Goal: Communication & Community: Share content

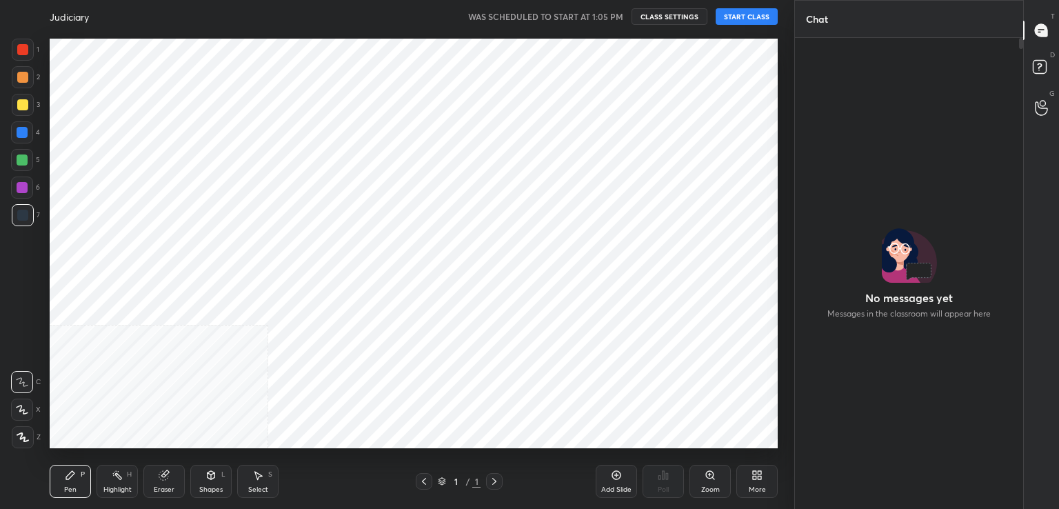
scroll to position [467, 224]
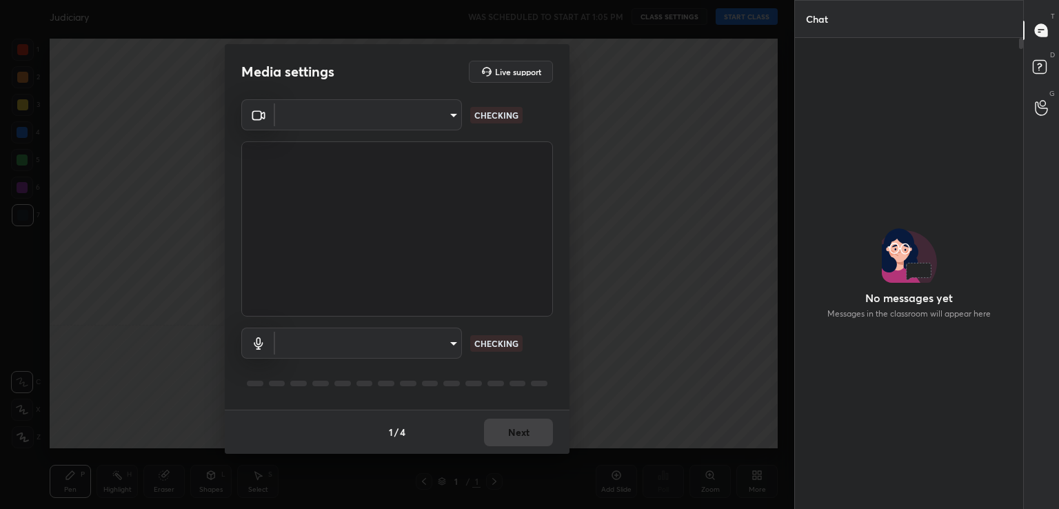
type input "acf1dc7775b110fc2855465bf6569a4ea8eb92ba364f5fc5367f907081c5159b"
type input "default"
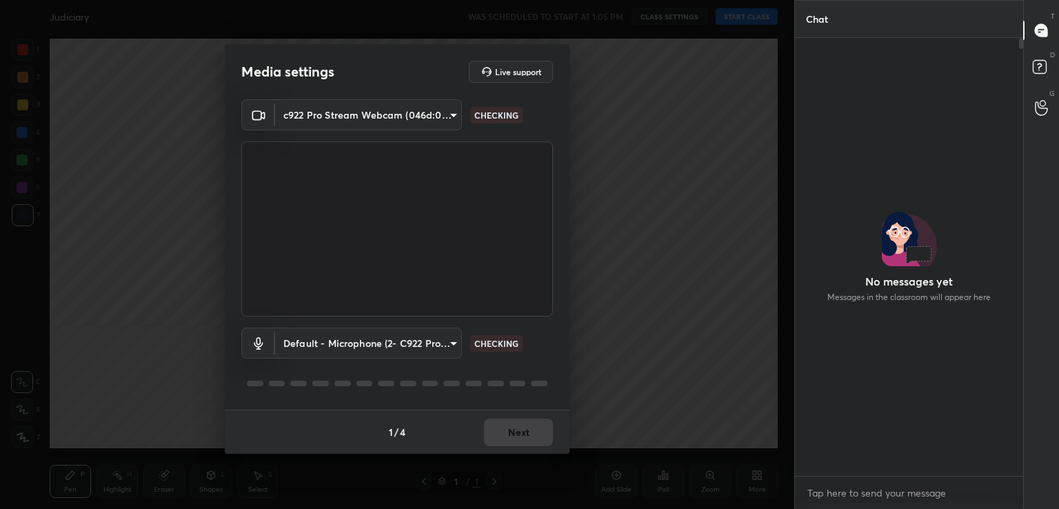
scroll to position [434, 224]
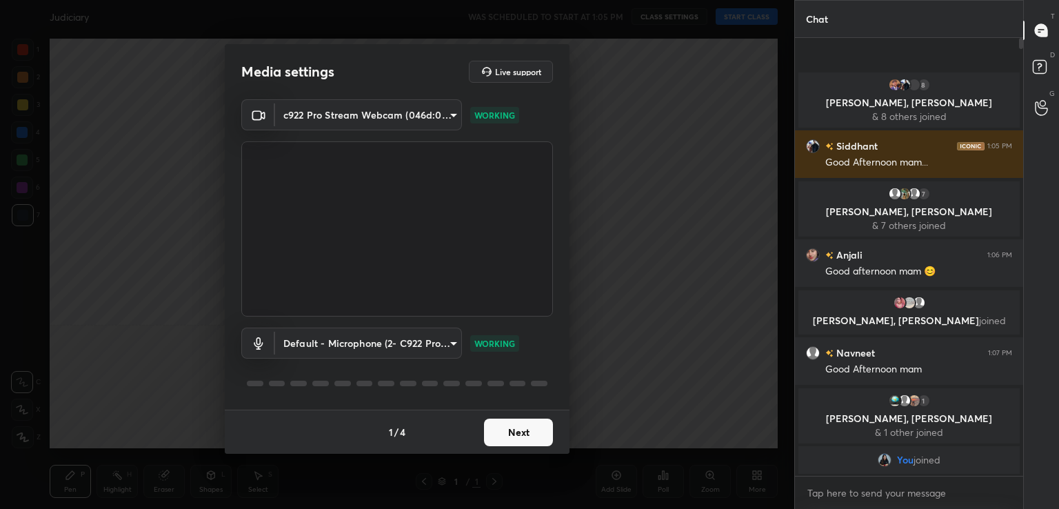
click at [521, 427] on button "Next" at bounding box center [518, 432] width 69 height 28
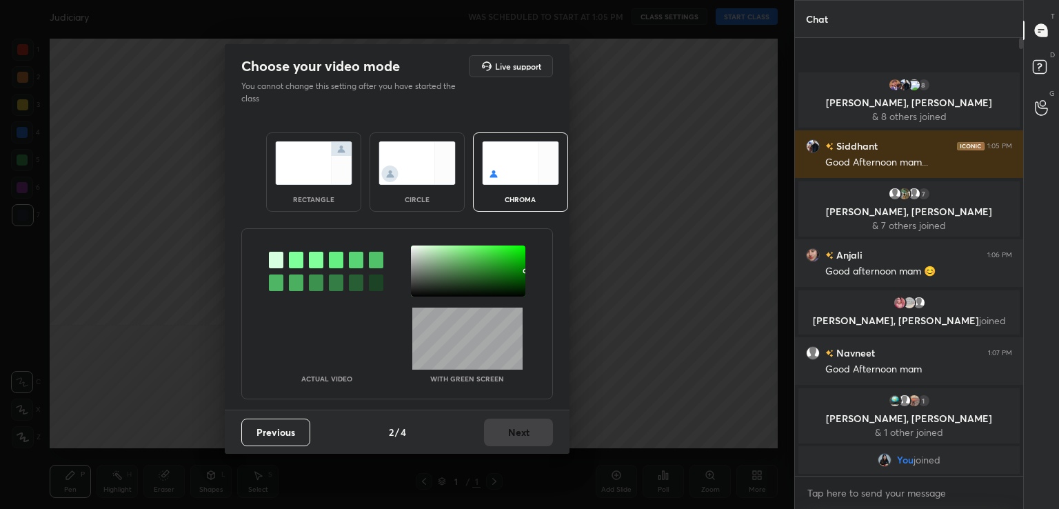
click at [296, 256] on div at bounding box center [296, 260] width 14 height 17
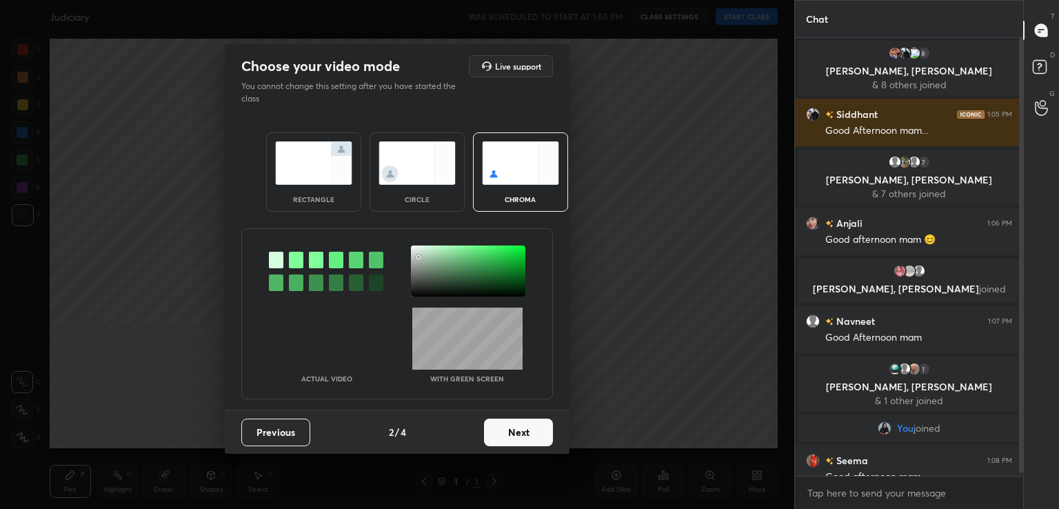
click at [419, 256] on div at bounding box center [468, 270] width 114 height 51
click at [530, 430] on button "Next" at bounding box center [518, 432] width 69 height 28
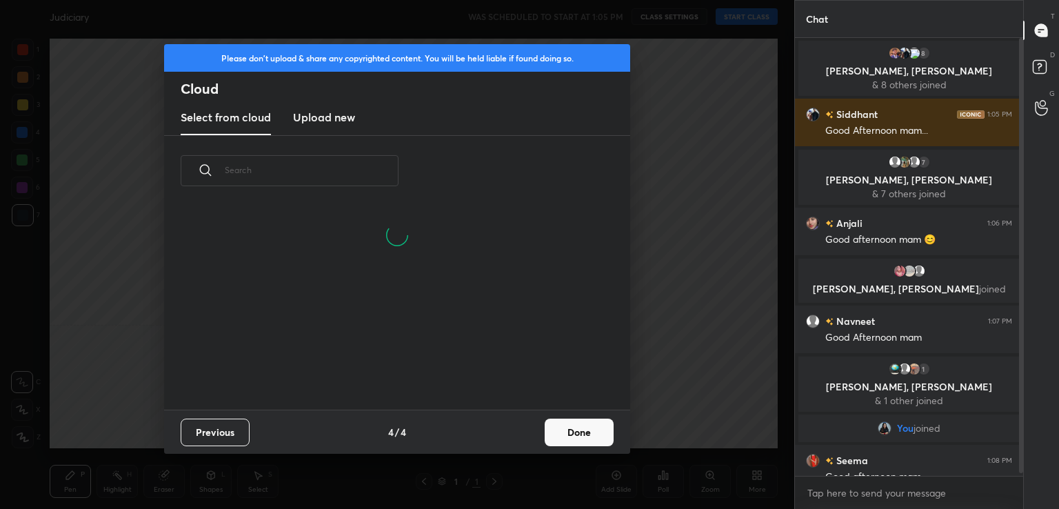
click at [581, 428] on button "Done" at bounding box center [579, 432] width 69 height 28
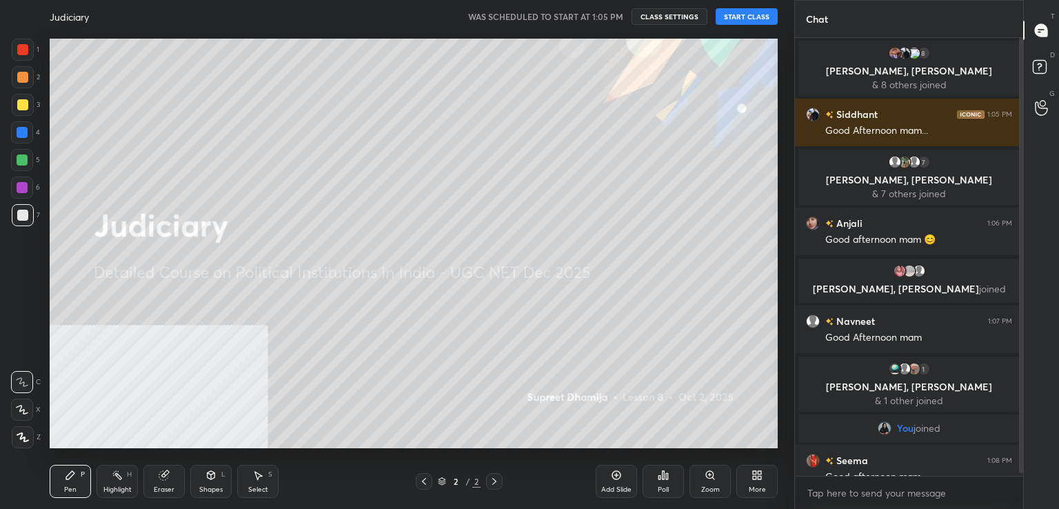
click at [745, 15] on button "START CLASS" at bounding box center [747, 16] width 62 height 17
click at [754, 473] on icon at bounding box center [754, 472] width 3 height 3
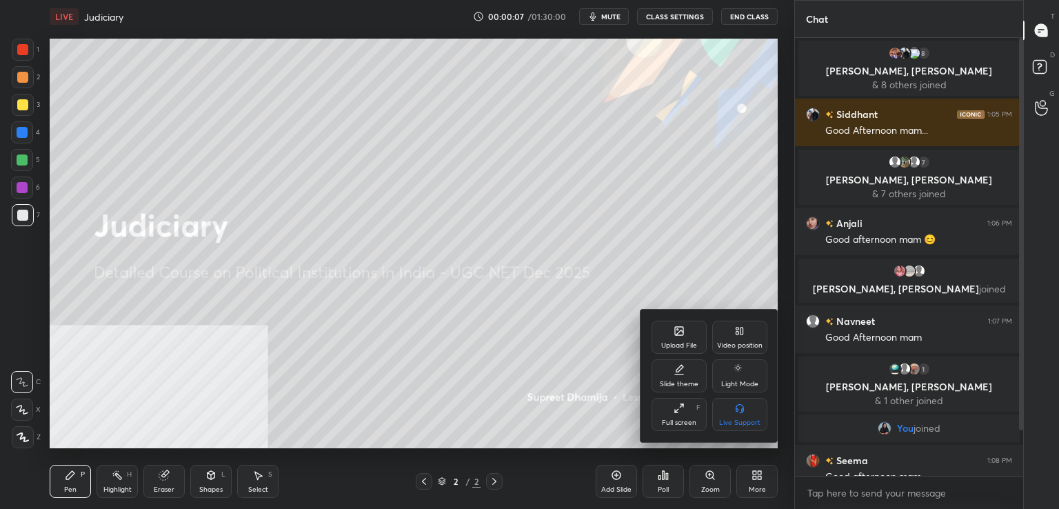
click at [754, 332] on div "Video position" at bounding box center [739, 337] width 55 height 33
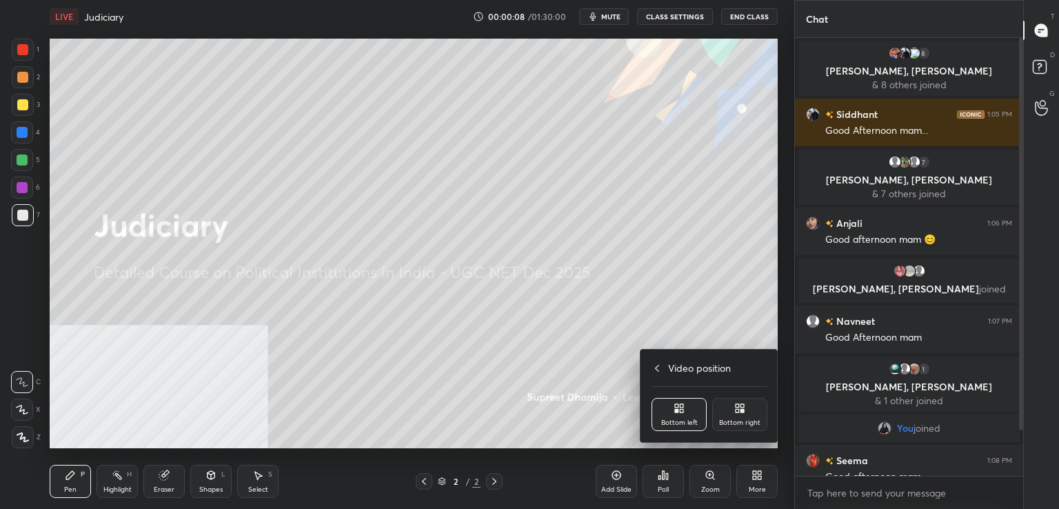
click at [736, 393] on div "Video position Bottom left Bottom right" at bounding box center [710, 396] width 138 height 92
click at [738, 402] on div "Bottom right" at bounding box center [739, 414] width 55 height 33
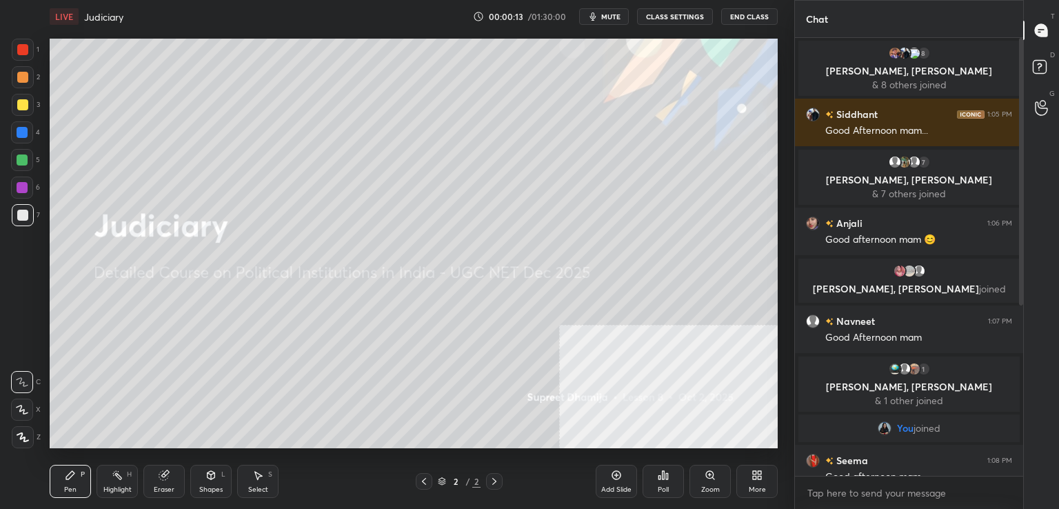
scroll to position [306, 0]
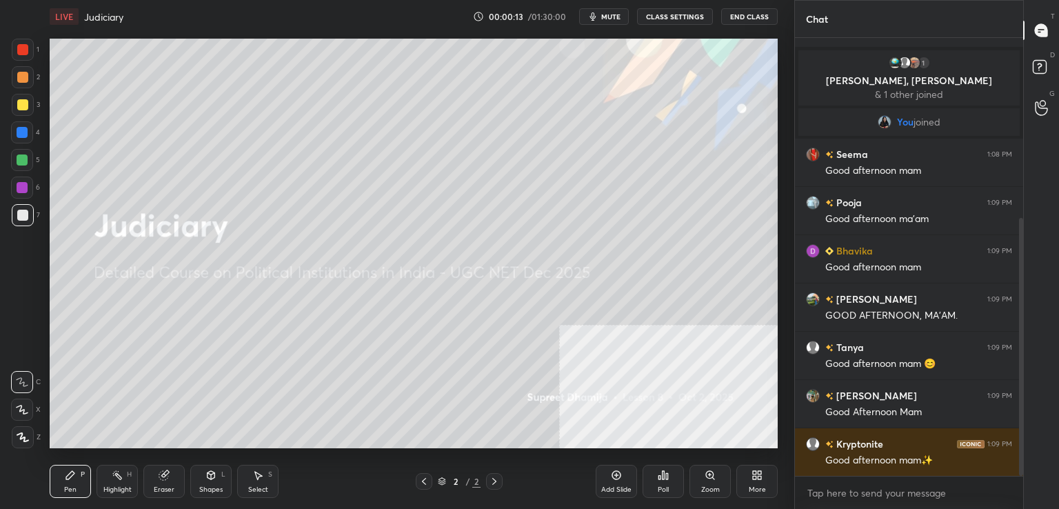
drag, startPoint x: 1021, startPoint y: 292, endPoint x: 1020, endPoint y: 438, distance: 146.9
click at [1020, 438] on div at bounding box center [1021, 347] width 4 height 258
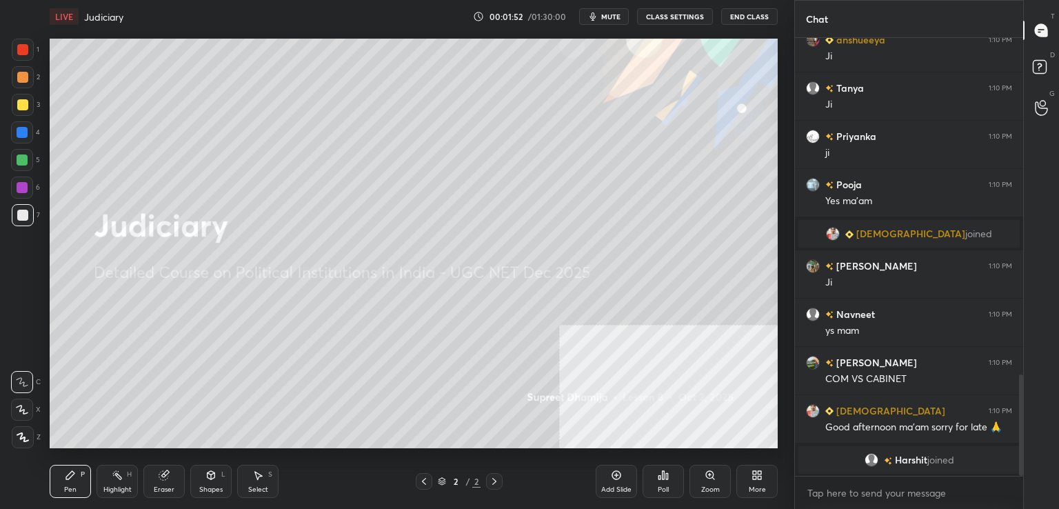
scroll to position [1441, 0]
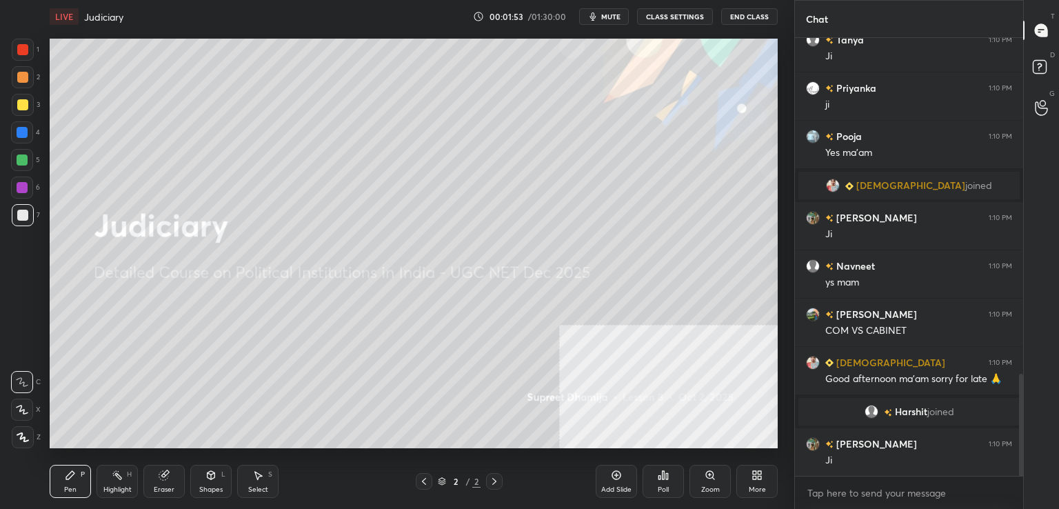
click at [761, 473] on icon at bounding box center [757, 475] width 11 height 11
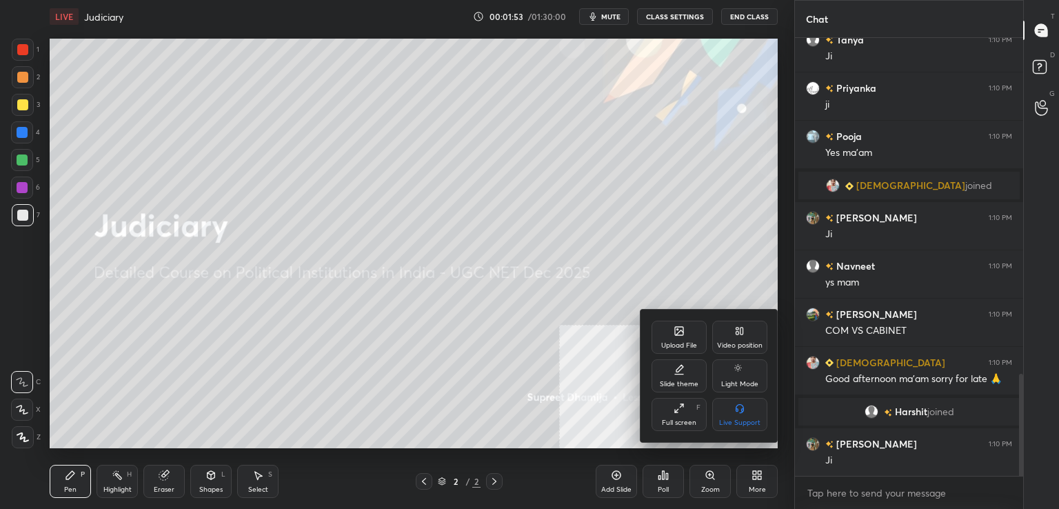
scroll to position [1489, 0]
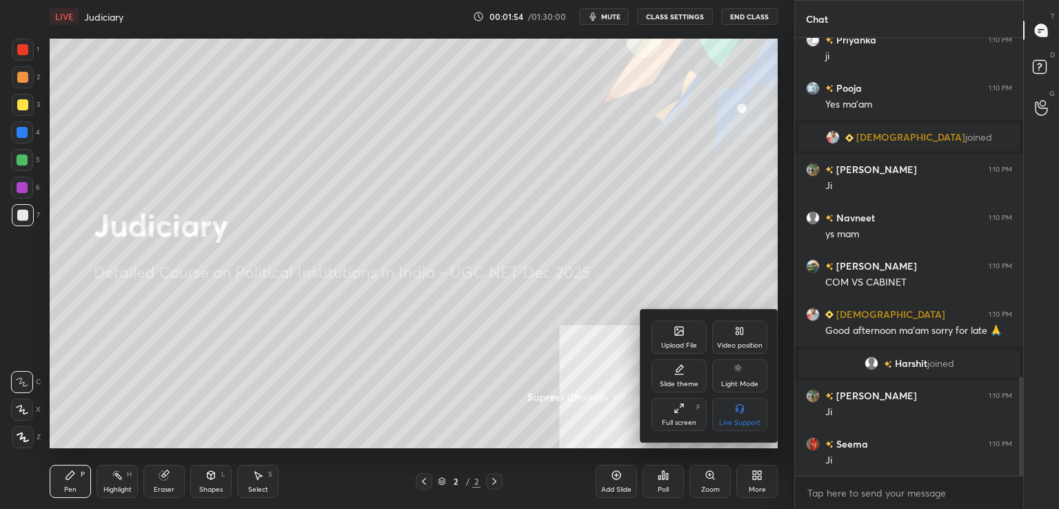
click at [686, 333] on div "Upload File" at bounding box center [679, 337] width 55 height 33
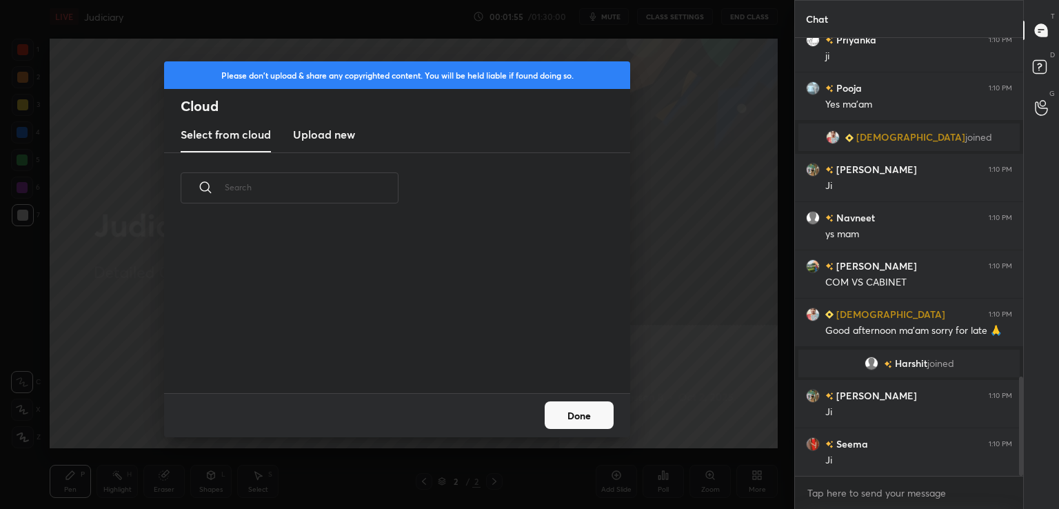
scroll to position [170, 443]
click at [325, 139] on h3 "Upload new" at bounding box center [324, 134] width 62 height 17
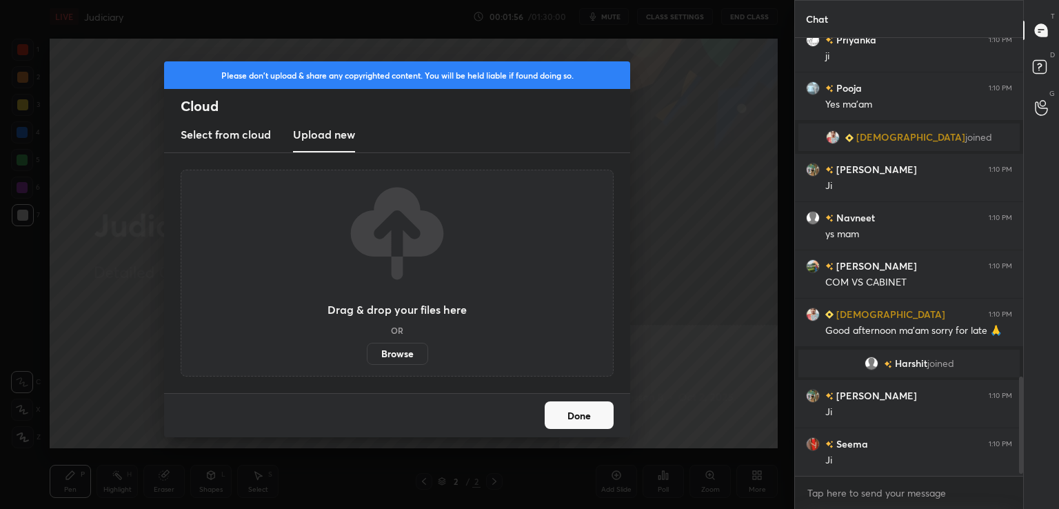
scroll to position [1537, 0]
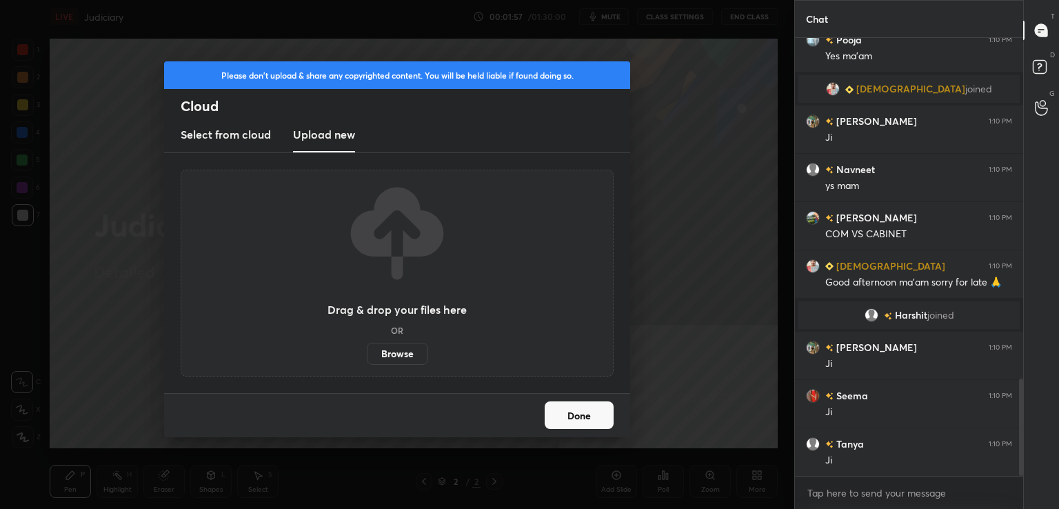
click at [386, 350] on label "Browse" at bounding box center [397, 354] width 61 height 22
click at [367, 350] on input "Browse" at bounding box center [367, 354] width 0 height 22
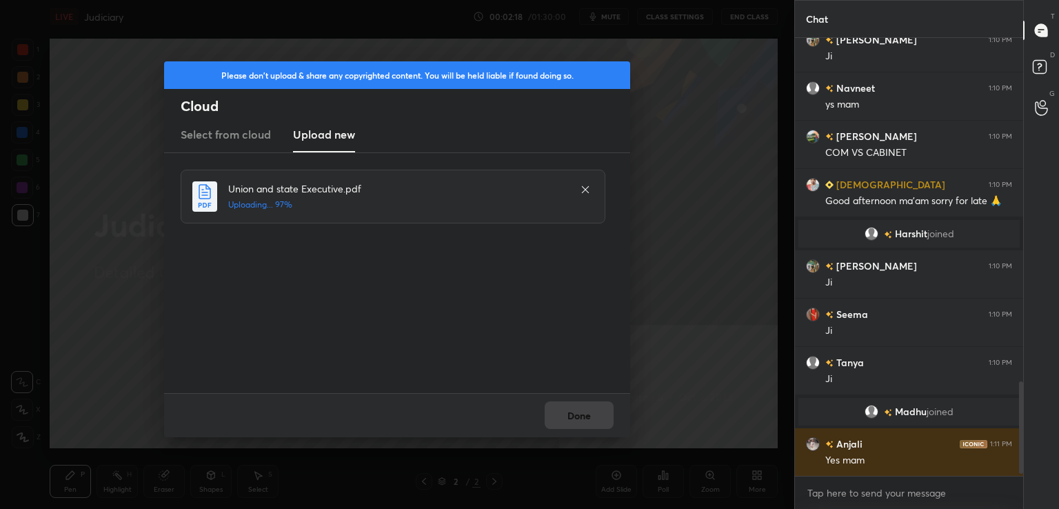
scroll to position [1641, 0]
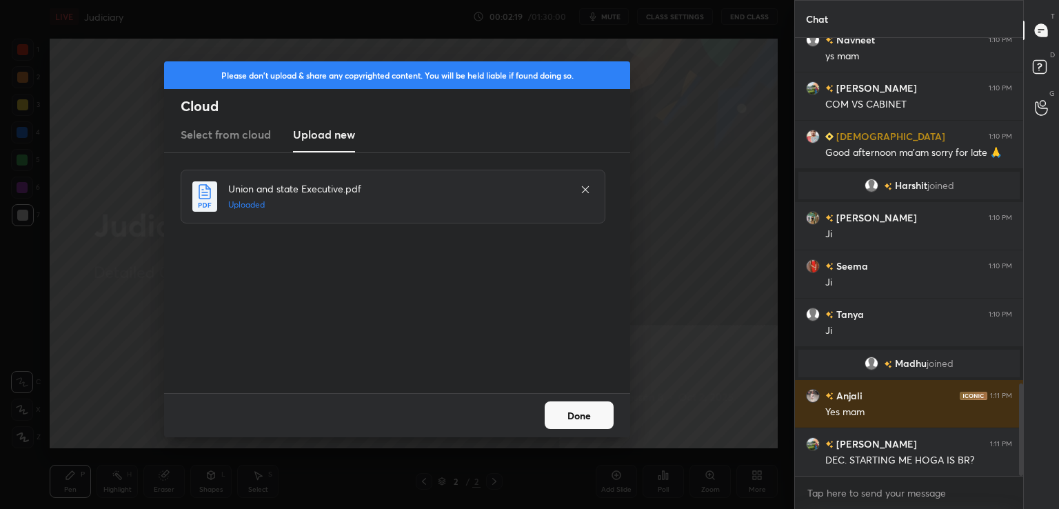
click at [599, 416] on button "Done" at bounding box center [579, 415] width 69 height 28
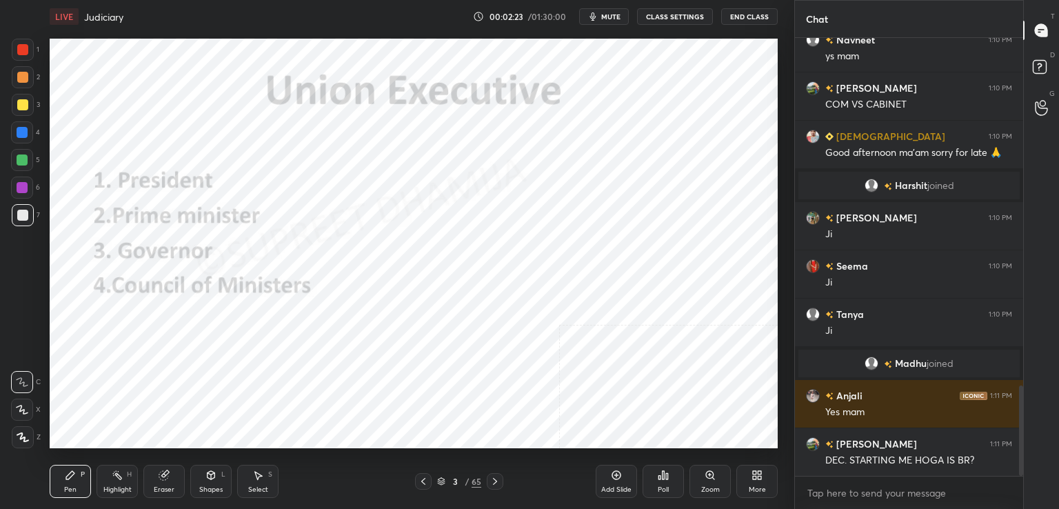
scroll to position [1689, 0]
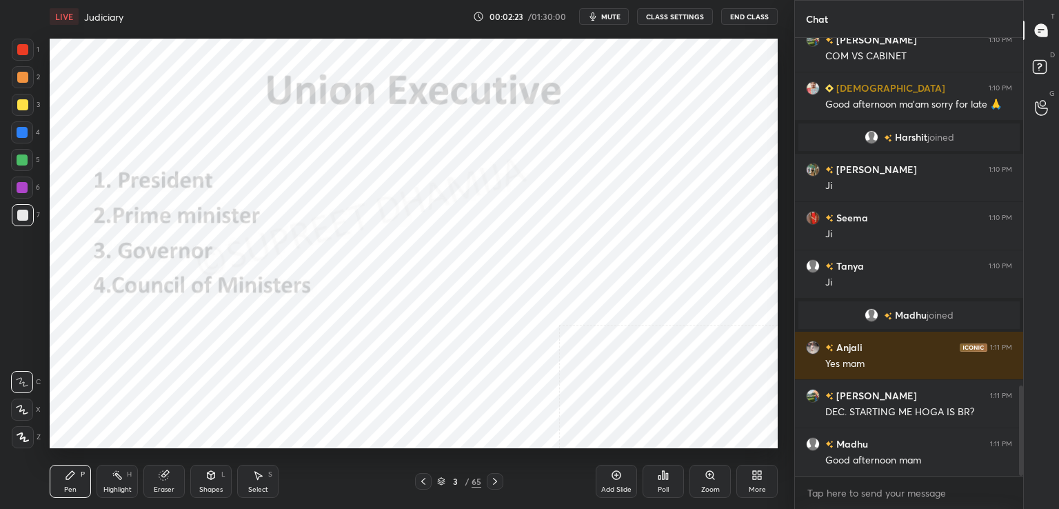
click at [439, 475] on div "3 / 65" at bounding box center [459, 481] width 44 height 12
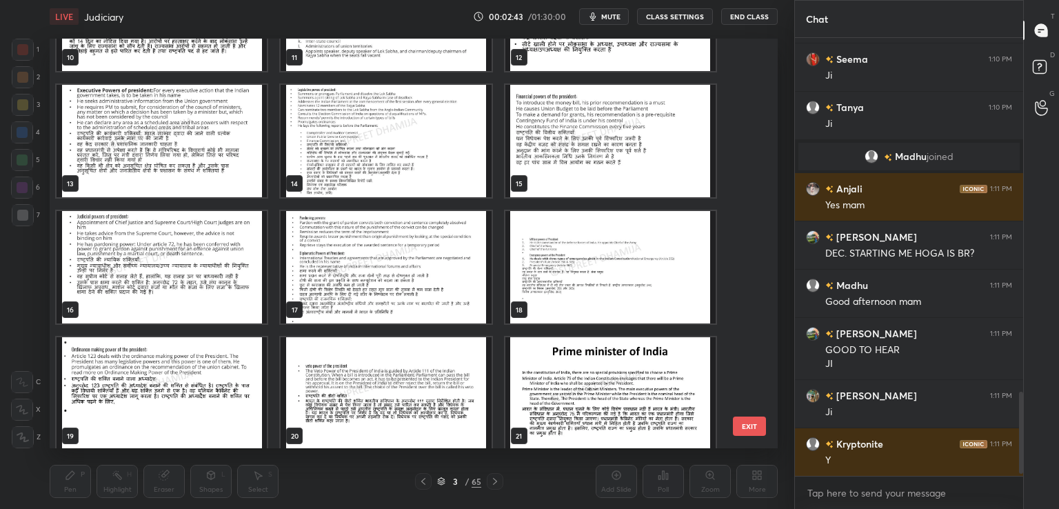
scroll to position [1896, 0]
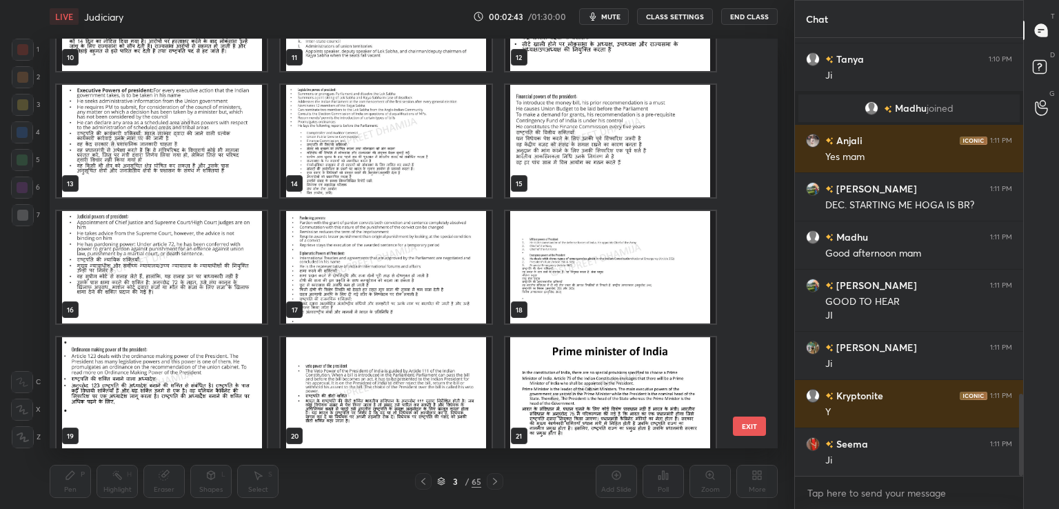
click at [623, 436] on img "grid" at bounding box center [610, 393] width 210 height 112
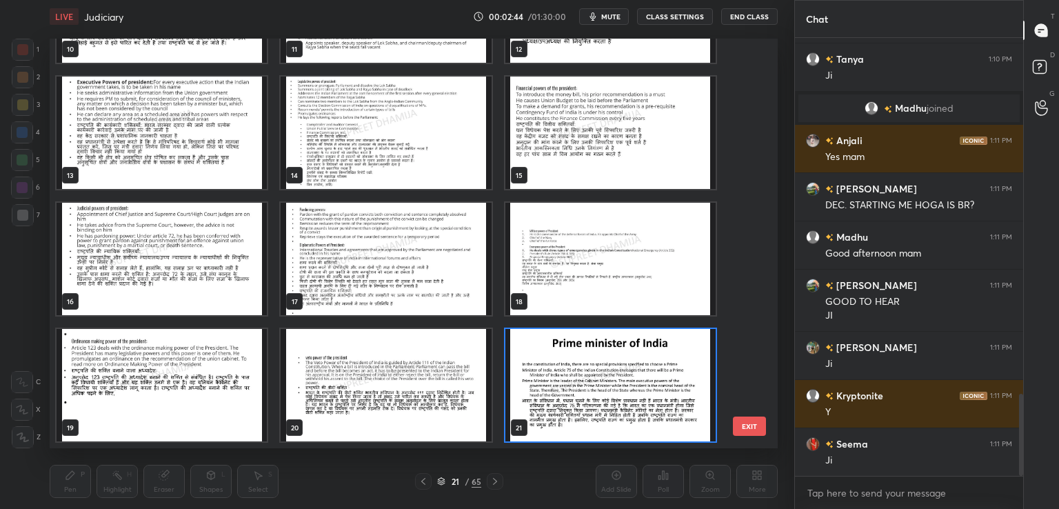
click at [623, 436] on img "grid" at bounding box center [610, 385] width 210 height 112
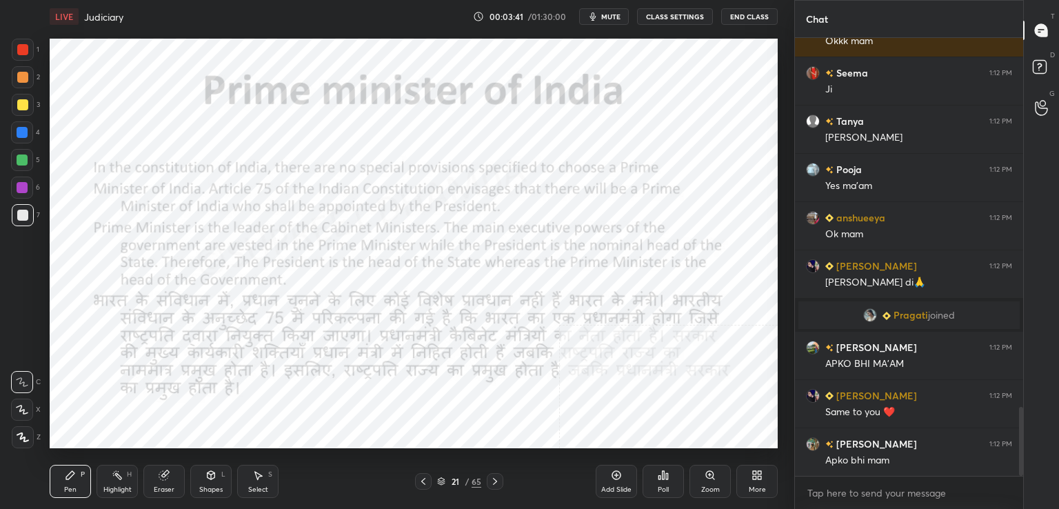
scroll to position [2387, 0]
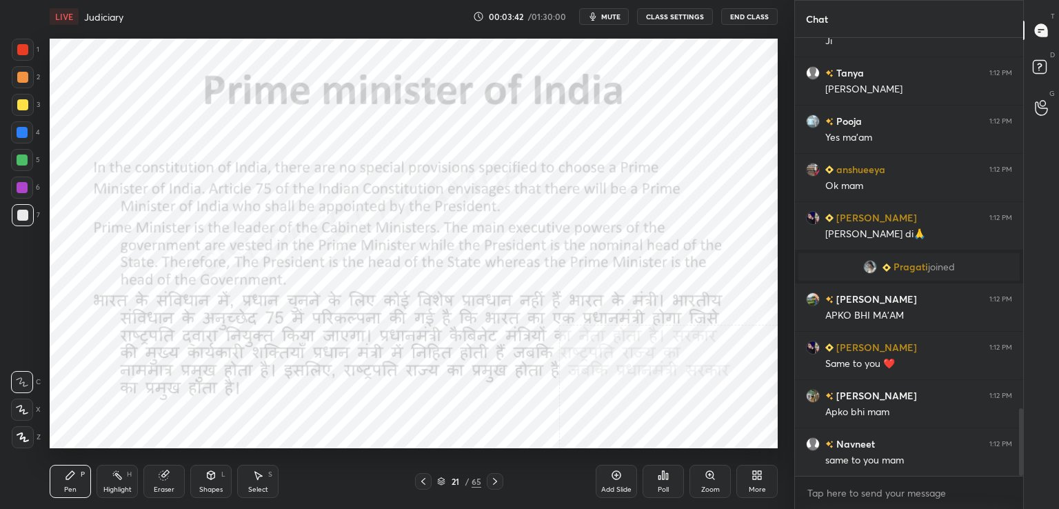
click at [21, 434] on icon at bounding box center [23, 437] width 12 height 10
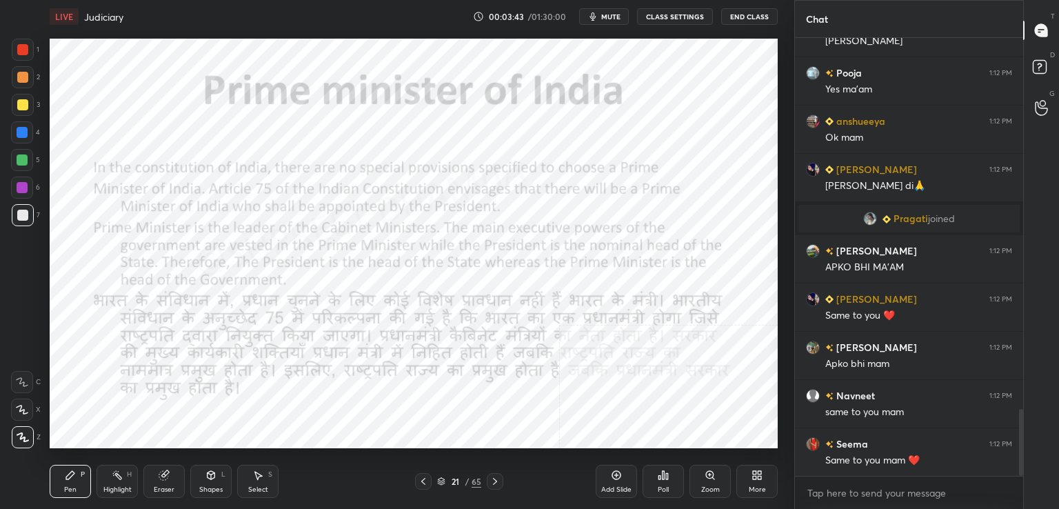
click at [25, 185] on div at bounding box center [22, 187] width 11 height 11
click at [23, 161] on div at bounding box center [22, 159] width 11 height 11
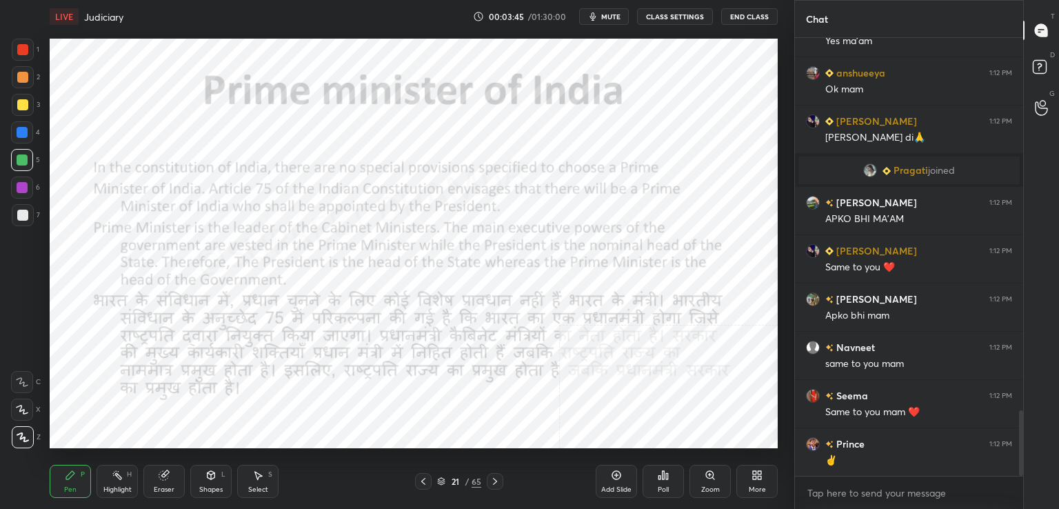
click at [26, 47] on div at bounding box center [22, 49] width 11 height 11
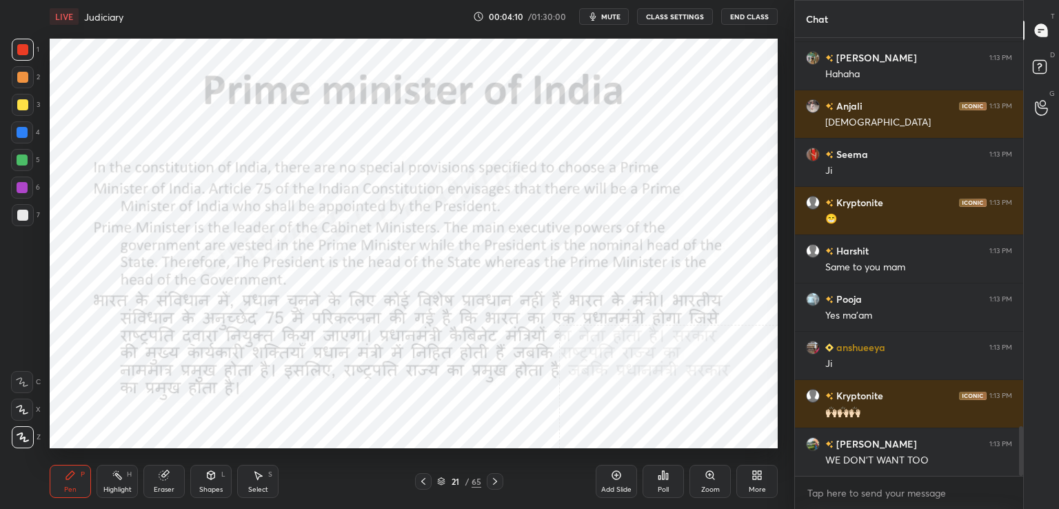
scroll to position [3497, 0]
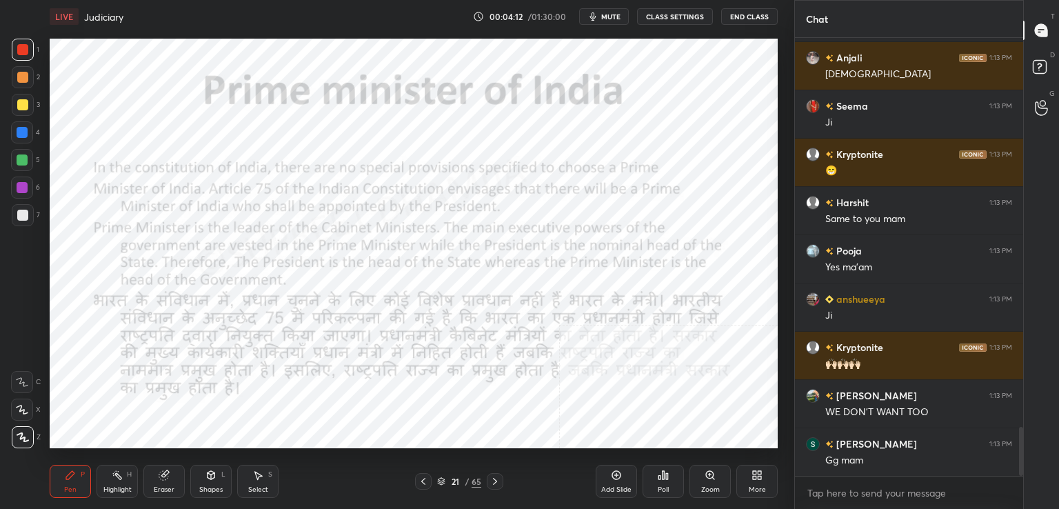
click at [752, 478] on icon at bounding box center [757, 475] width 11 height 11
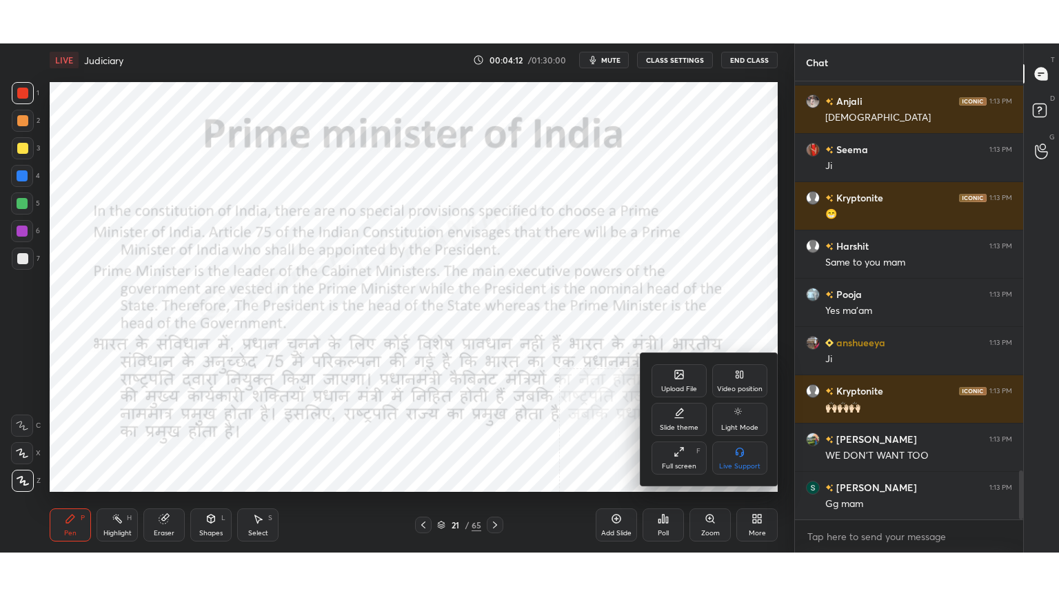
scroll to position [3545, 0]
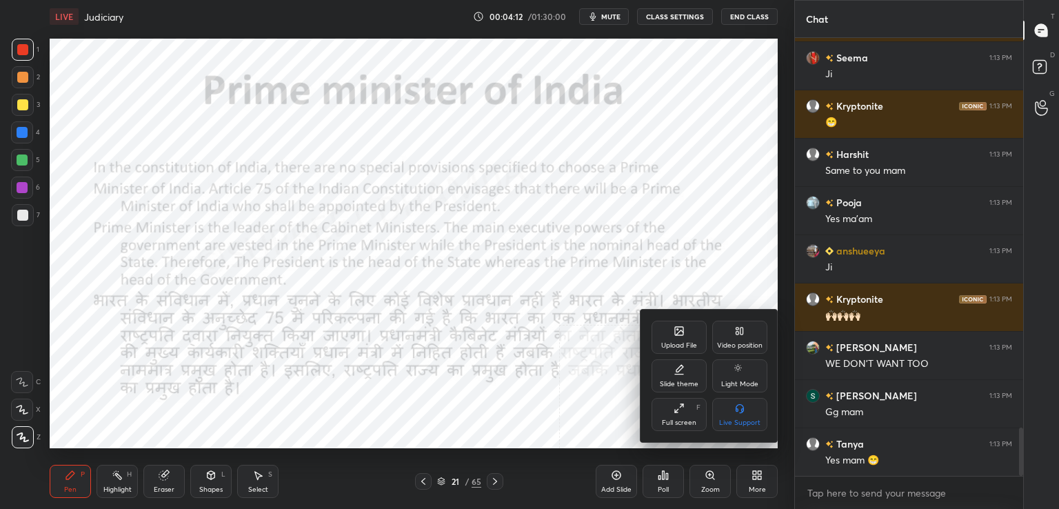
click at [689, 414] on div "Full screen F" at bounding box center [679, 414] width 55 height 33
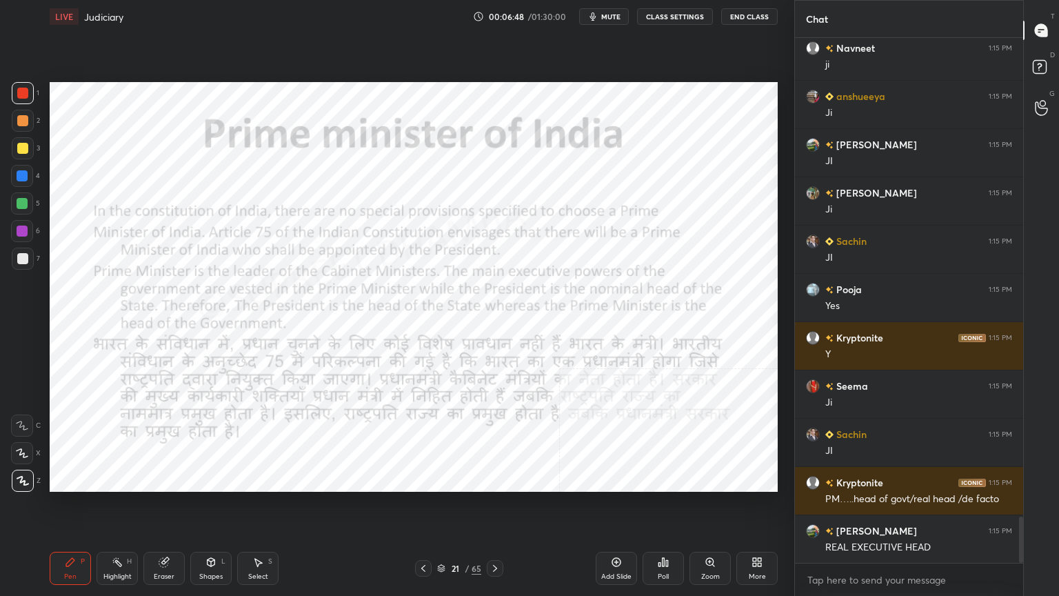
scroll to position [5471, 0]
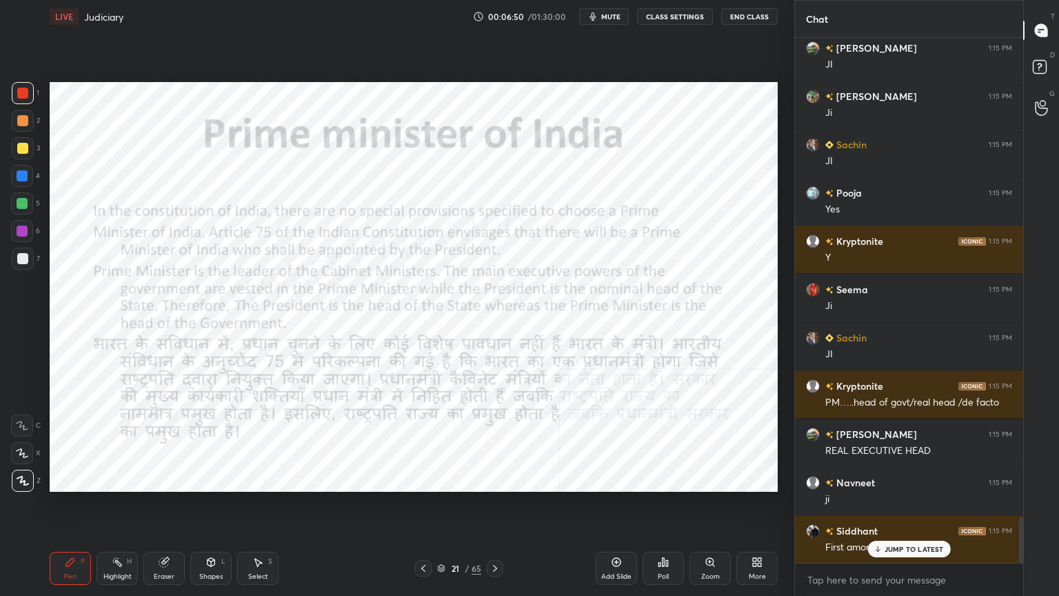
click at [617, 508] on icon at bounding box center [616, 561] width 11 height 11
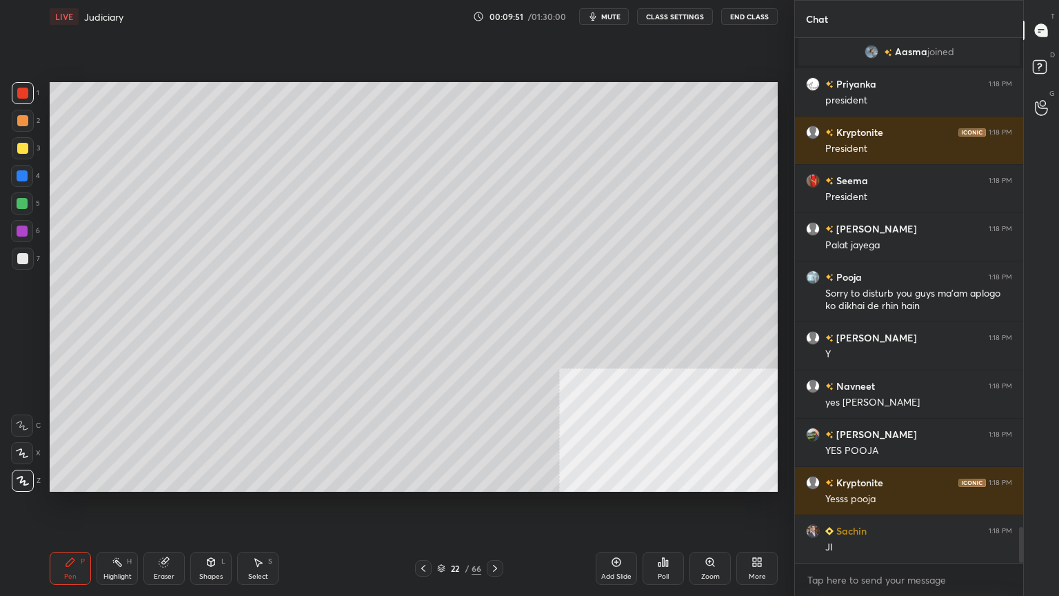
scroll to position [7236, 0]
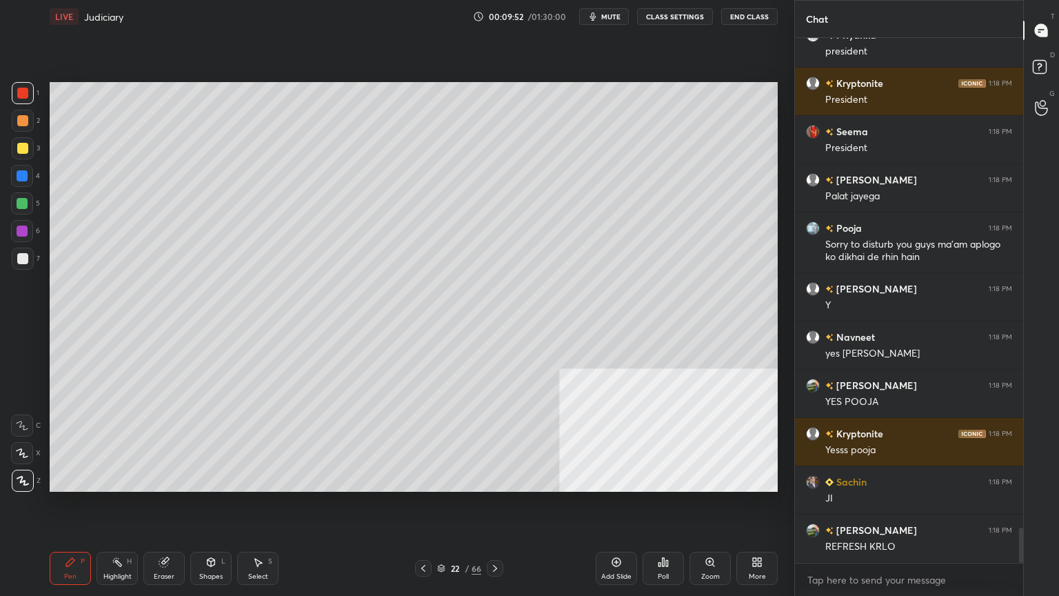
click at [607, 508] on div "Add Slide" at bounding box center [616, 568] width 41 height 33
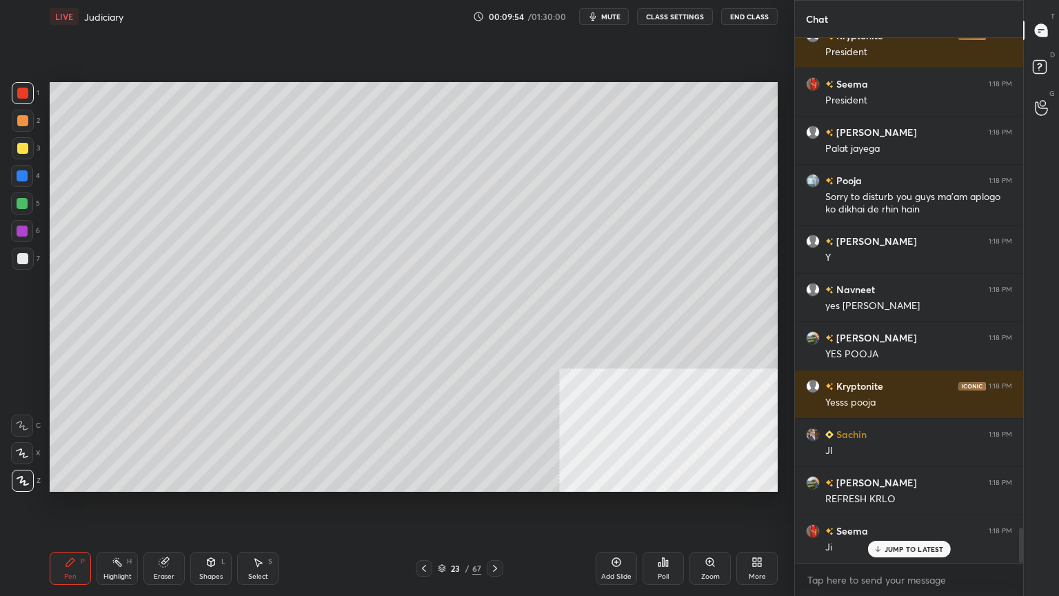
click at [25, 152] on div at bounding box center [22, 148] width 11 height 11
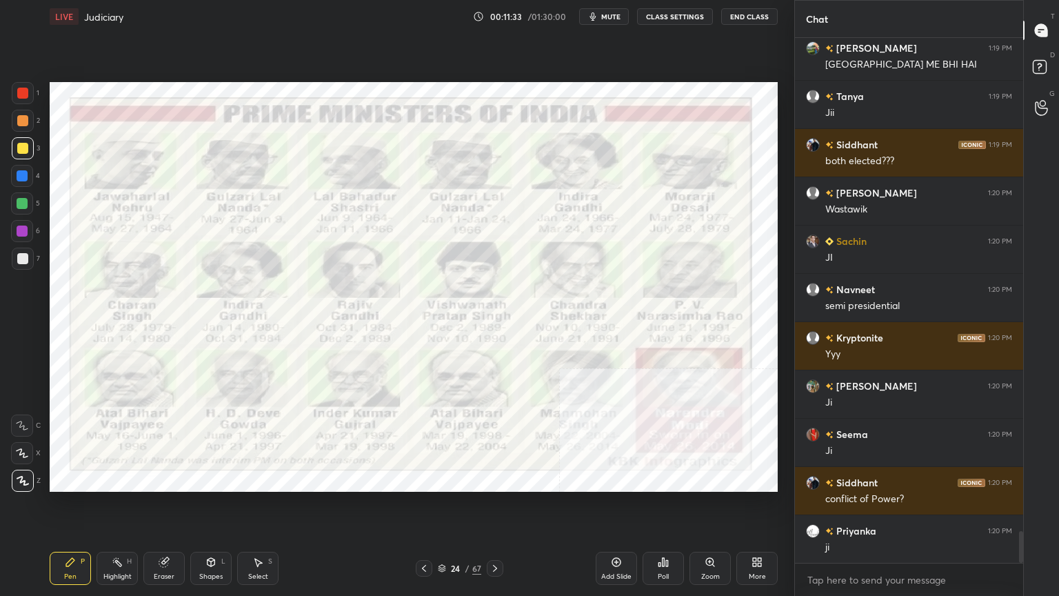
scroll to position [8105, 0]
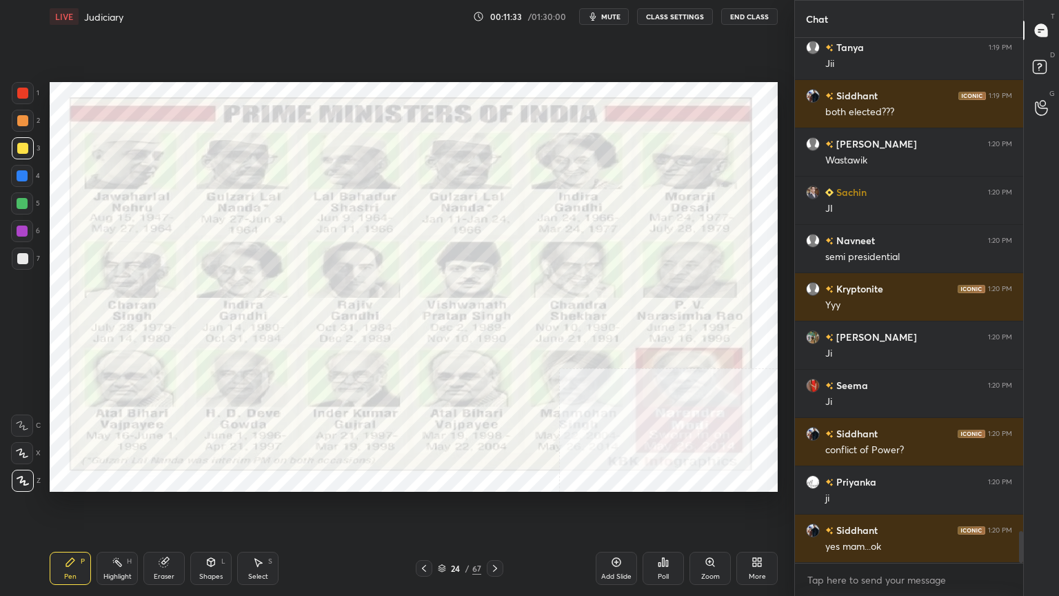
click at [21, 237] on div at bounding box center [22, 231] width 22 height 22
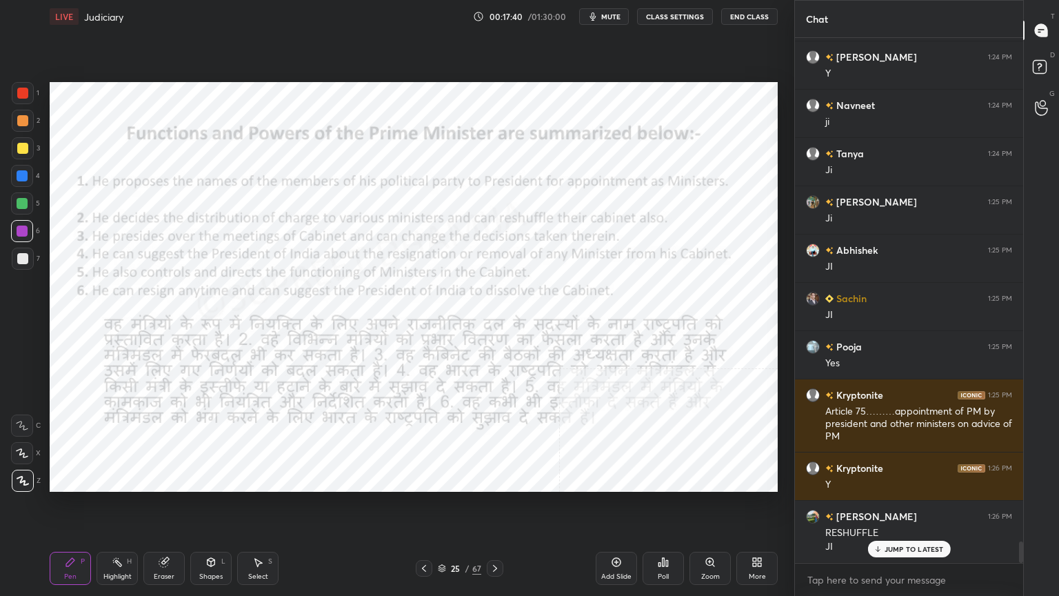
scroll to position [12435, 0]
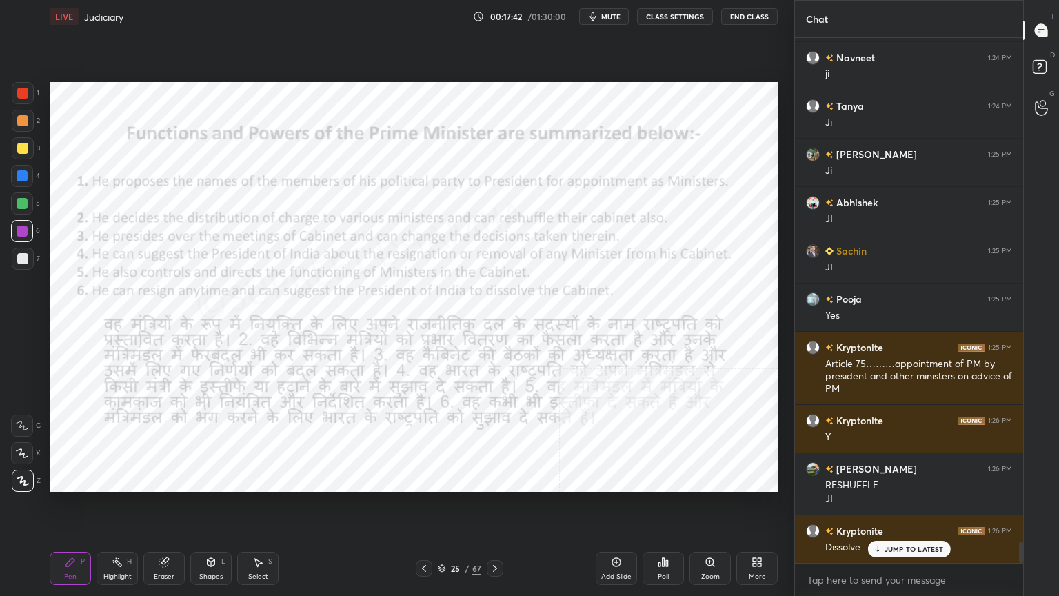
click at [496, 508] on div at bounding box center [495, 568] width 17 height 17
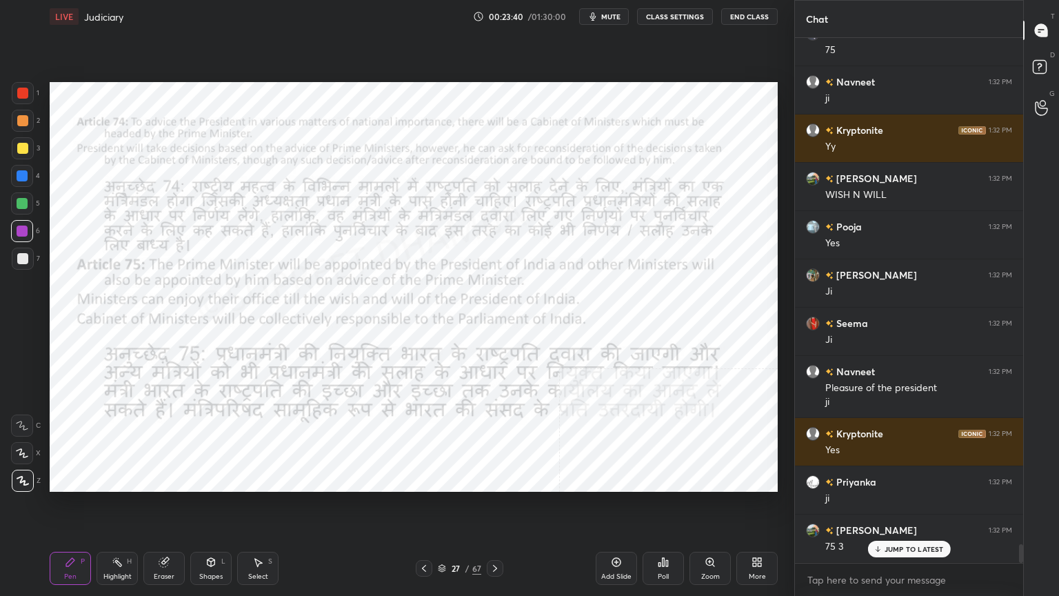
scroll to position [14046, 0]
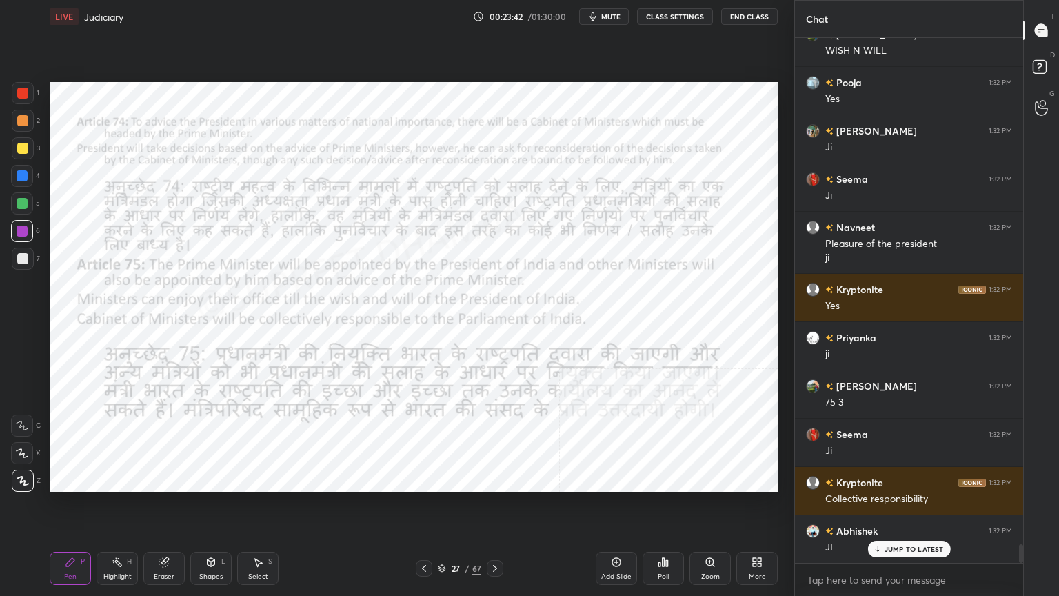
click at [618, 508] on div "Add Slide" at bounding box center [616, 576] width 30 height 7
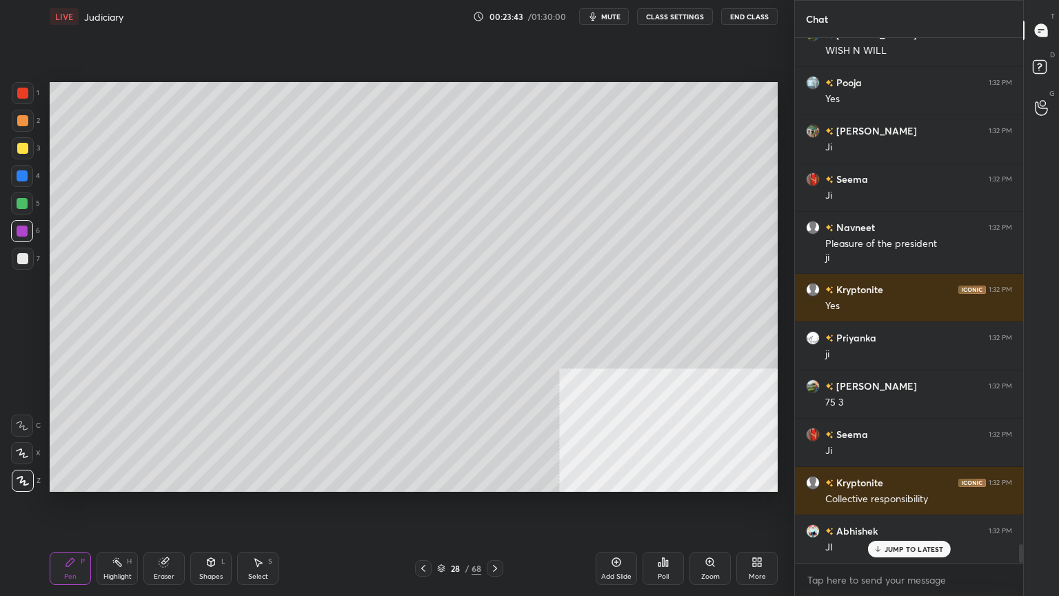
click at [8, 254] on div "1 2 3 4 5 6 7 C X Z C X Z E E Erase all H H" at bounding box center [22, 287] width 44 height 410
click at [30, 259] on div at bounding box center [23, 259] width 22 height 22
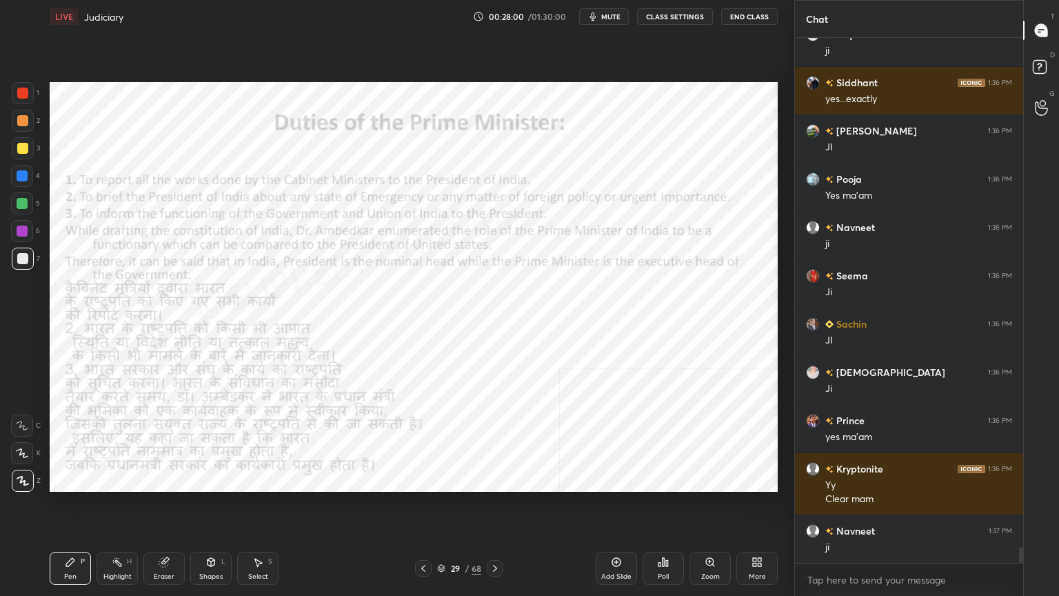
scroll to position [17101, 0]
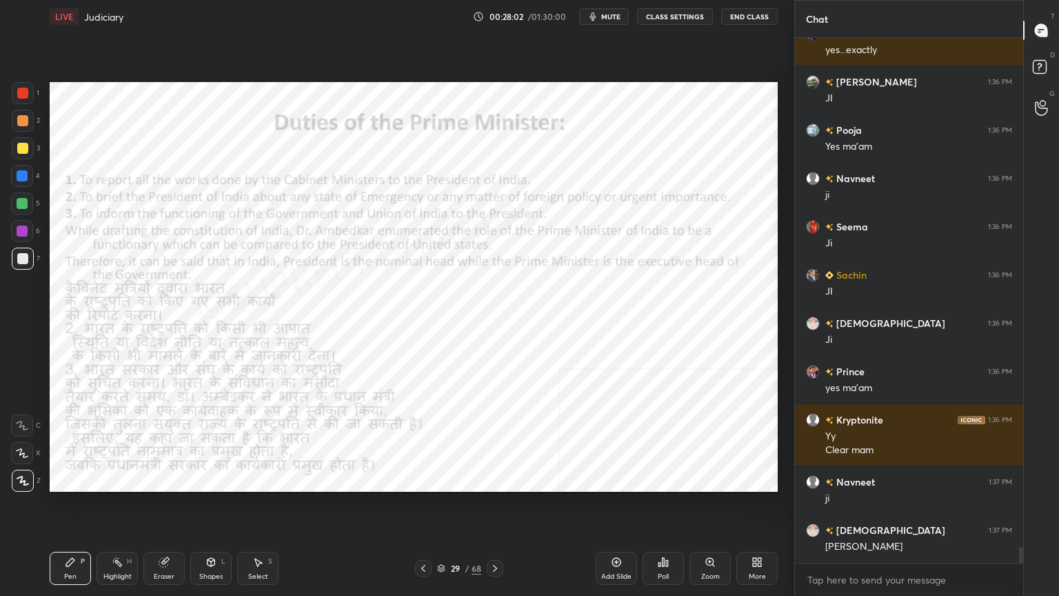
click at [13, 99] on div at bounding box center [23, 93] width 22 height 22
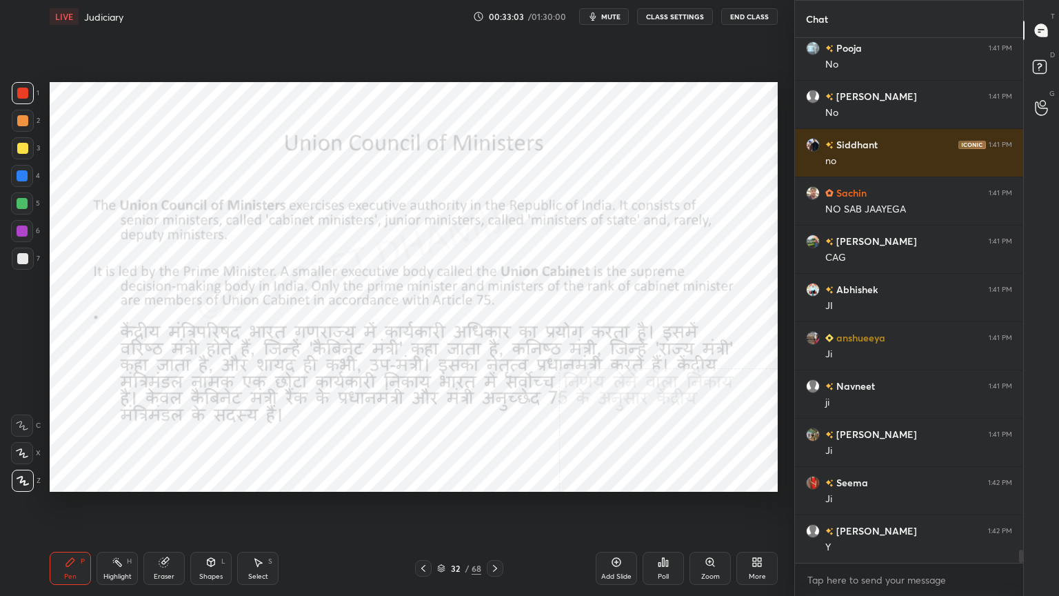
scroll to position [20515, 0]
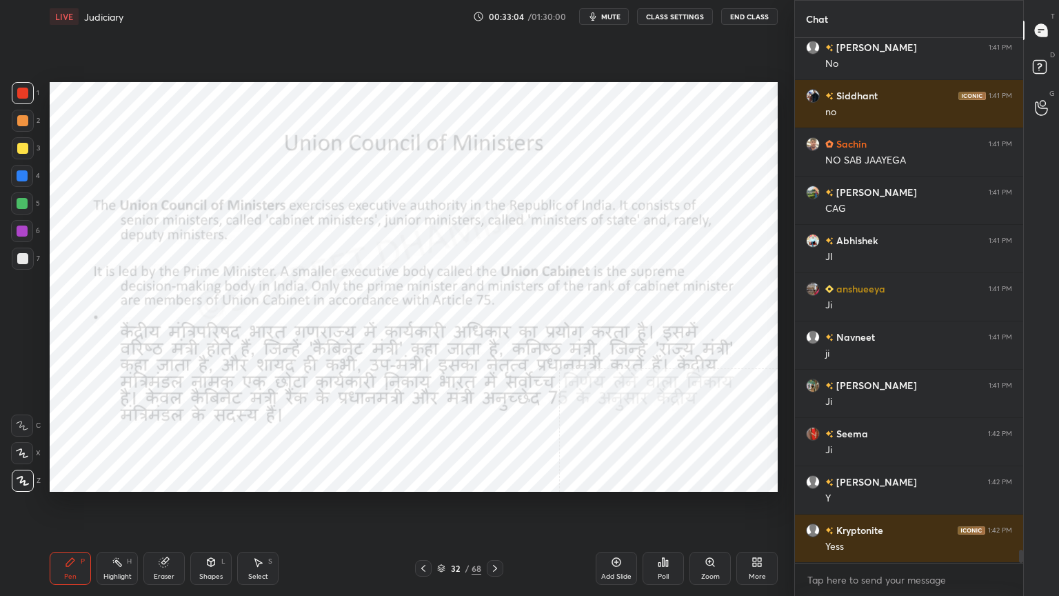
click at [627, 508] on div "Add Slide" at bounding box center [616, 568] width 41 height 33
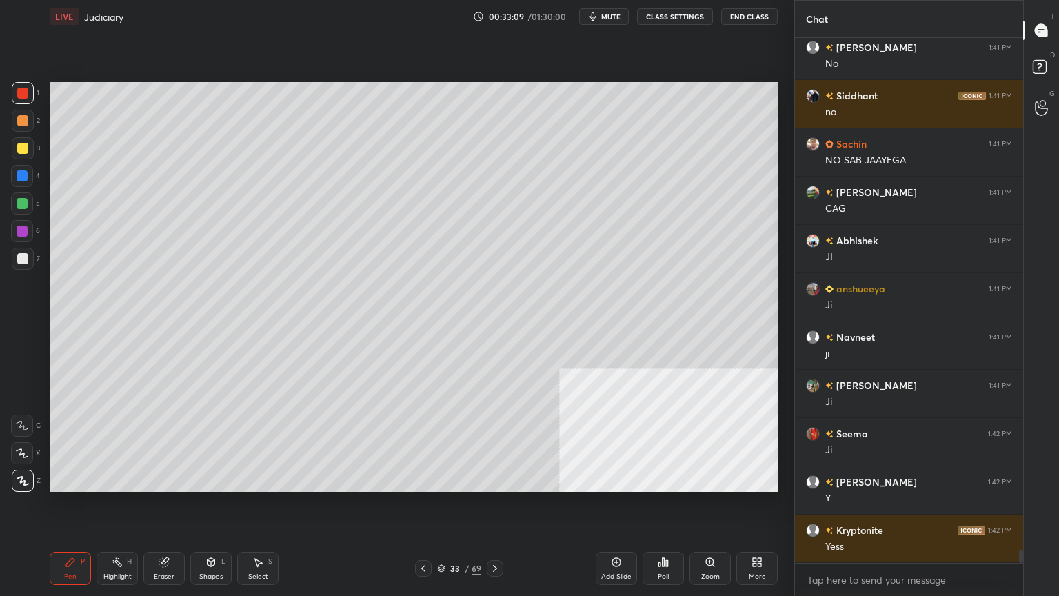
click at [119, 508] on div "Highlight H" at bounding box center [117, 568] width 41 height 33
click at [161, 508] on icon at bounding box center [164, 561] width 11 height 11
click at [23, 479] on span "Erase all" at bounding box center [22, 481] width 21 height 10
click at [23, 259] on div at bounding box center [22, 258] width 11 height 11
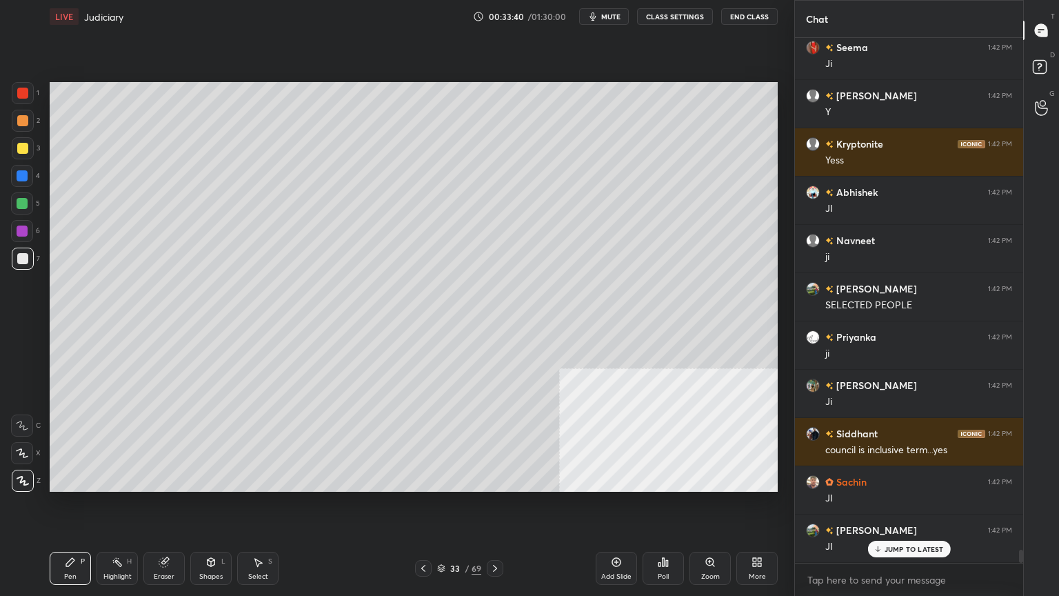
scroll to position [20948, 0]
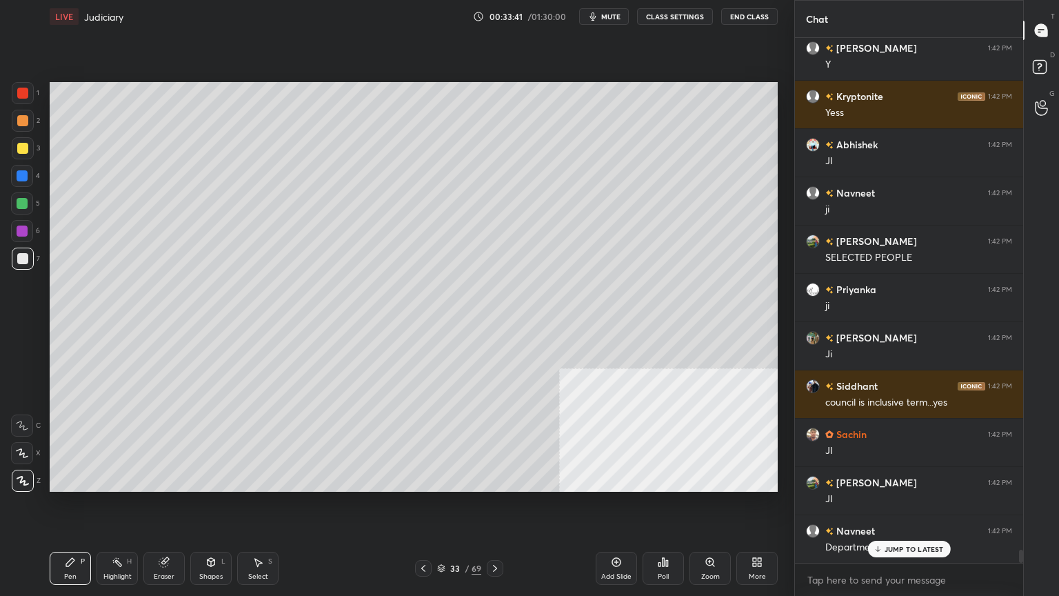
click at [161, 508] on icon at bounding box center [163, 562] width 9 height 9
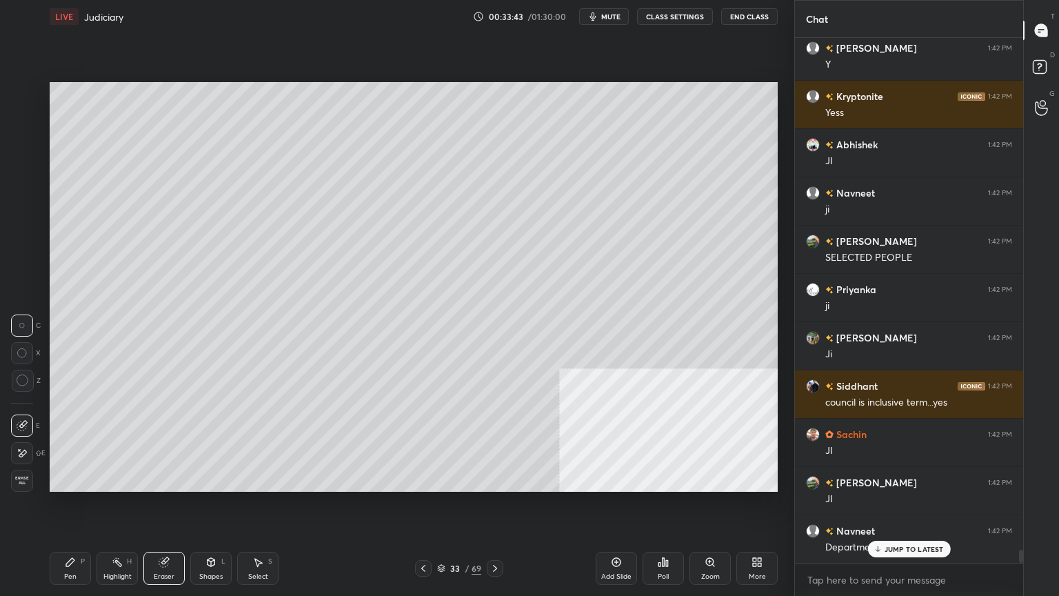
click at [19, 382] on icon at bounding box center [23, 380] width 12 height 12
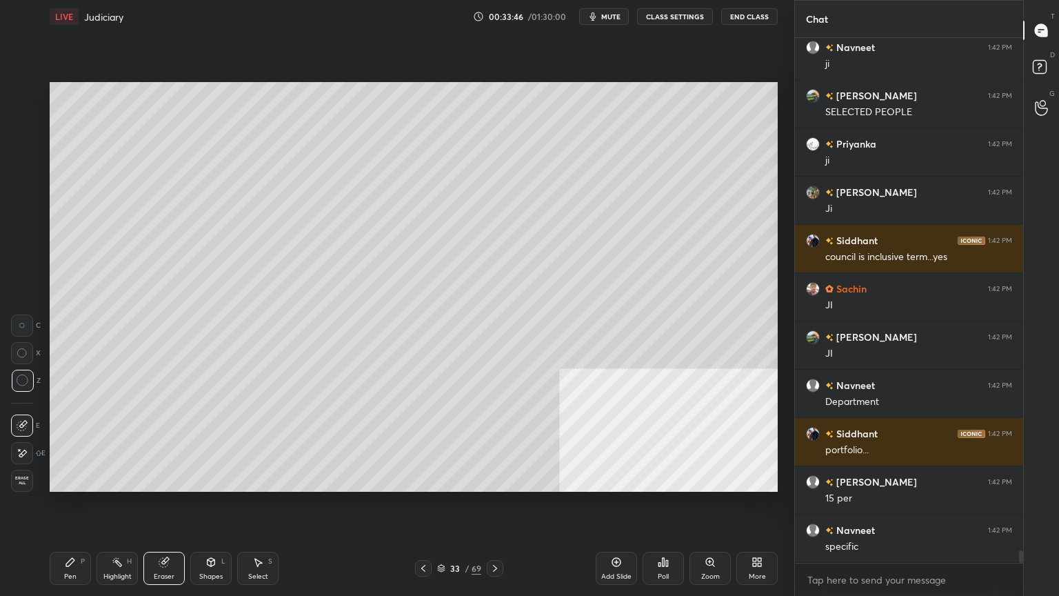
scroll to position [21141, 0]
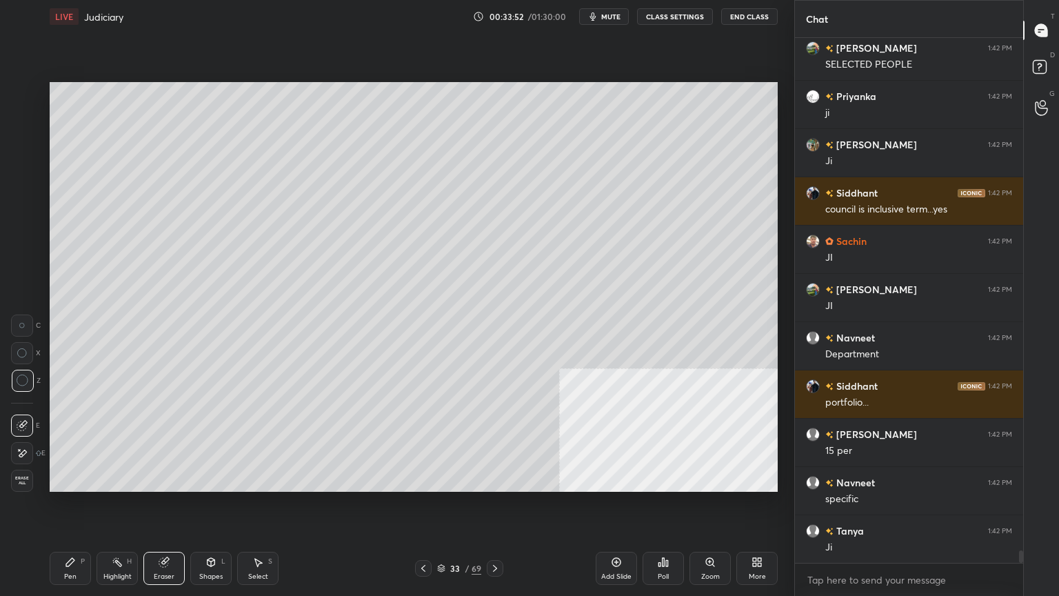
click at [65, 508] on div "Pen" at bounding box center [70, 576] width 12 height 7
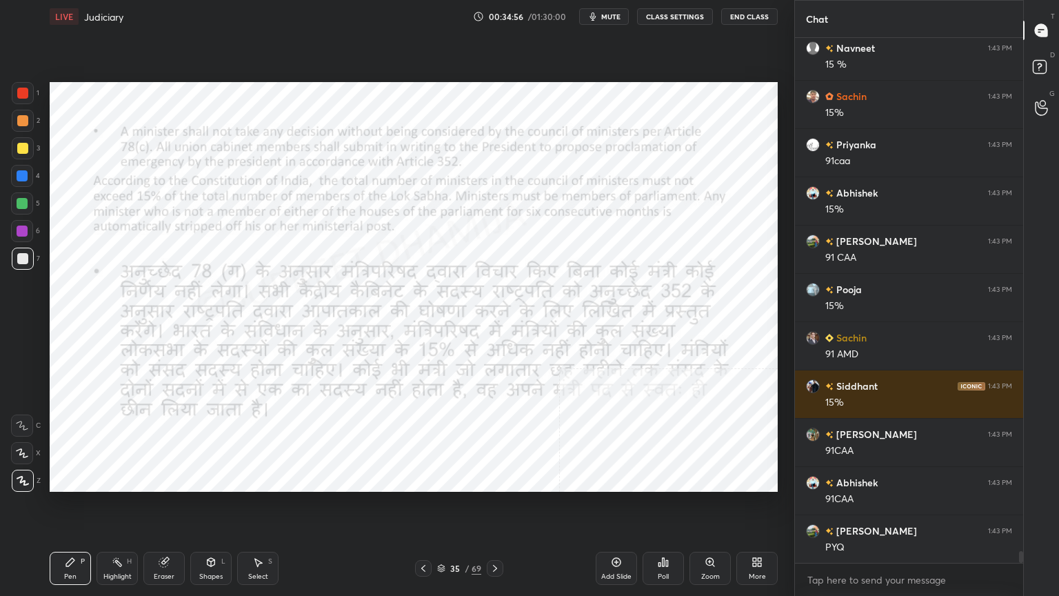
scroll to position [22699, 0]
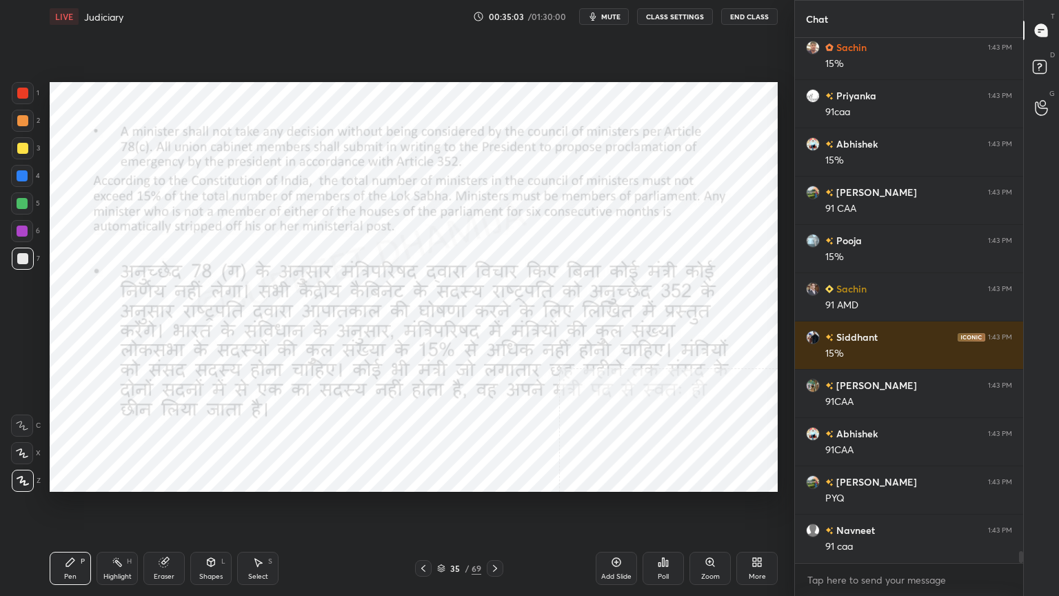
click at [8, 240] on div "1 2 3 4 5 6 7 C X Z C X Z E E Erase all H H" at bounding box center [22, 287] width 44 height 410
click at [19, 239] on div at bounding box center [22, 231] width 22 height 22
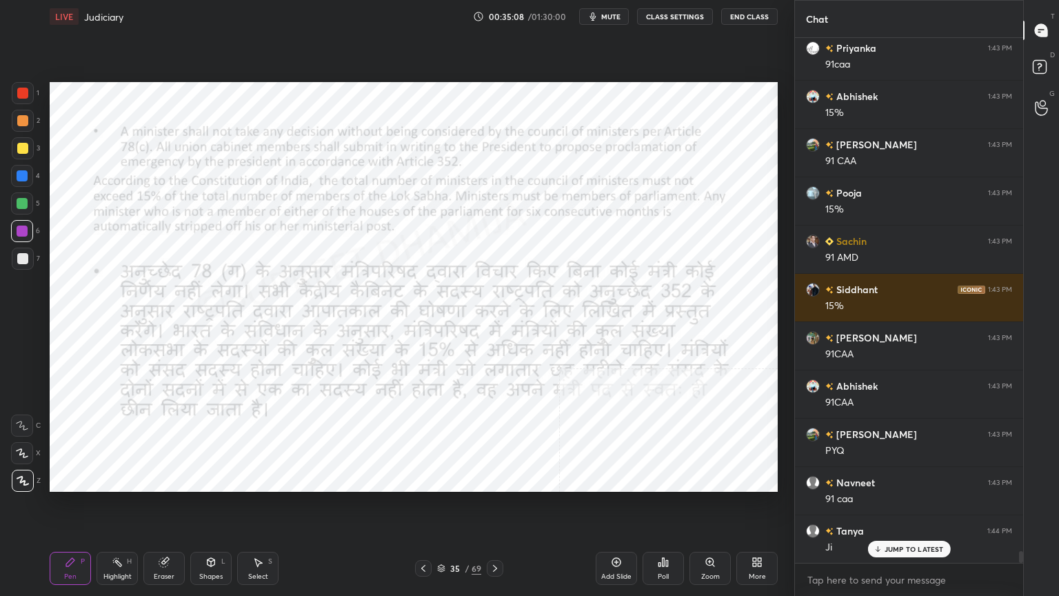
click at [492, 508] on icon at bounding box center [495, 568] width 11 height 11
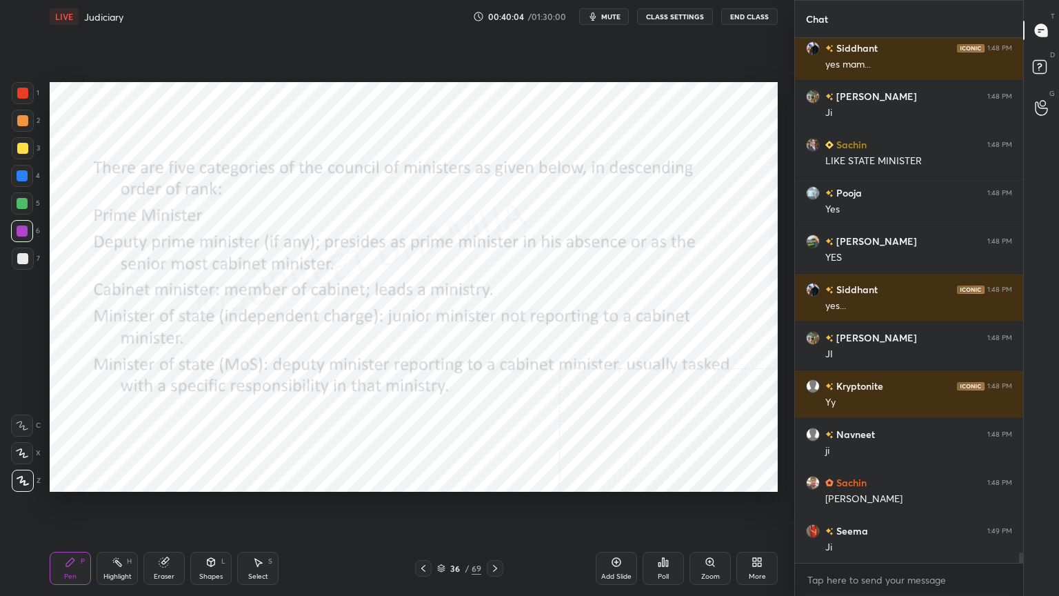
scroll to position [26309, 0]
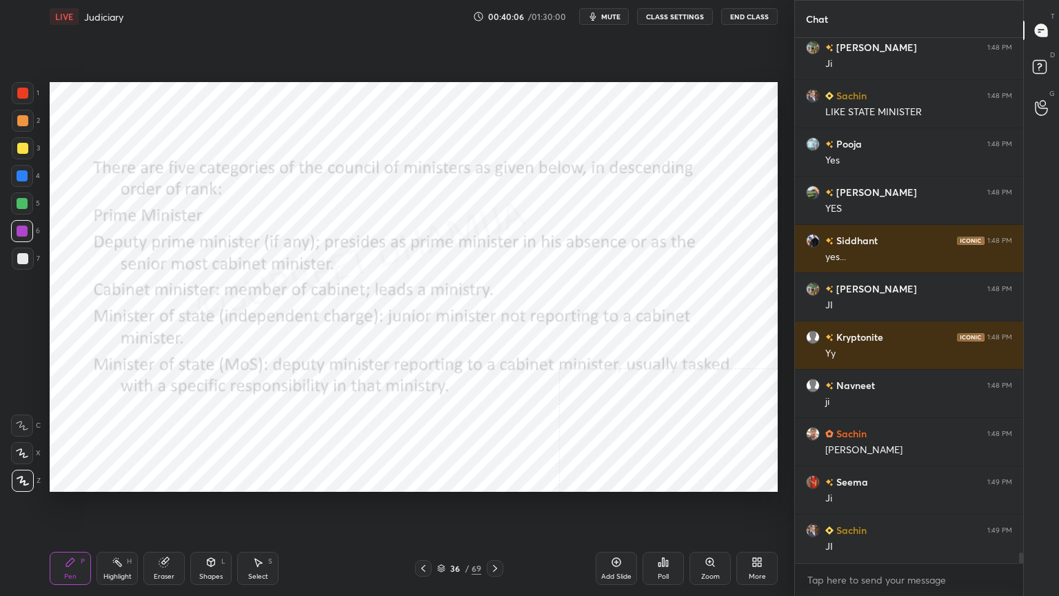
click at [621, 508] on icon at bounding box center [616, 561] width 11 height 11
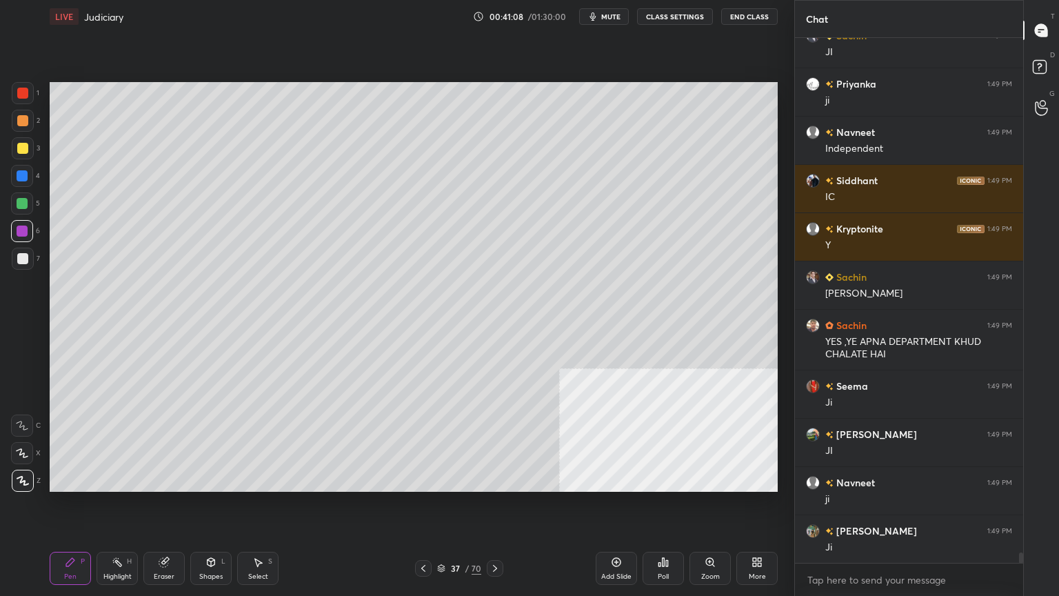
scroll to position [26852, 0]
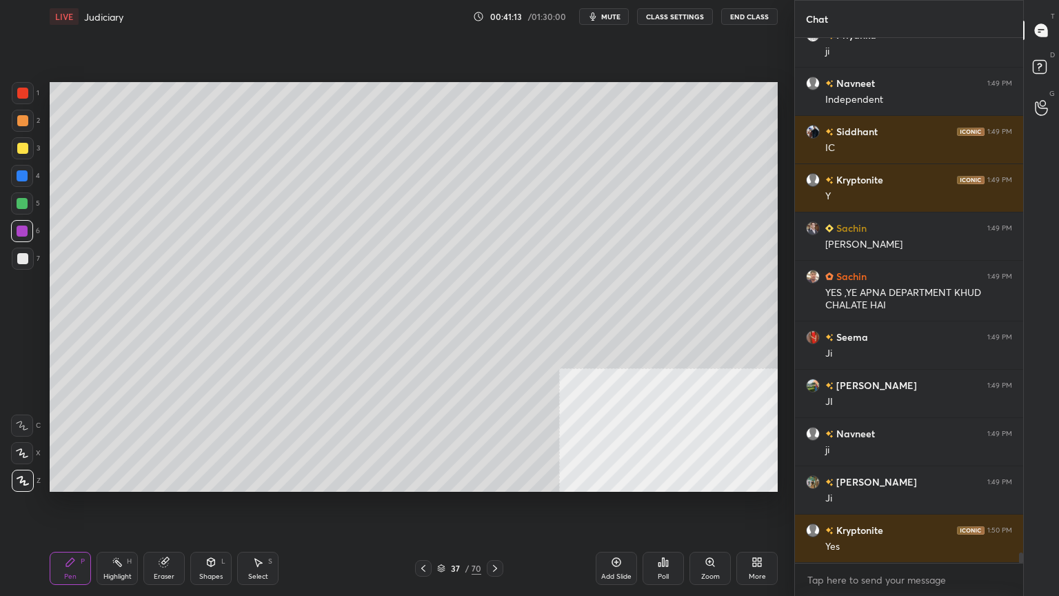
click at [165, 508] on icon at bounding box center [163, 562] width 9 height 9
click at [14, 478] on span "Erase all" at bounding box center [22, 481] width 21 height 10
click at [22, 145] on div at bounding box center [22, 148] width 11 height 11
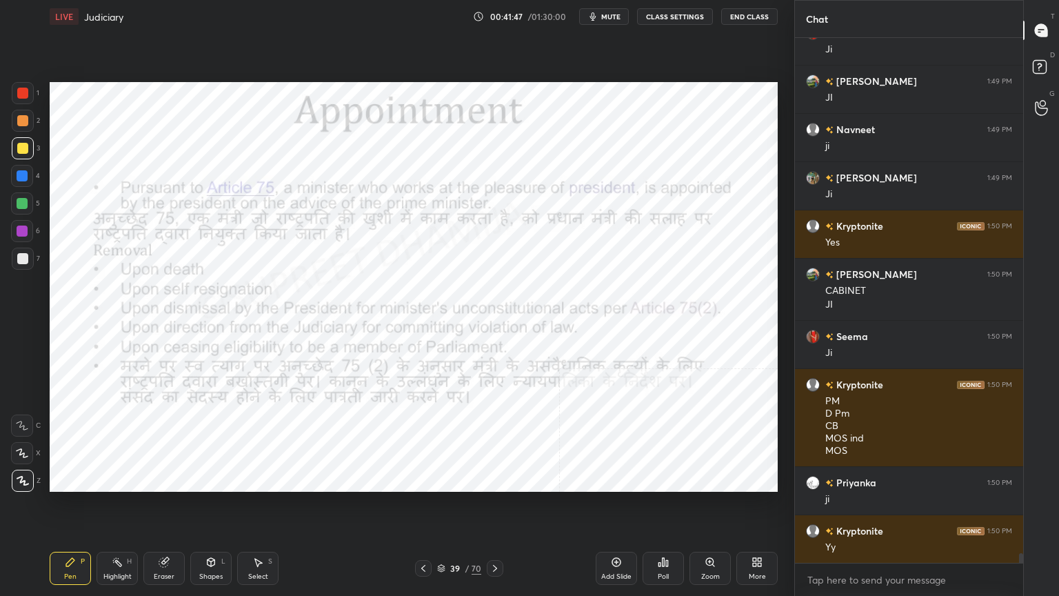
scroll to position [27205, 0]
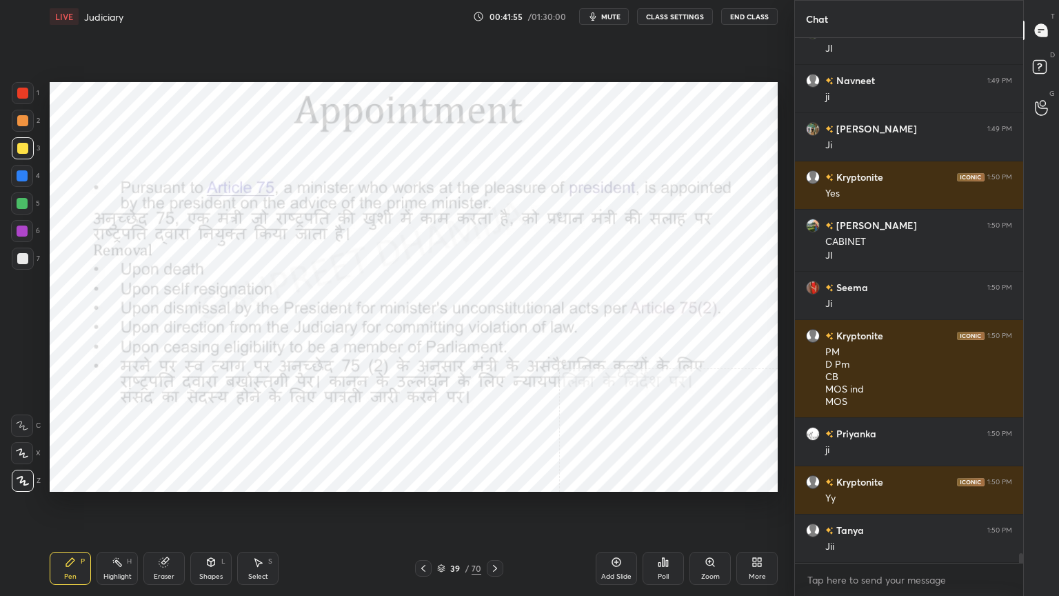
click at [30, 177] on div at bounding box center [22, 176] width 22 height 22
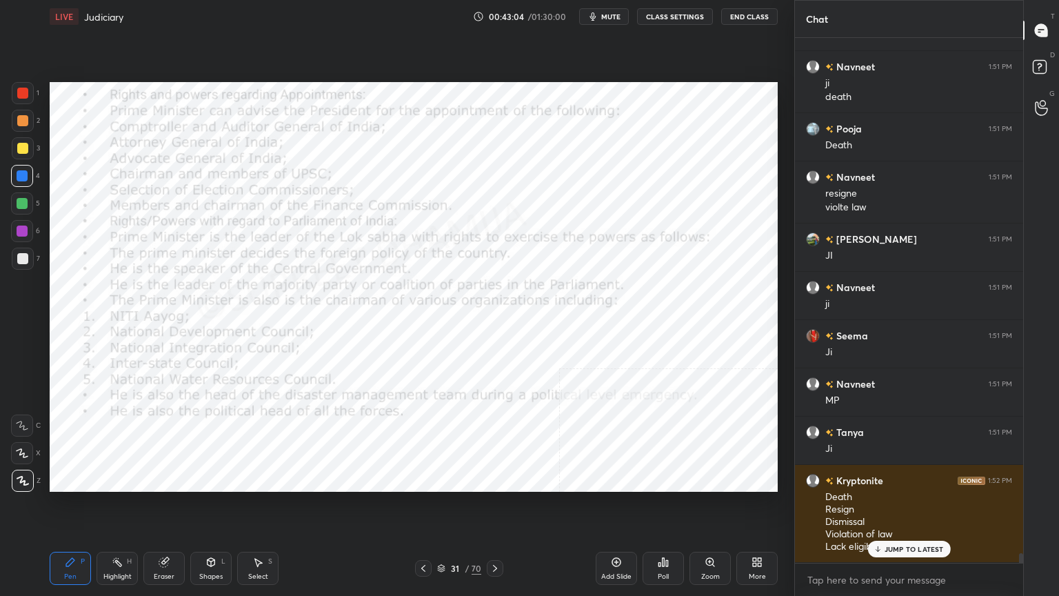
scroll to position [28102, 0]
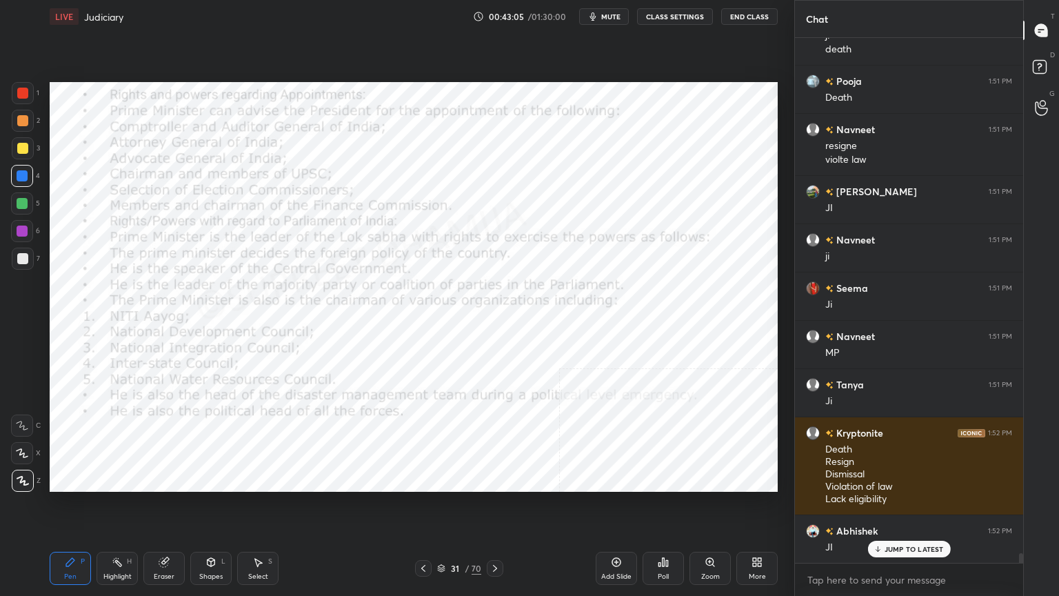
click at [605, 508] on div "Add Slide Poll Zoom More" at bounding box center [687, 568] width 182 height 77
click at [610, 508] on div "Add Slide" at bounding box center [616, 576] width 30 height 7
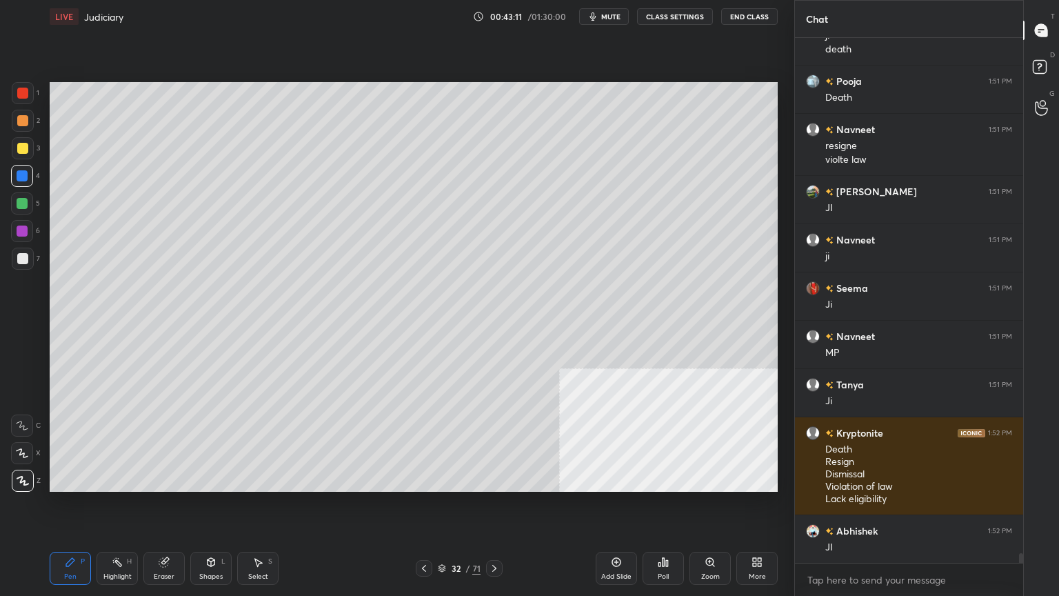
scroll to position [28151, 0]
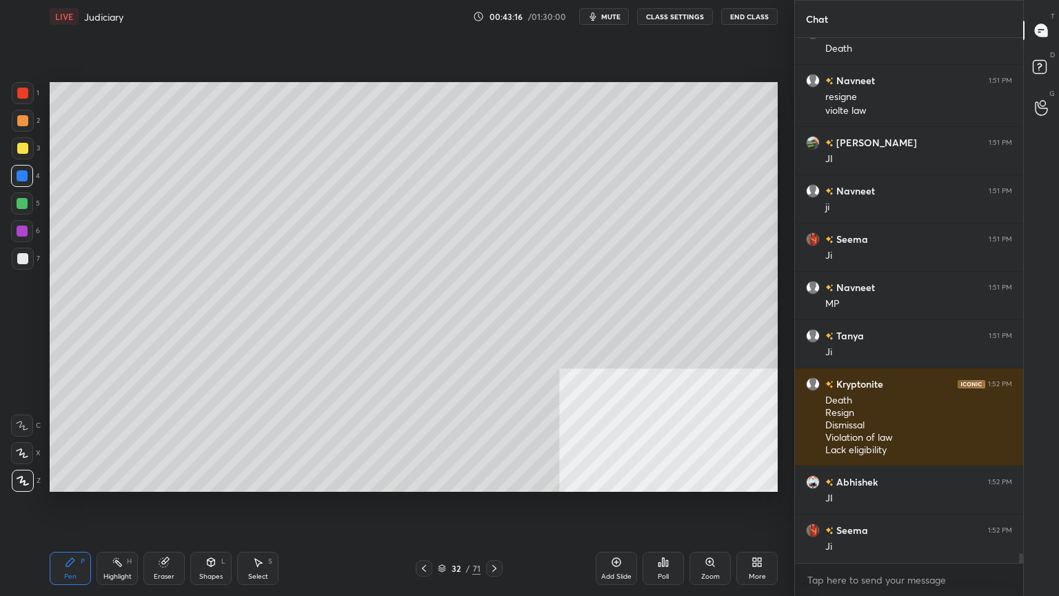
click at [34, 149] on div "3" at bounding box center [26, 148] width 28 height 22
click at [210, 508] on icon at bounding box center [212, 562] width 8 height 8
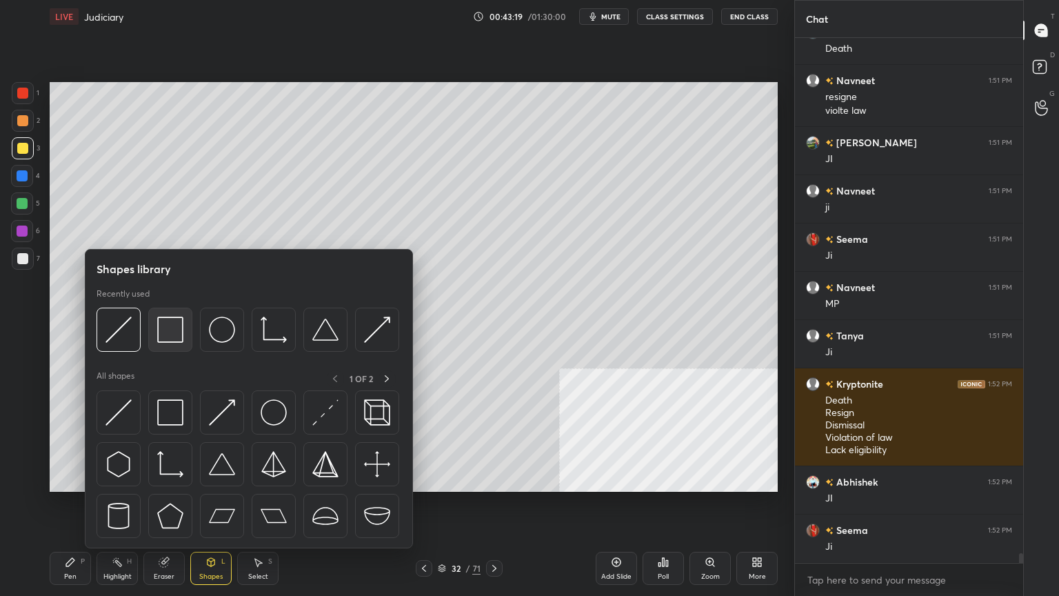
click at [177, 334] on img at bounding box center [170, 329] width 26 height 26
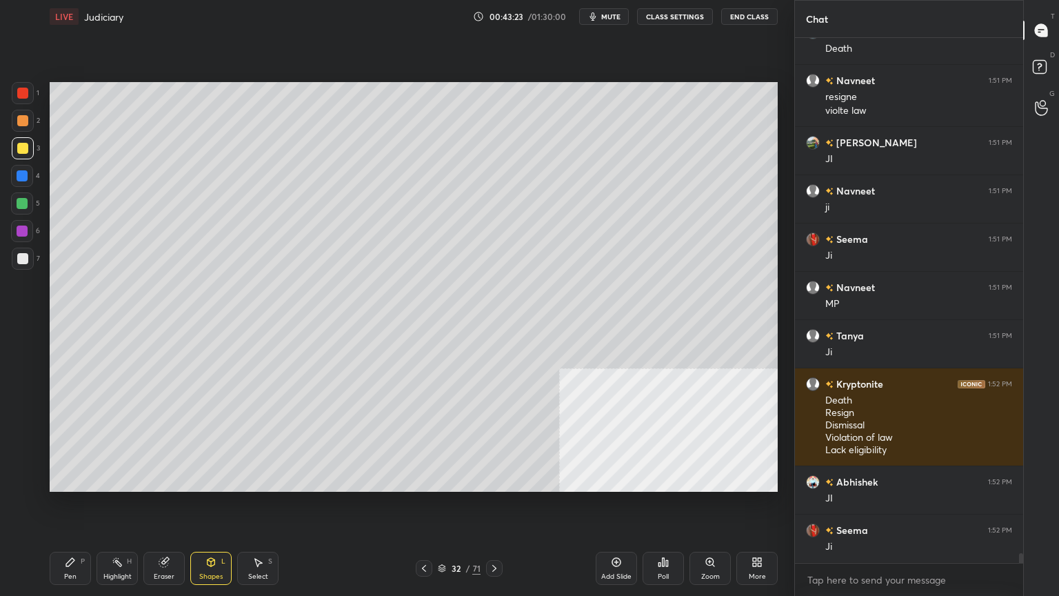
click at [205, 508] on div "Shapes L" at bounding box center [210, 568] width 41 height 33
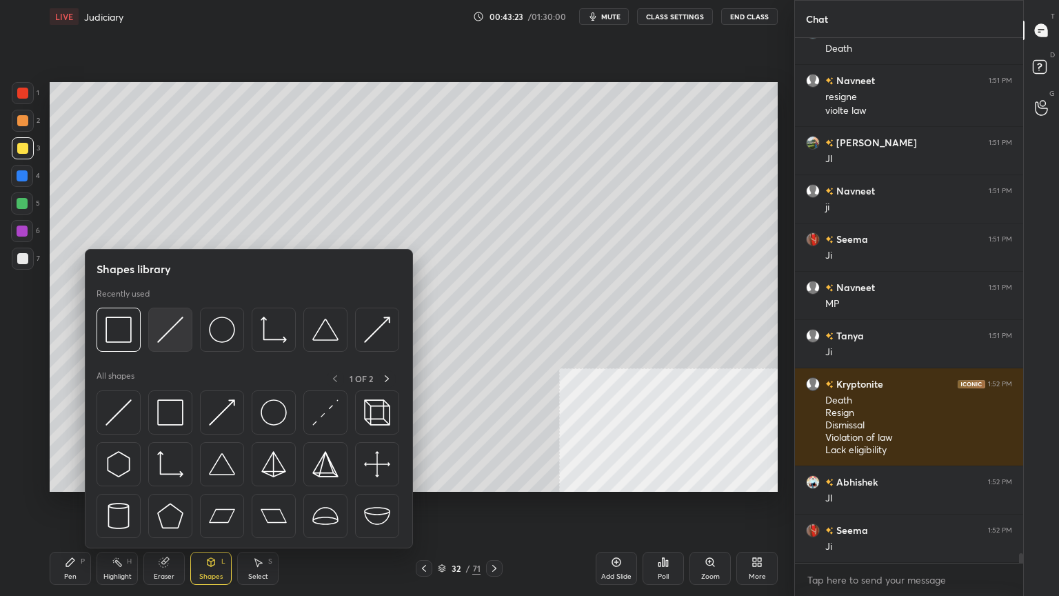
click at [172, 345] on div at bounding box center [170, 329] width 44 height 44
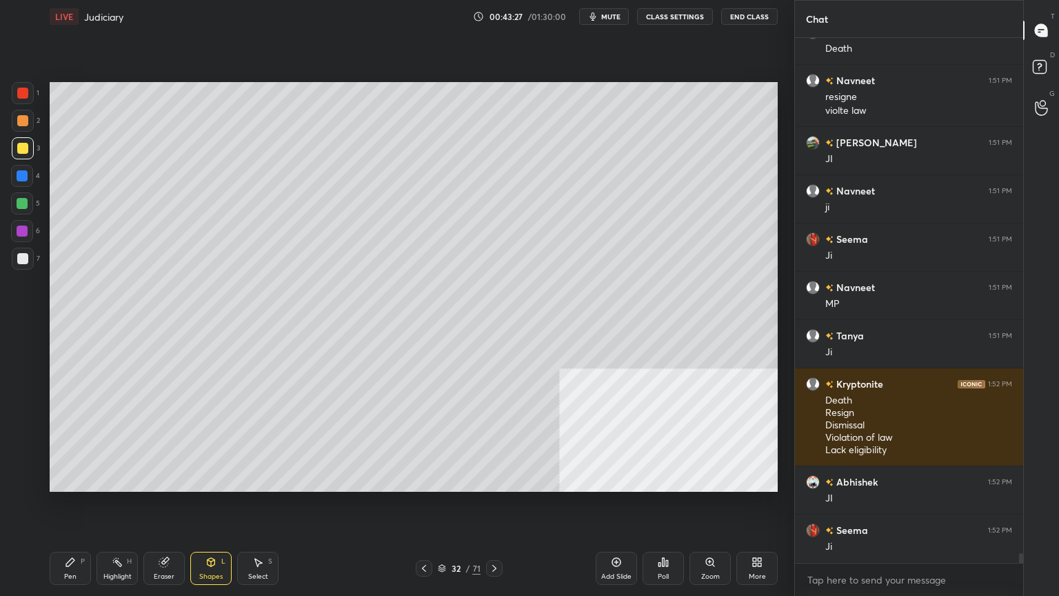
click at [69, 508] on icon at bounding box center [70, 561] width 11 height 11
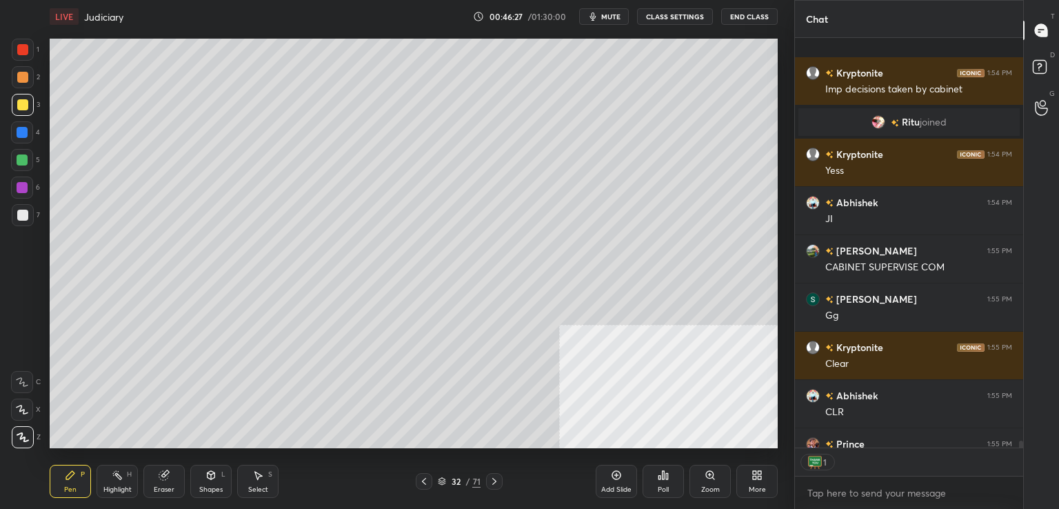
scroll to position [24696, 0]
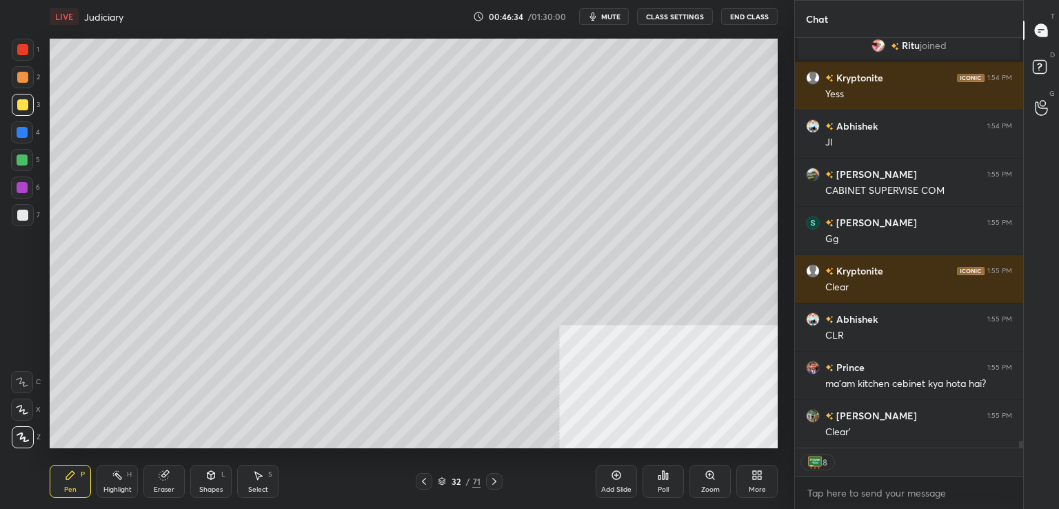
click at [767, 475] on div "More" at bounding box center [756, 481] width 41 height 33
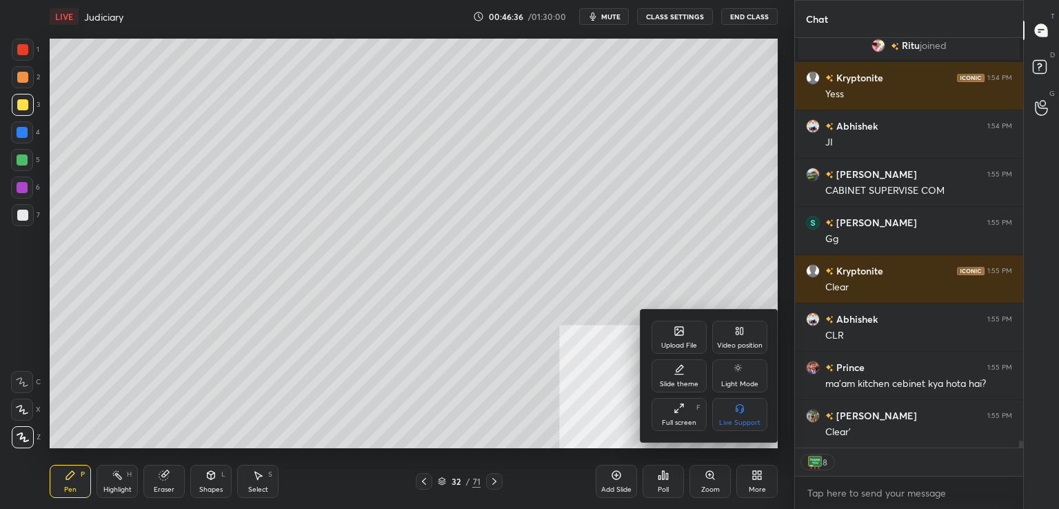
click at [676, 343] on div "Upload File" at bounding box center [679, 345] width 36 height 7
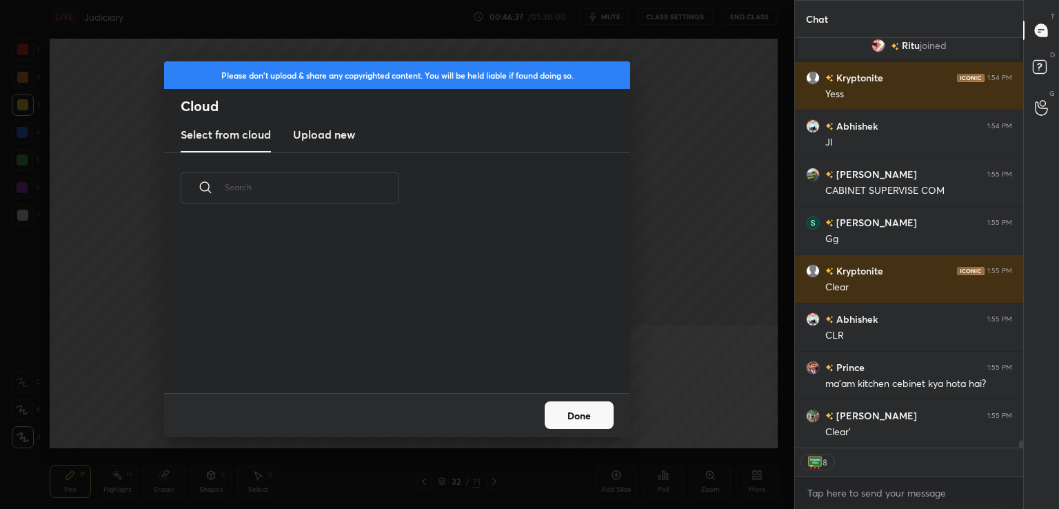
scroll to position [170, 443]
click at [328, 145] on new "Upload new" at bounding box center [324, 135] width 62 height 34
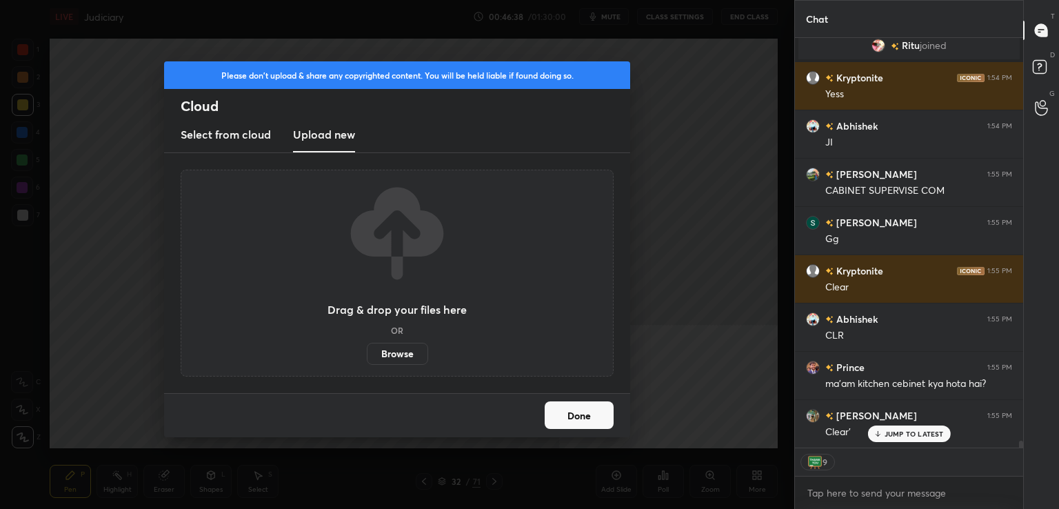
scroll to position [24743, 0]
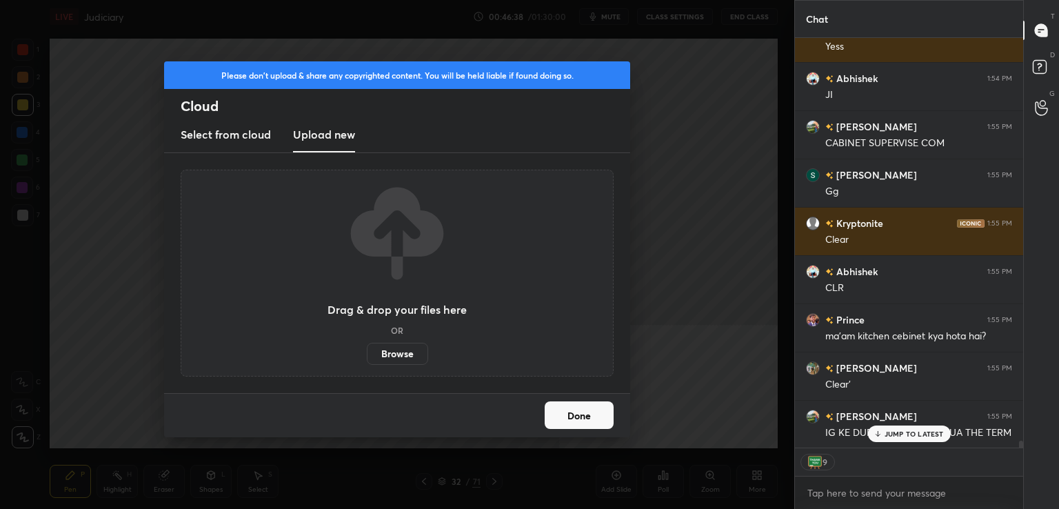
click at [393, 356] on label "Browse" at bounding box center [397, 354] width 61 height 22
click at [367, 356] on input "Browse" at bounding box center [367, 354] width 0 height 22
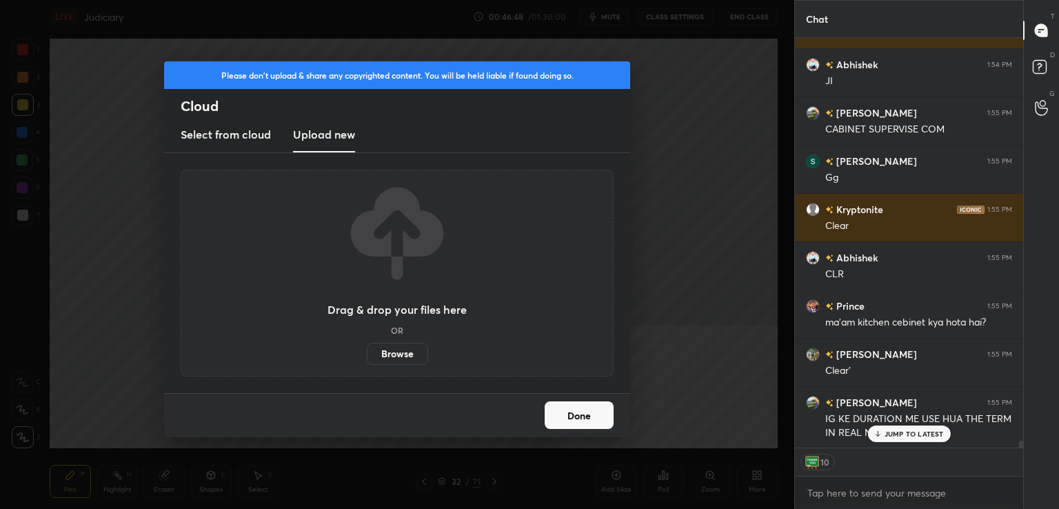
type textarea "x"
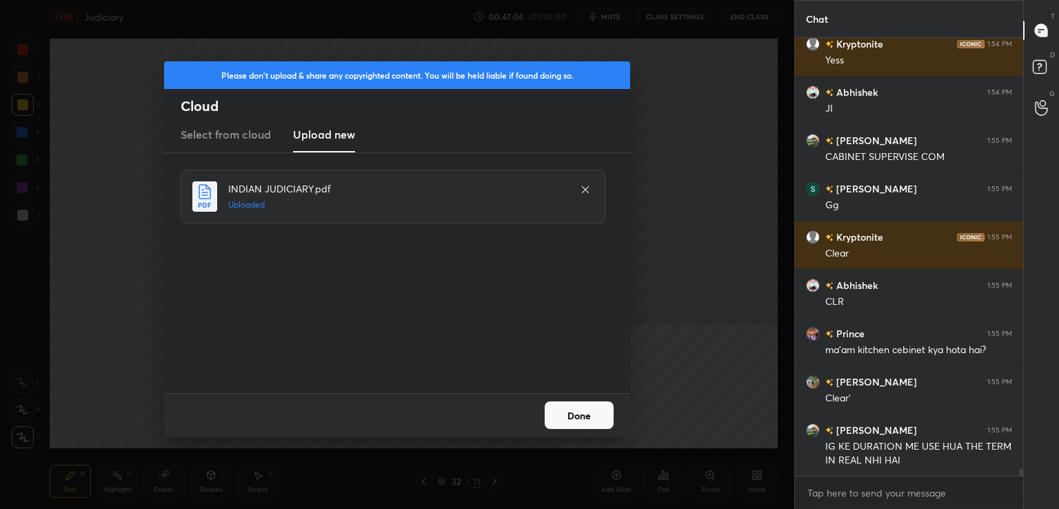
click at [576, 413] on button "Done" at bounding box center [579, 415] width 69 height 28
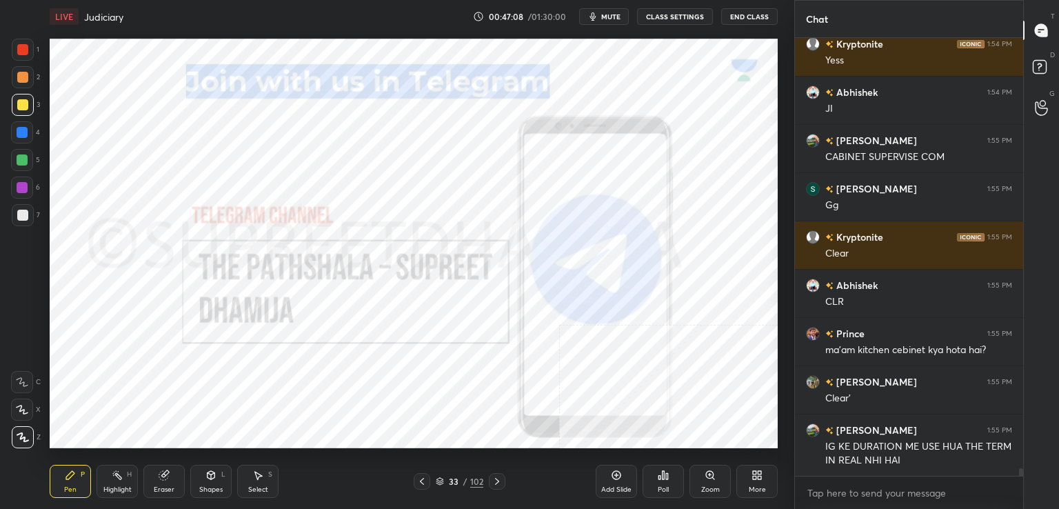
scroll to position [24778, 0]
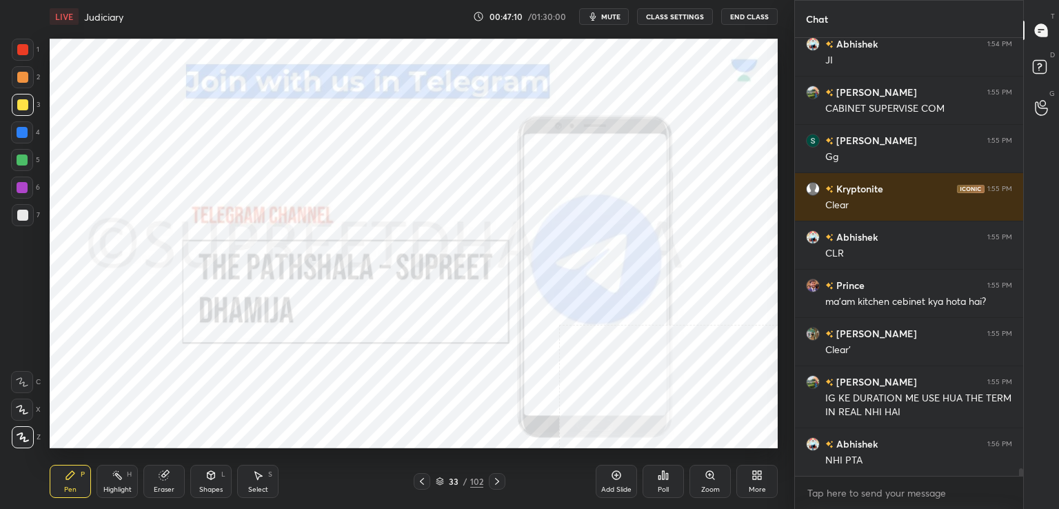
click at [498, 481] on icon at bounding box center [497, 481] width 11 height 11
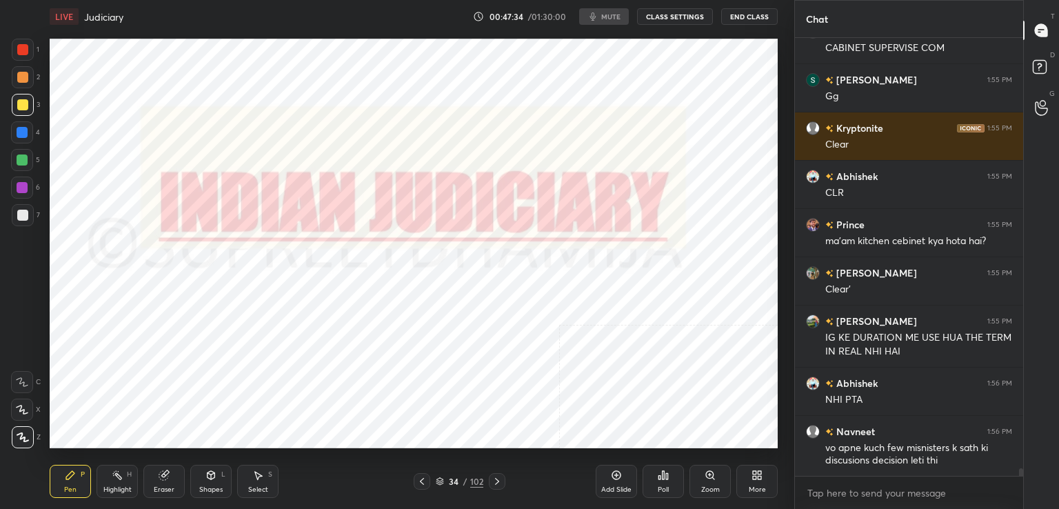
scroll to position [24887, 0]
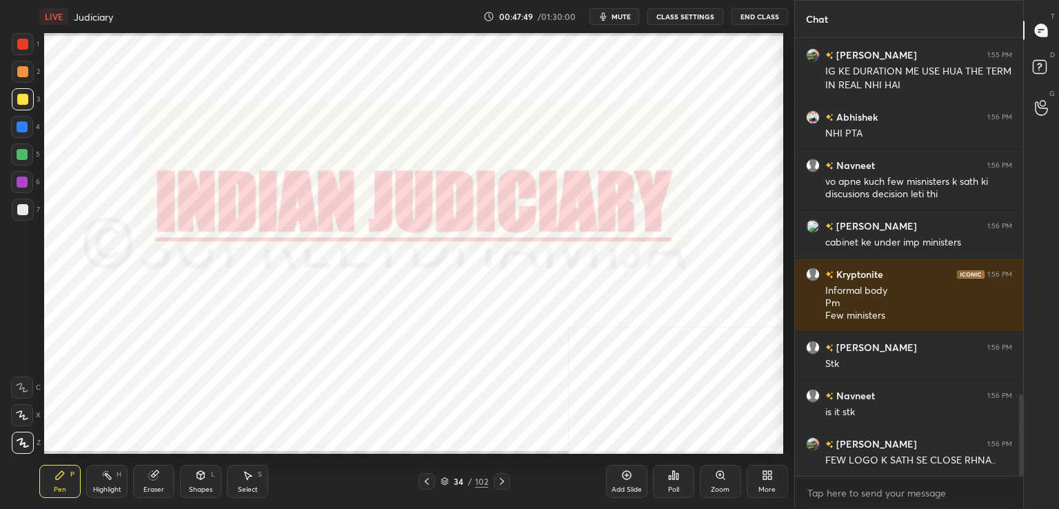
scroll to position [1919, 0]
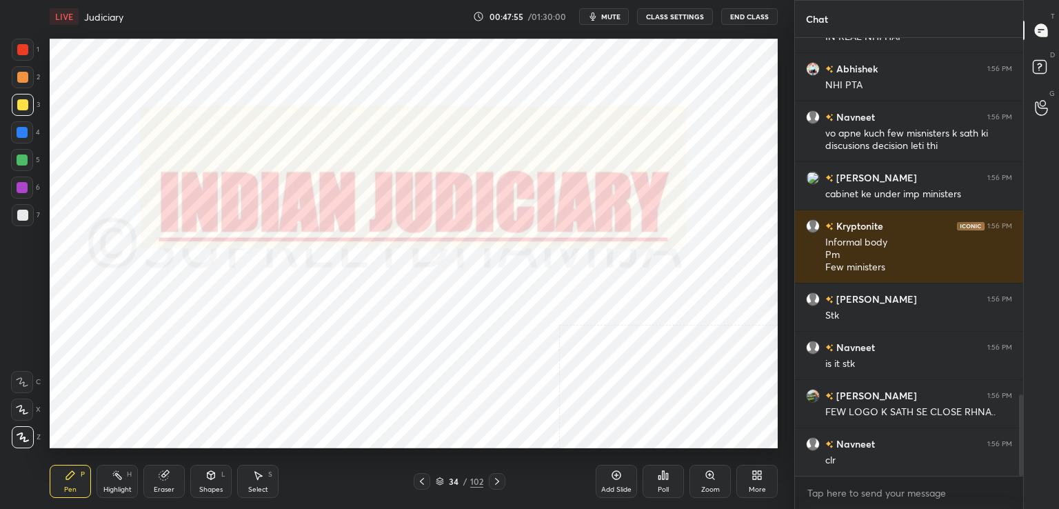
click at [24, 183] on div at bounding box center [22, 187] width 11 height 11
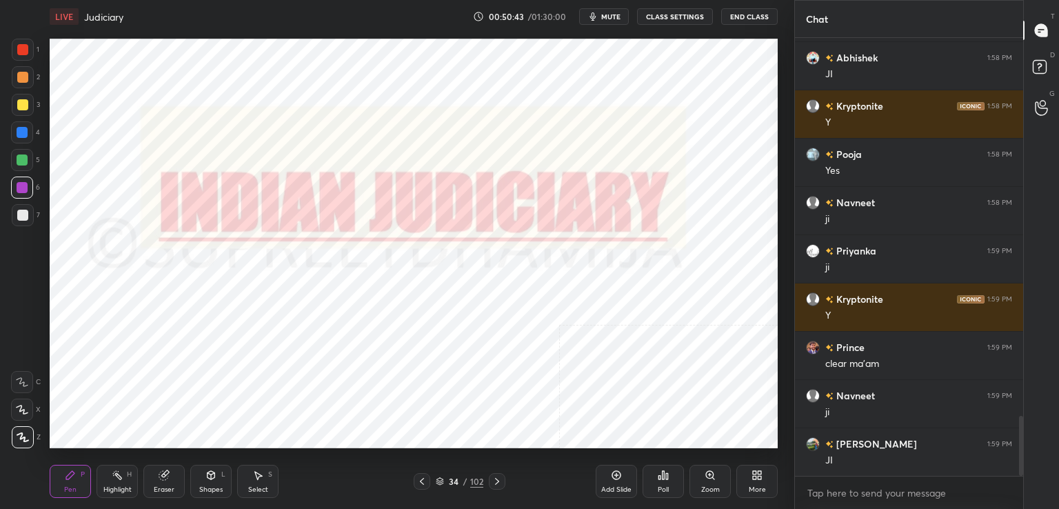
scroll to position [2813, 0]
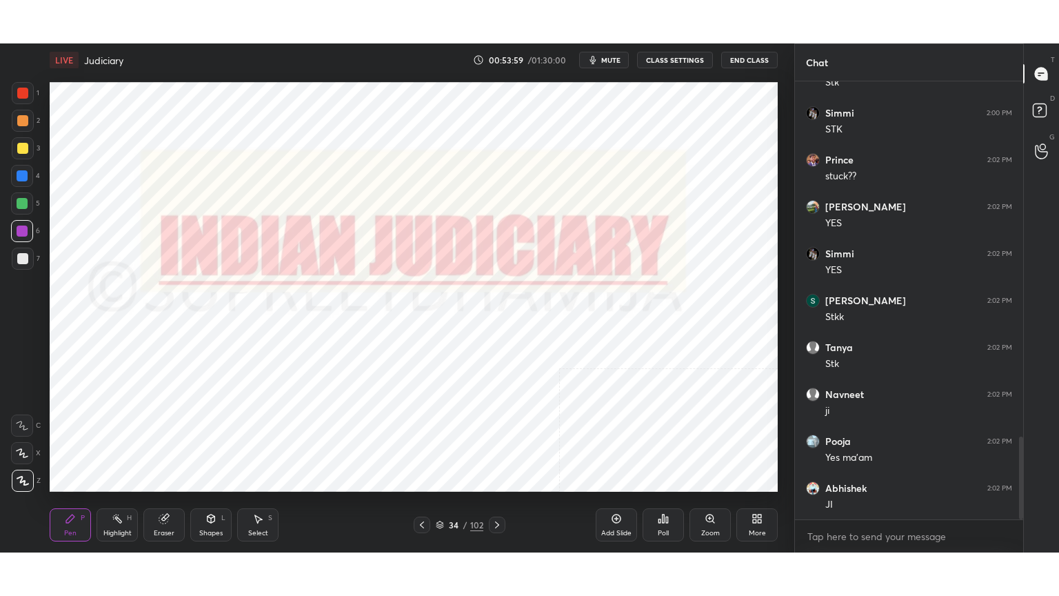
scroll to position [1919, 0]
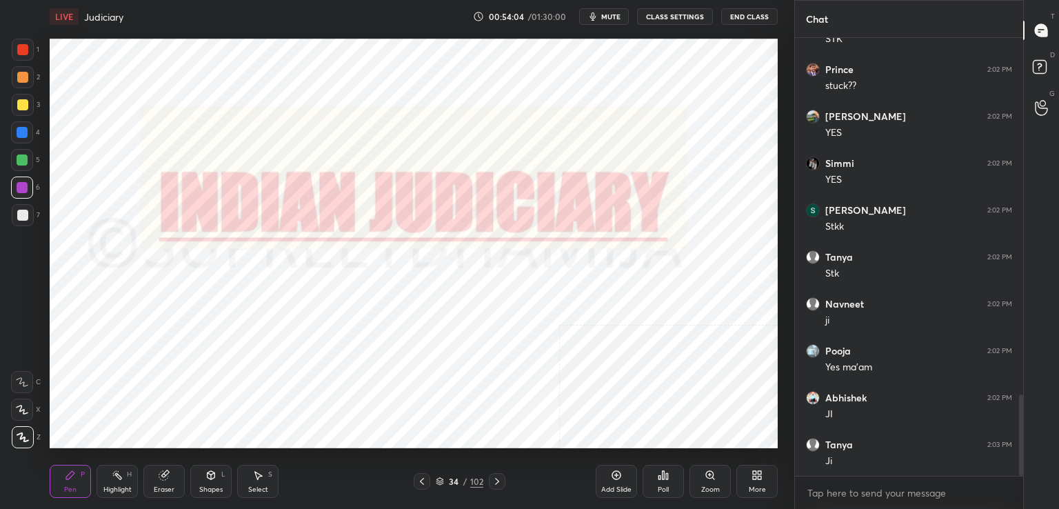
click at [758, 476] on icon at bounding box center [759, 477] width 3 height 3
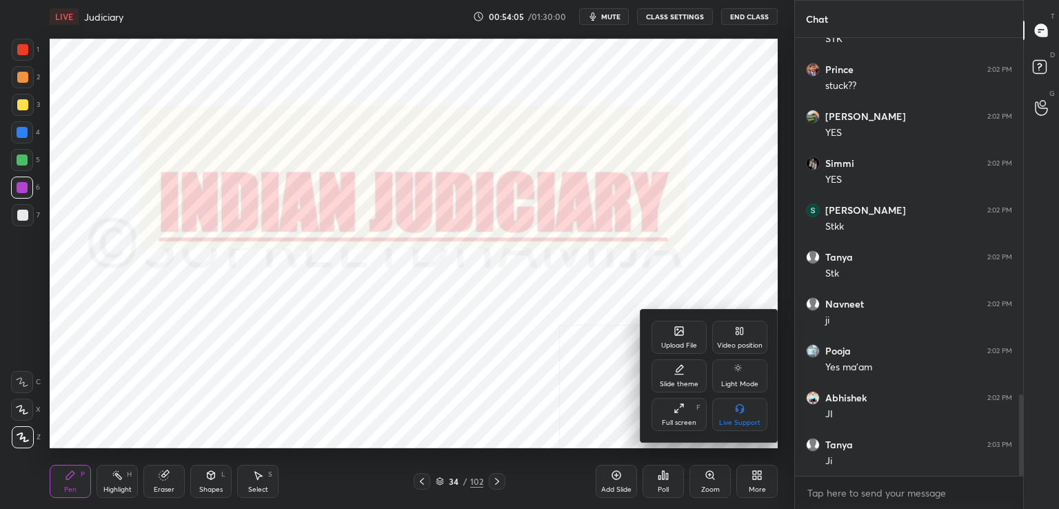
click at [690, 426] on div "Full screen" at bounding box center [679, 422] width 34 height 7
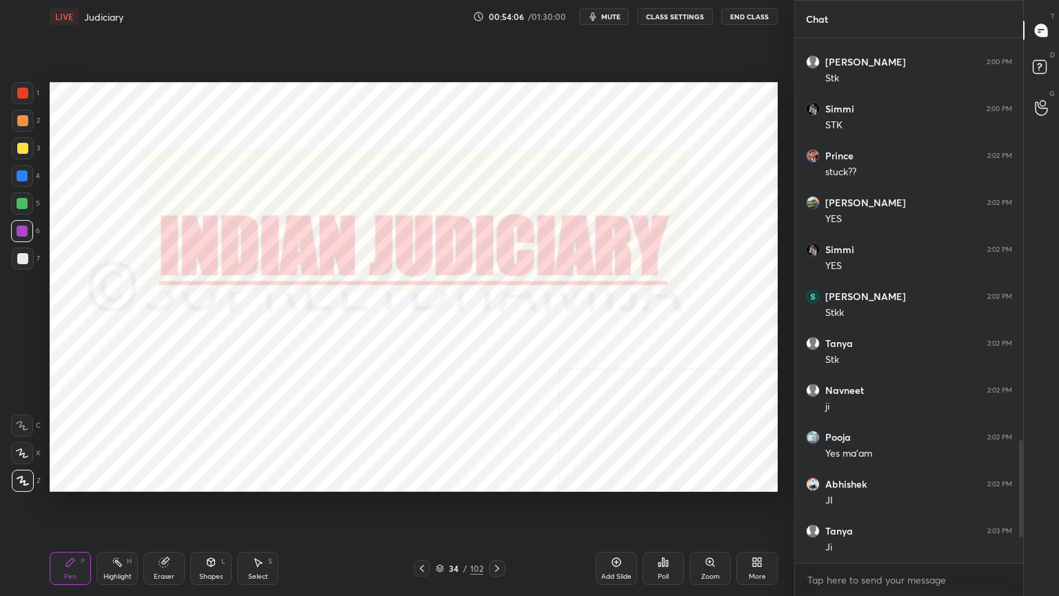
scroll to position [1833, 0]
drag, startPoint x: 1020, startPoint y: 492, endPoint x: 1029, endPoint y: 546, distance: 55.1
click at [1029, 508] on div "Chat Pooja 1:59 PM Yes ma'am [PERSON_NAME] 1:59 PM [PERSON_NAME] [PERSON_NAME] …" at bounding box center [926, 298] width 265 height 596
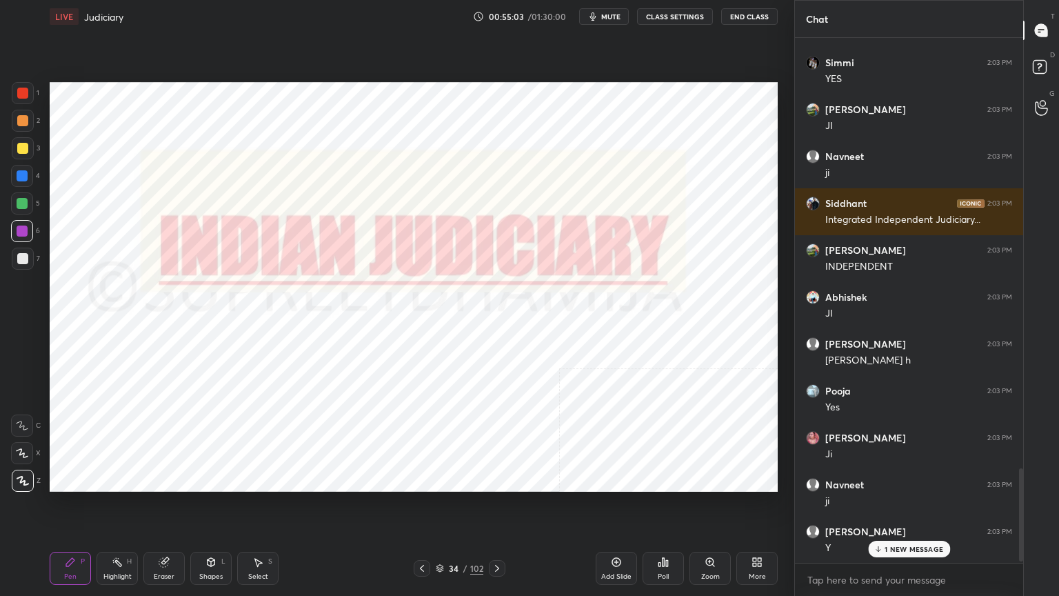
scroll to position [2432, 0]
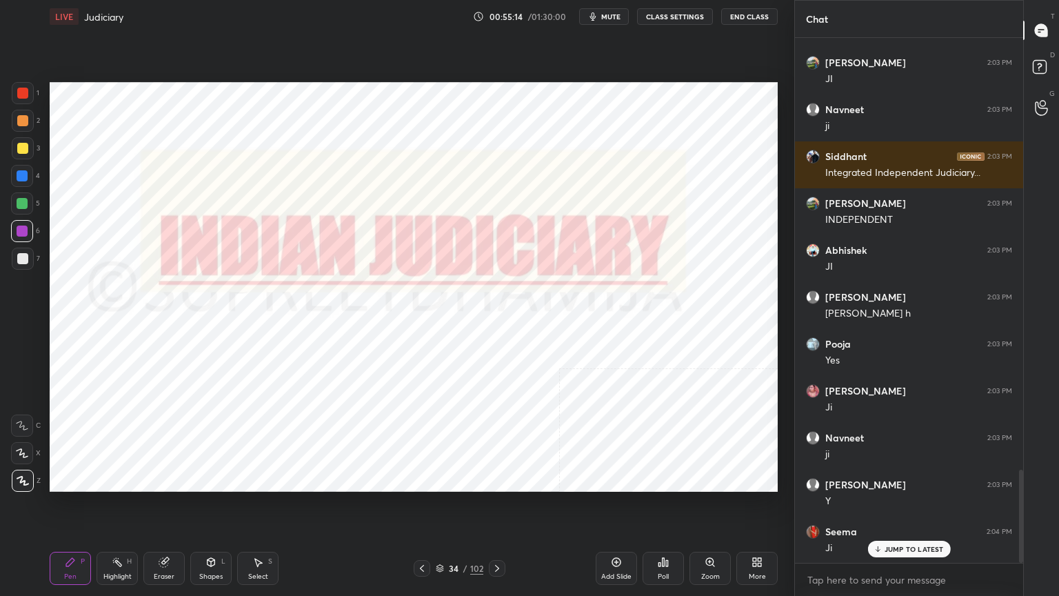
click at [160, 508] on div "Eraser" at bounding box center [163, 568] width 41 height 33
click at [11, 485] on div "Erase all" at bounding box center [22, 481] width 22 height 22
click at [25, 174] on div at bounding box center [22, 175] width 11 height 11
click at [214, 508] on div "Shapes L" at bounding box center [210, 568] width 41 height 33
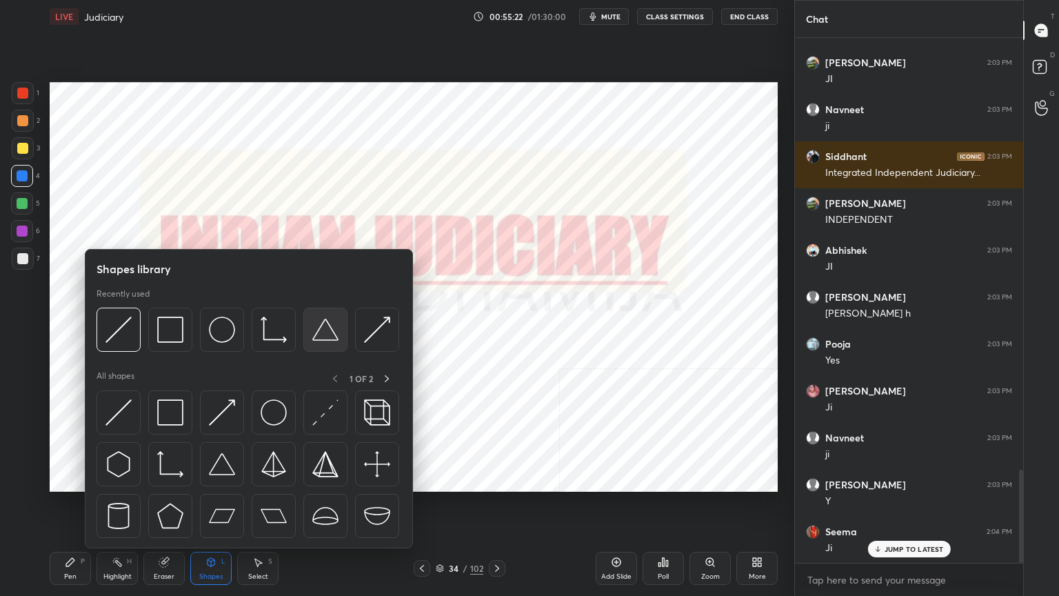
scroll to position [2479, 0]
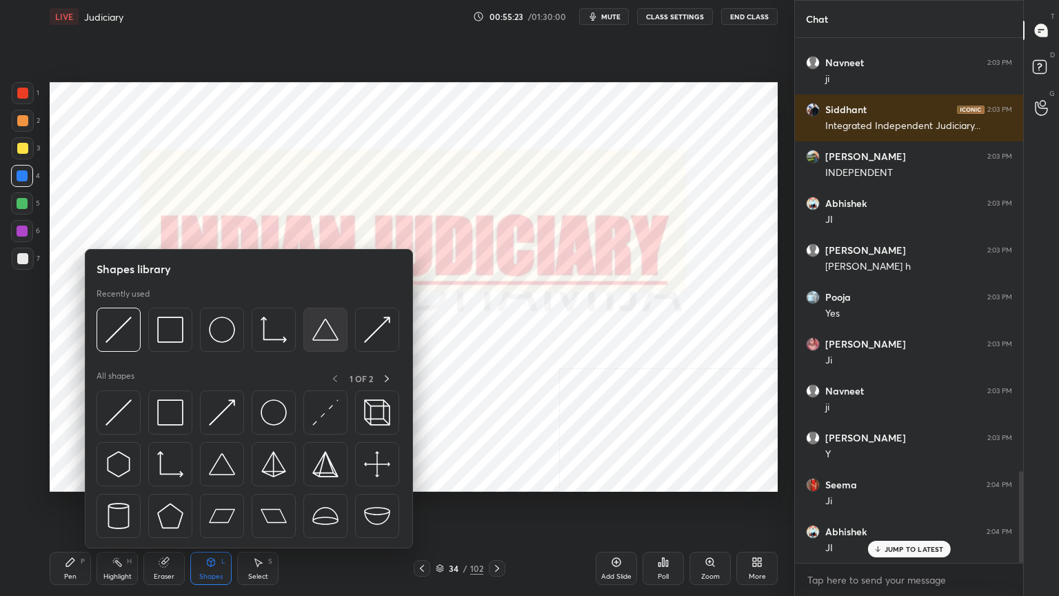
click at [308, 328] on div at bounding box center [325, 329] width 44 height 44
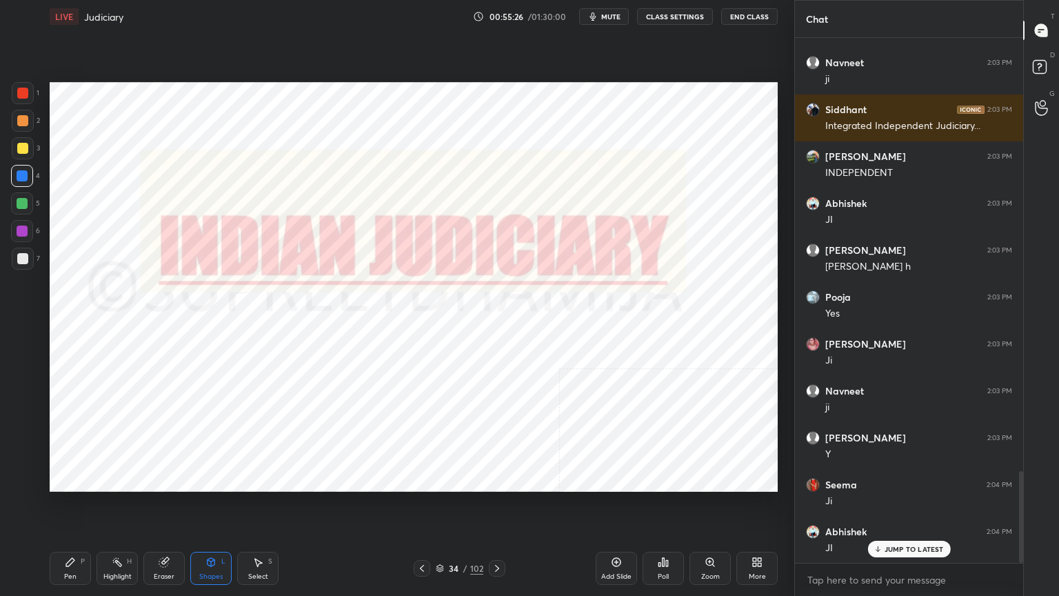
click at [74, 508] on icon at bounding box center [70, 561] width 11 height 11
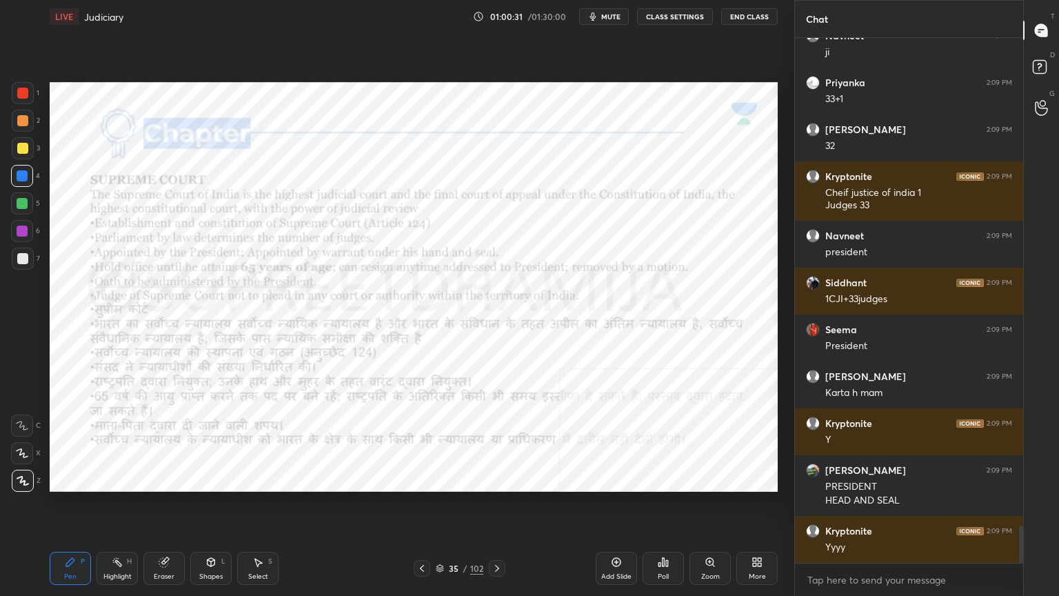
scroll to position [6902, 0]
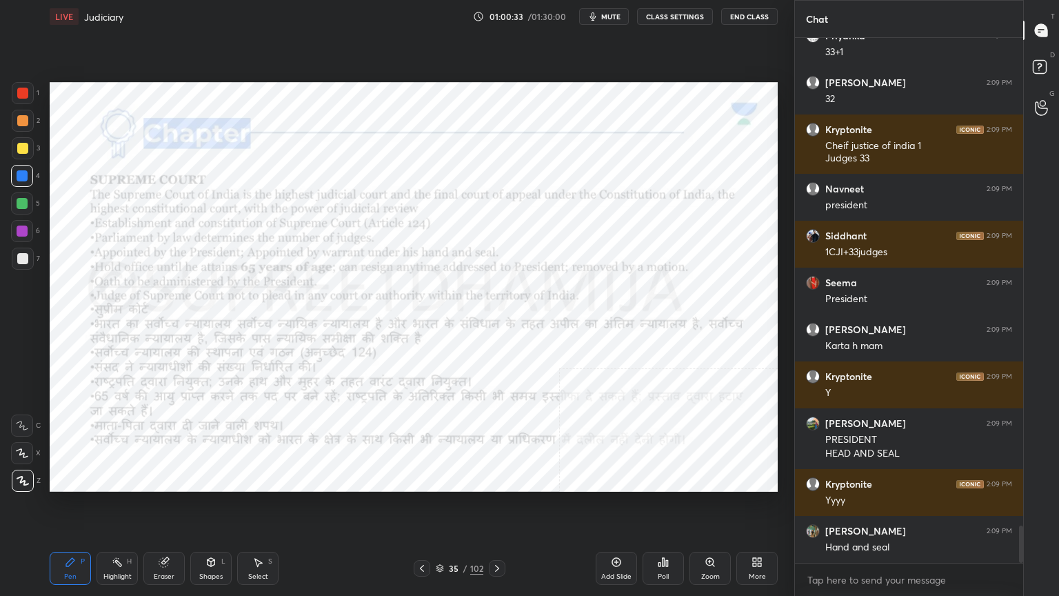
click at [615, 508] on div "Add Slide" at bounding box center [616, 568] width 41 height 33
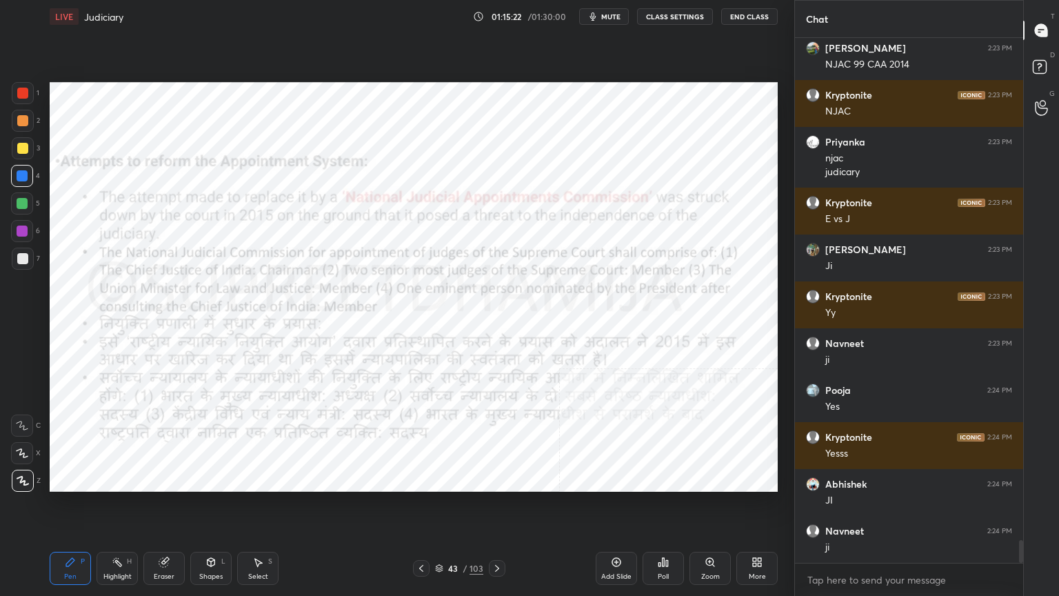
scroll to position [11519, 0]
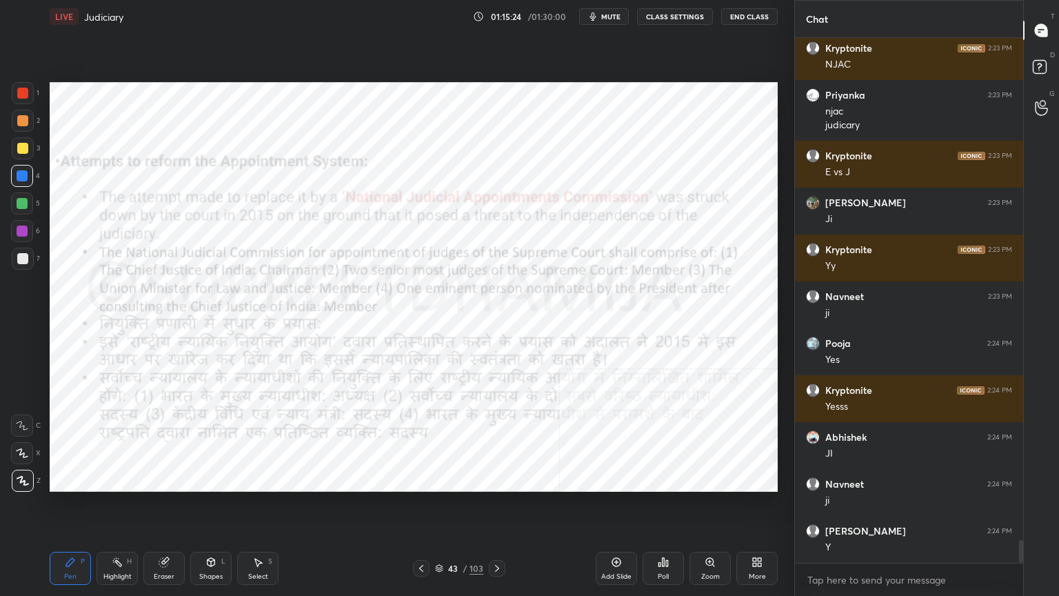
click at [157, 508] on div "Eraser" at bounding box center [163, 568] width 41 height 33
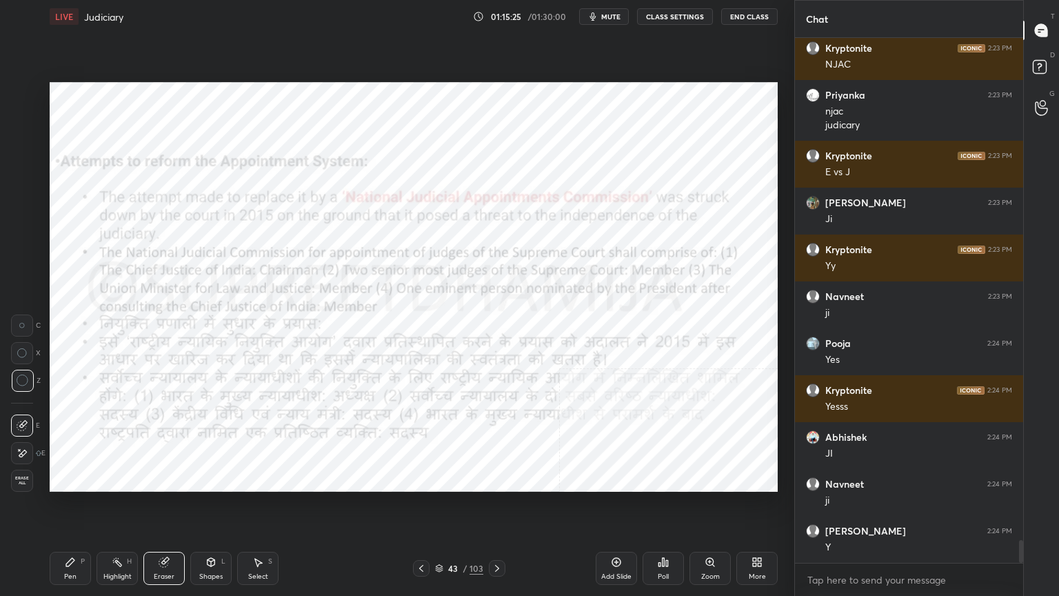
click at [17, 490] on div "Erase all" at bounding box center [22, 481] width 22 height 22
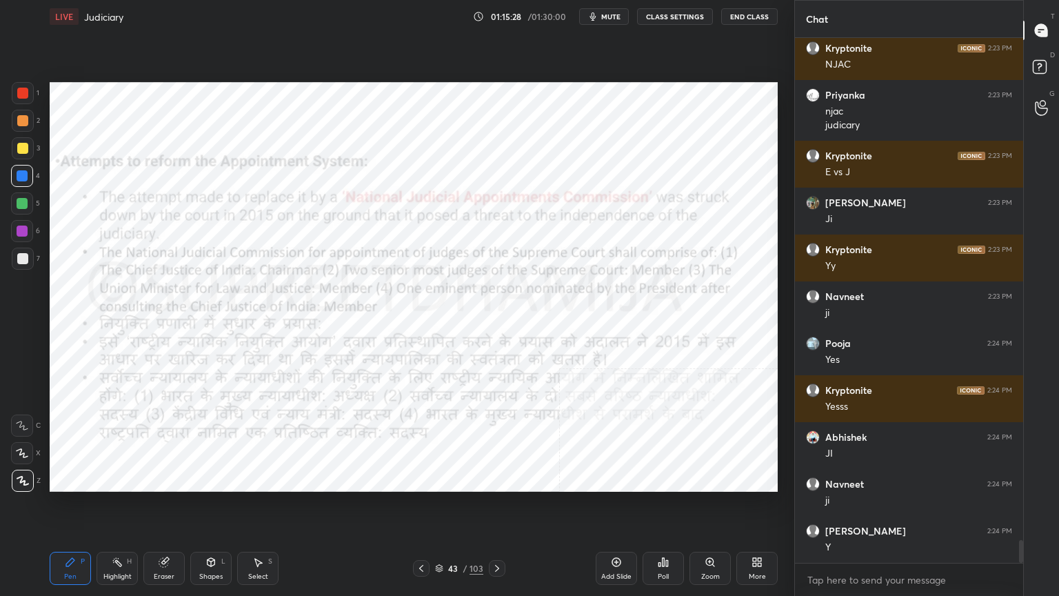
click at [30, 200] on div at bounding box center [22, 203] width 22 height 22
click at [28, 232] on div at bounding box center [22, 231] width 22 height 22
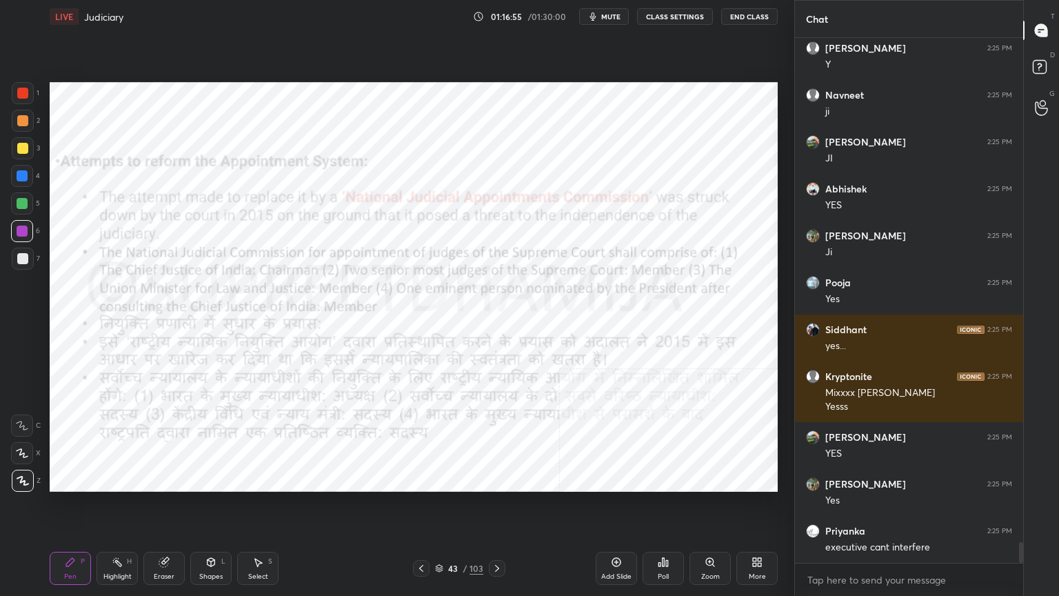
scroll to position [12611, 0]
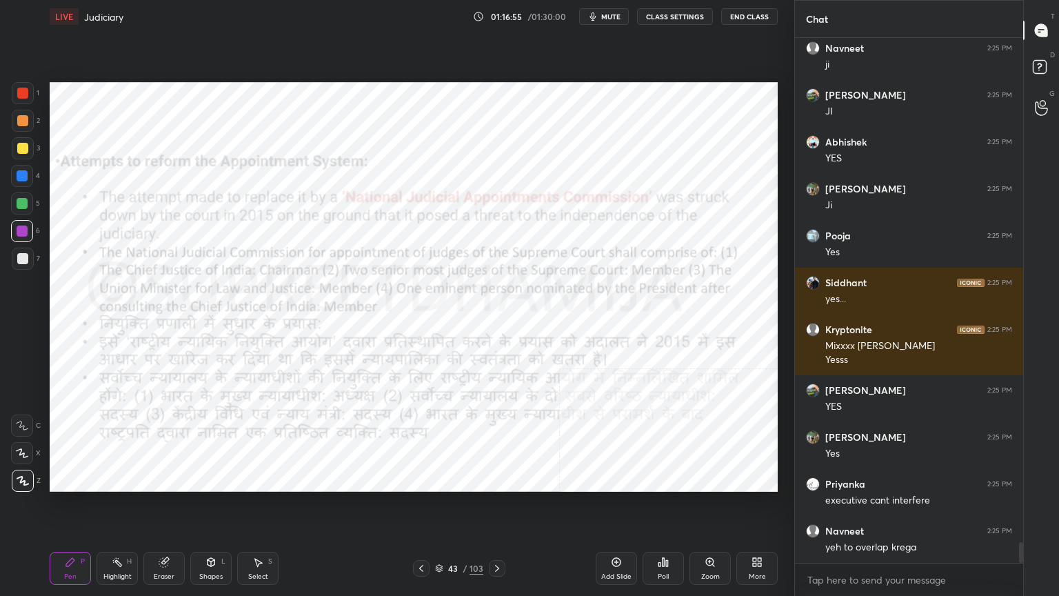
click at [612, 508] on icon at bounding box center [616, 561] width 11 height 11
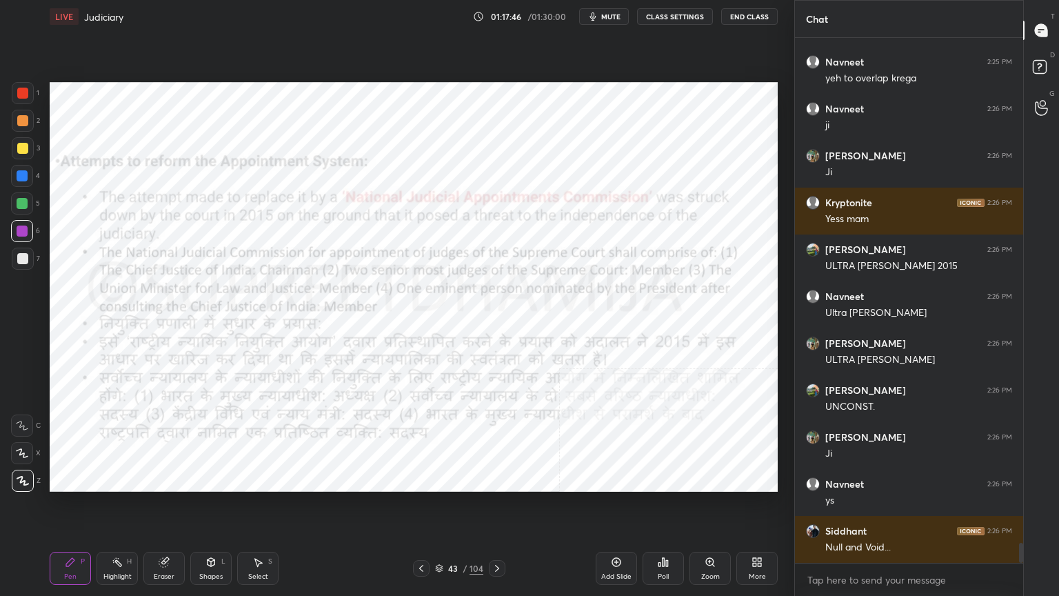
scroll to position [13127, 0]
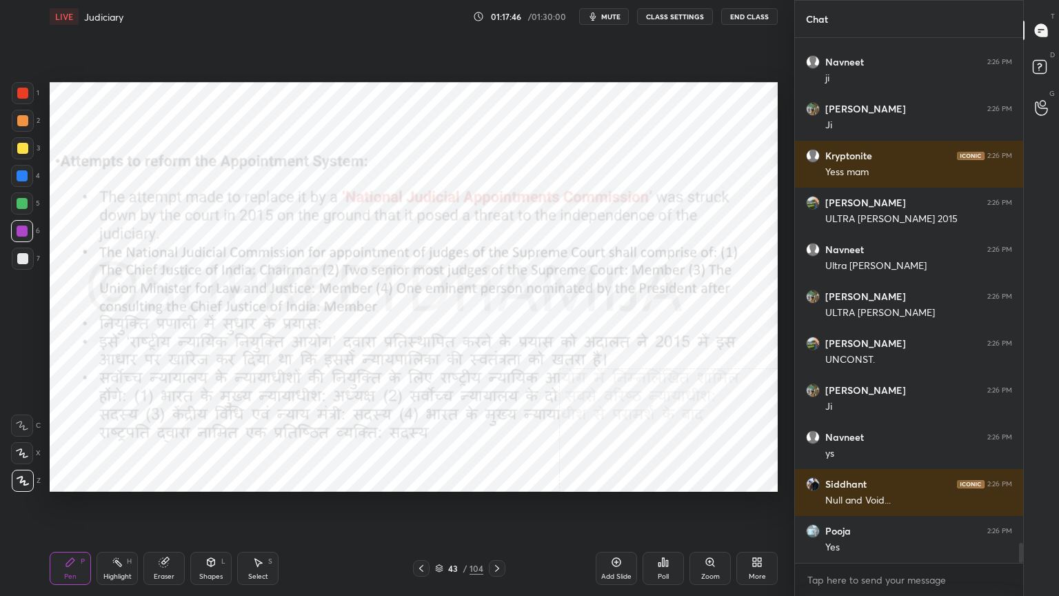
click at [505, 508] on div "43 / 104" at bounding box center [459, 568] width 273 height 17
click at [496, 508] on icon at bounding box center [497, 568] width 4 height 7
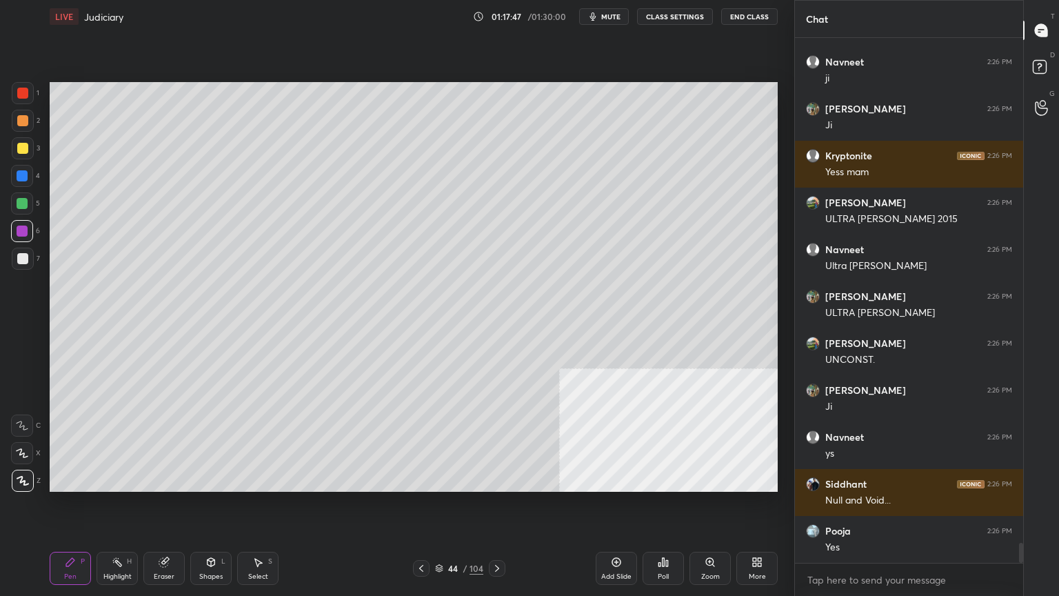
click at [494, 508] on icon at bounding box center [497, 568] width 11 height 11
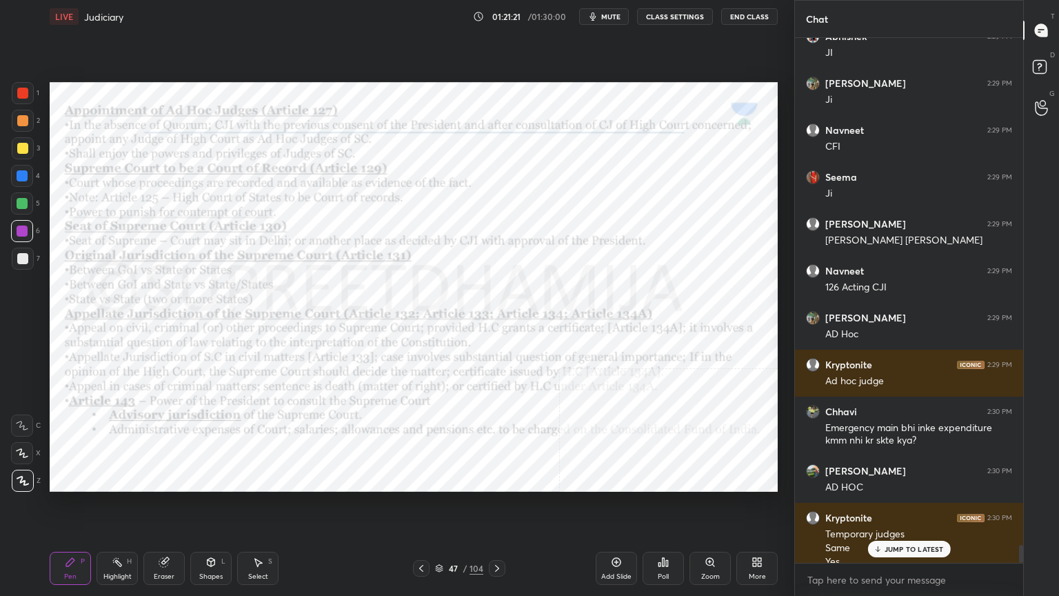
scroll to position [14661, 0]
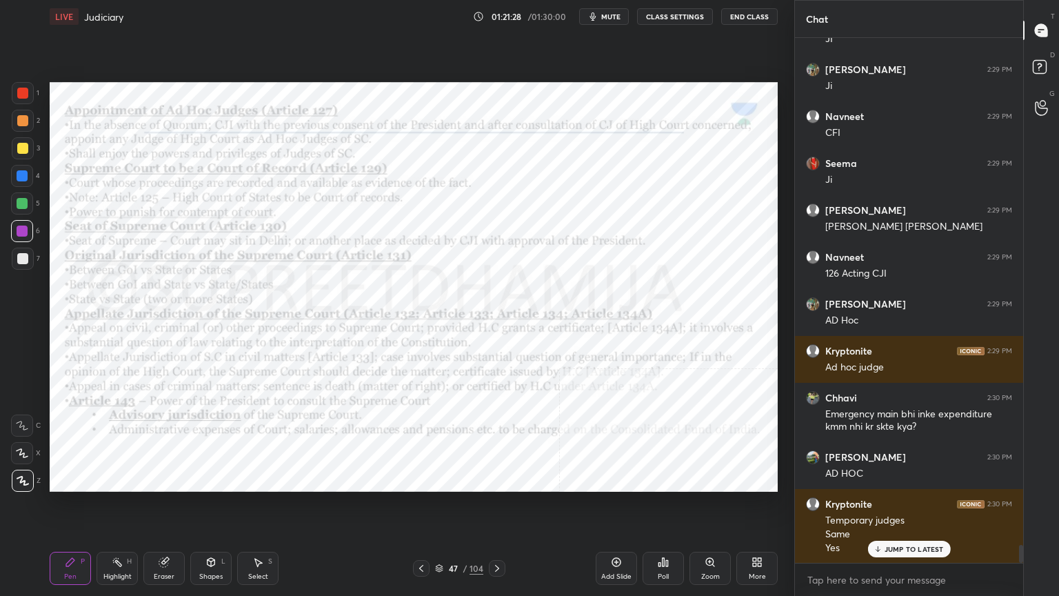
click at [423, 508] on icon at bounding box center [421, 568] width 11 height 11
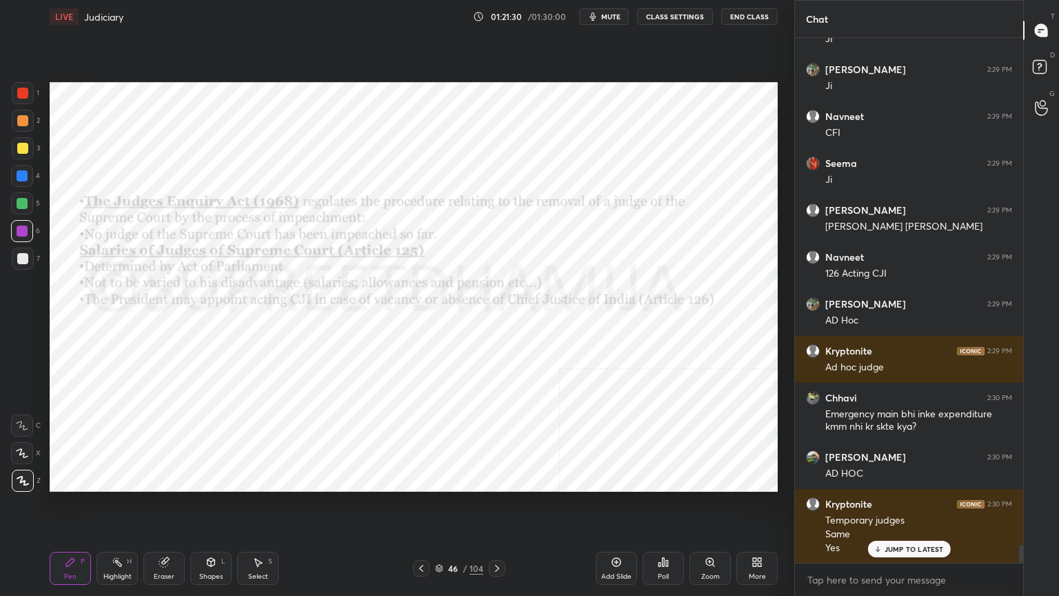
click at [495, 508] on icon at bounding box center [497, 568] width 11 height 11
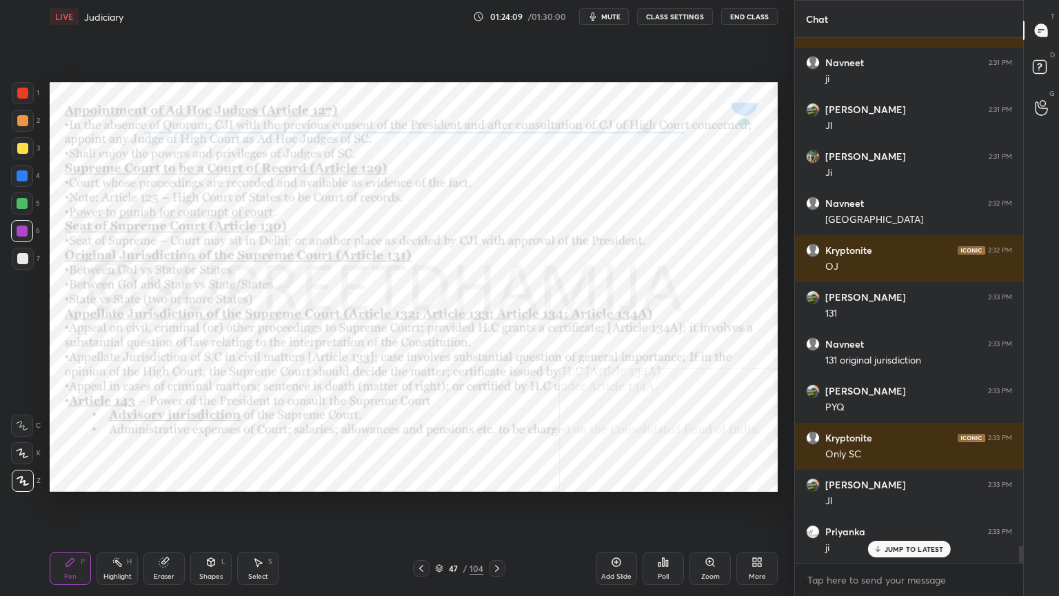
scroll to position [15458, 0]
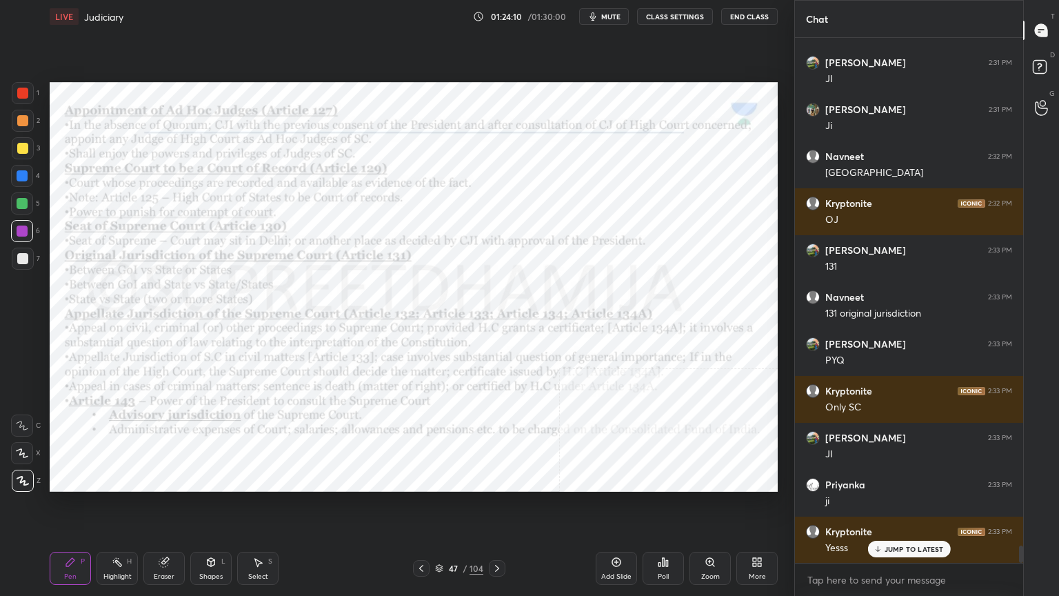
click at [611, 508] on icon at bounding box center [616, 561] width 11 height 11
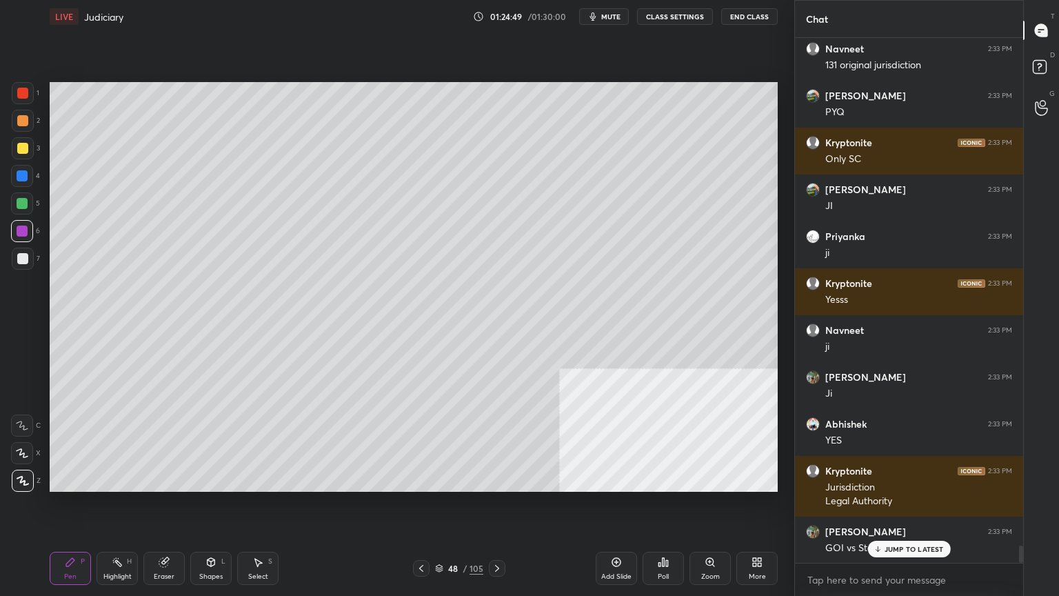
scroll to position [15753, 0]
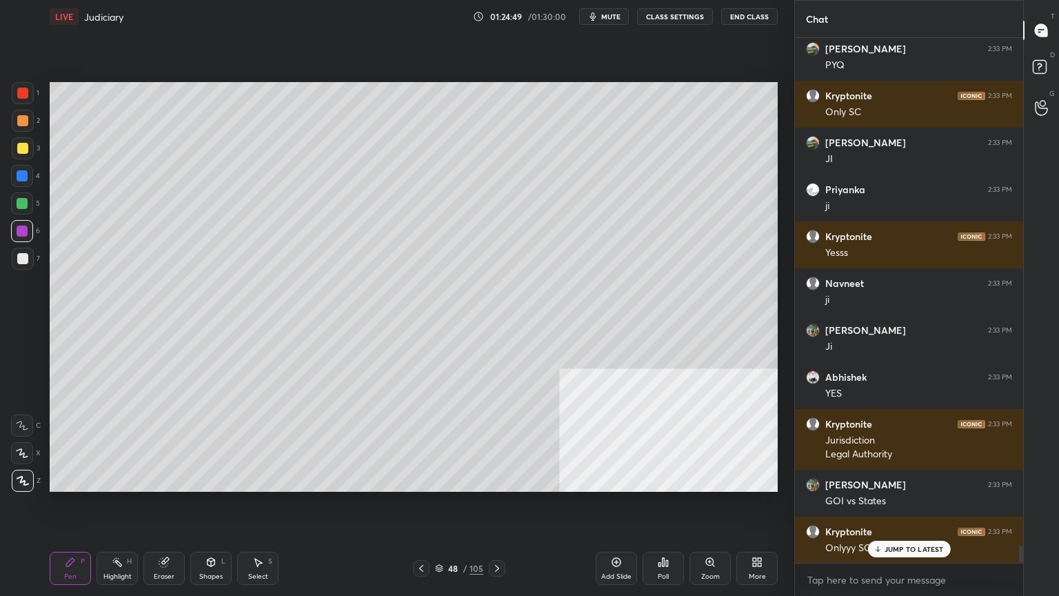
click at [609, 508] on div "Add Slide" at bounding box center [616, 568] width 41 height 33
click at [28, 253] on div at bounding box center [23, 259] width 22 height 22
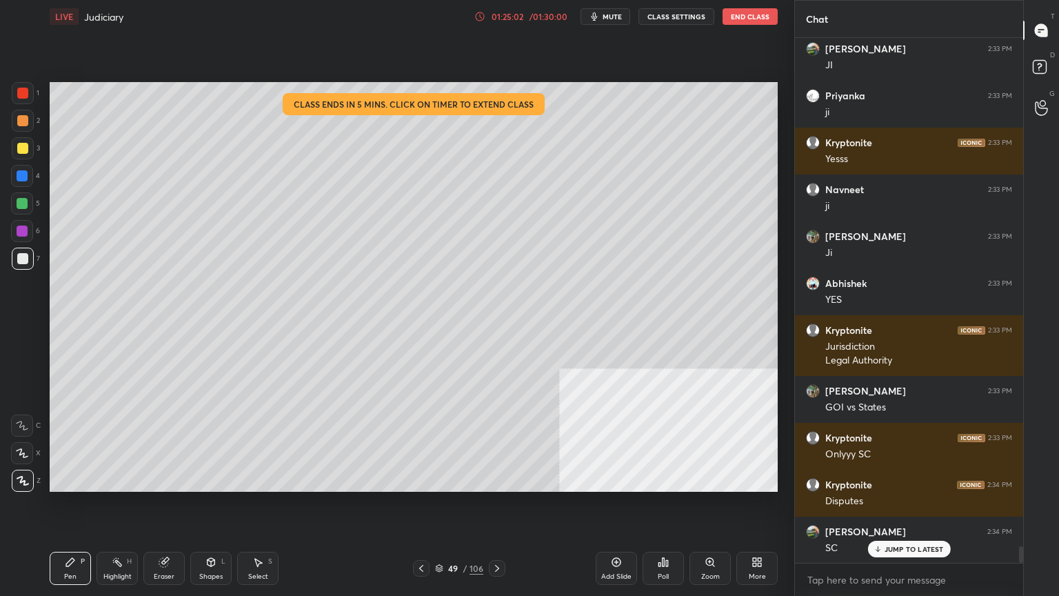
scroll to position [15893, 0]
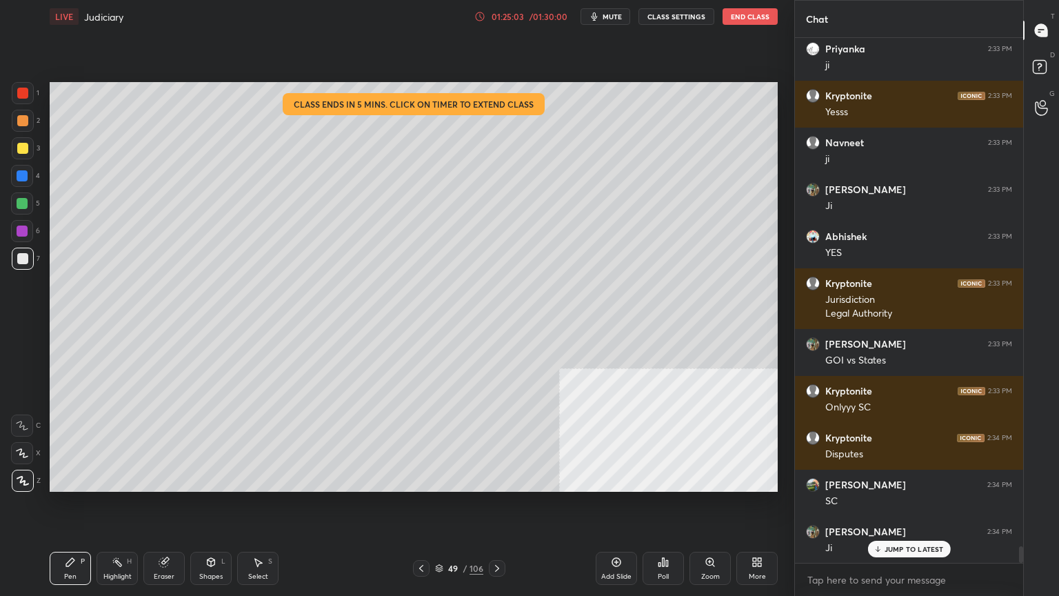
click at [438, 508] on icon at bounding box center [439, 568] width 8 height 8
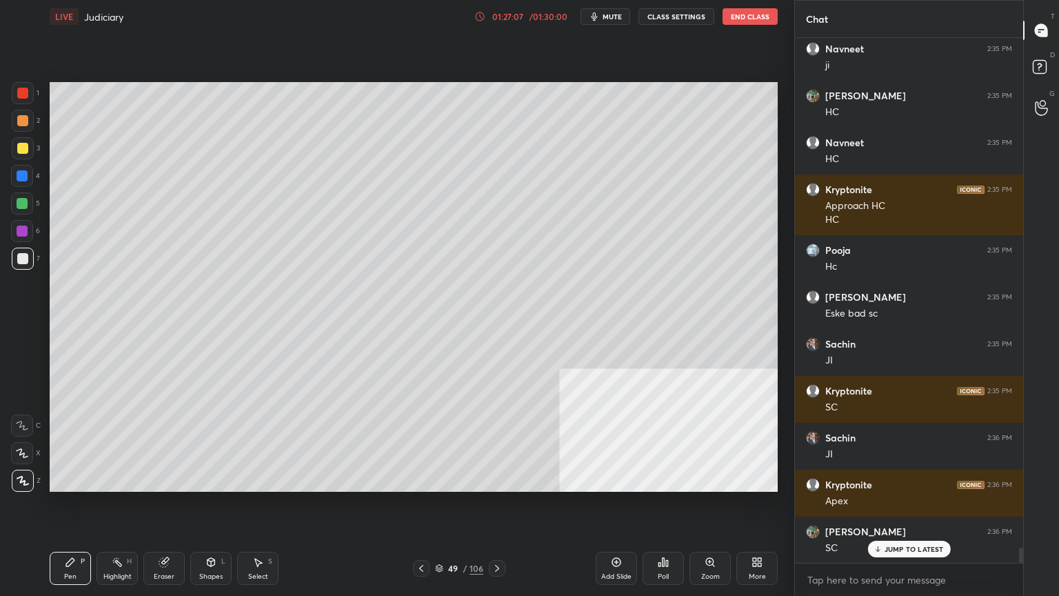
scroll to position [17314, 0]
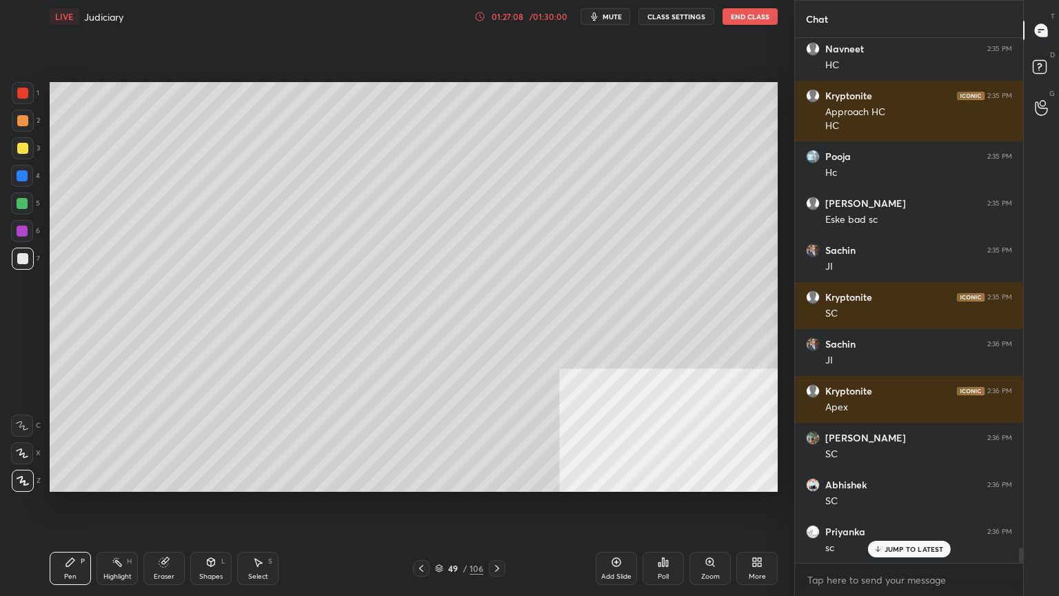
click at [621, 508] on icon at bounding box center [616, 561] width 11 height 11
click at [167, 508] on icon at bounding box center [163, 562] width 9 height 9
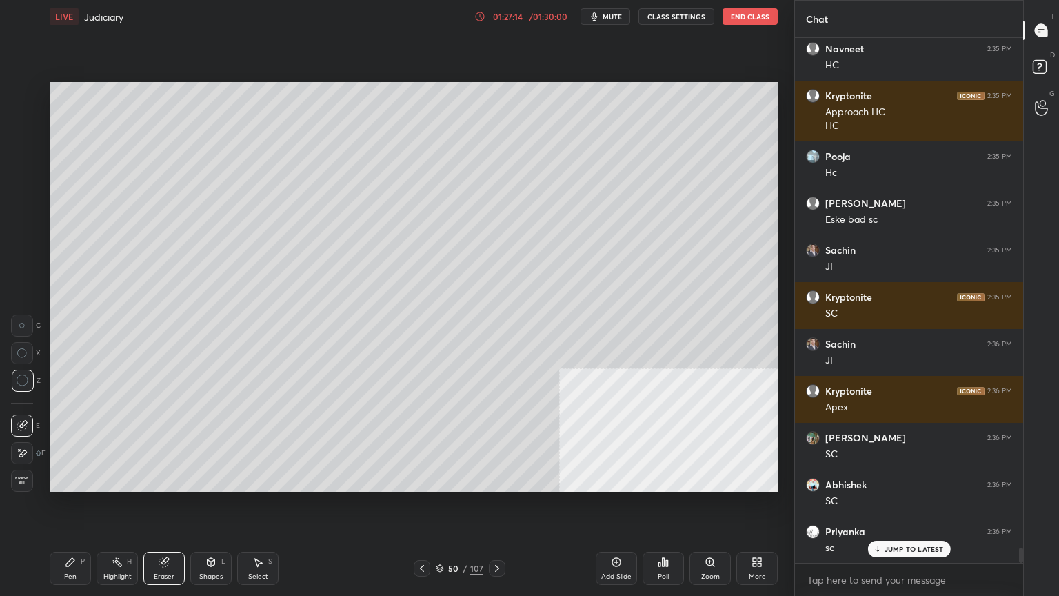
click at [27, 481] on span "Erase all" at bounding box center [22, 481] width 21 height 10
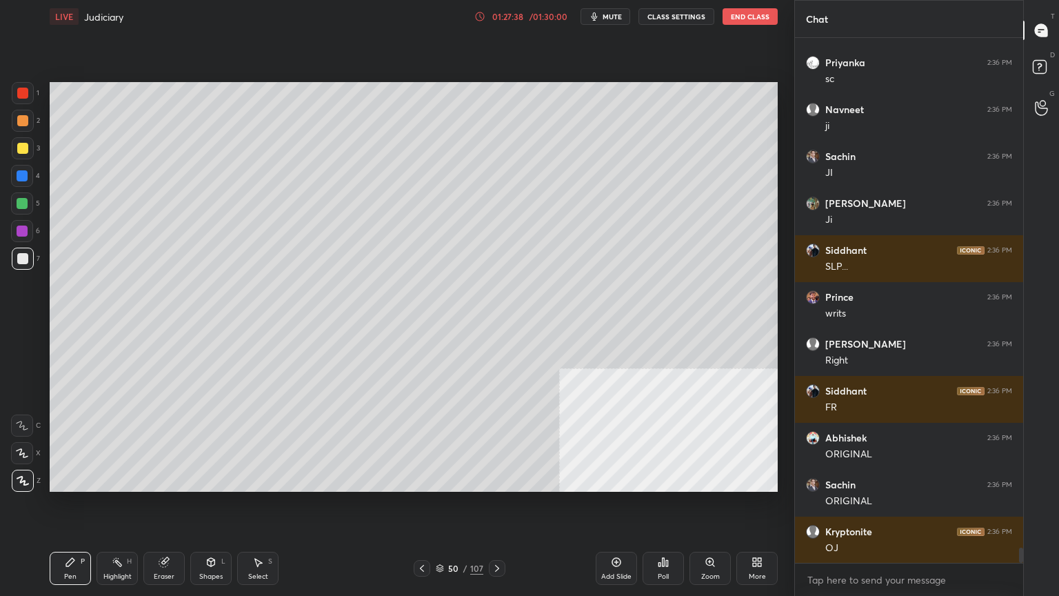
scroll to position [17829, 0]
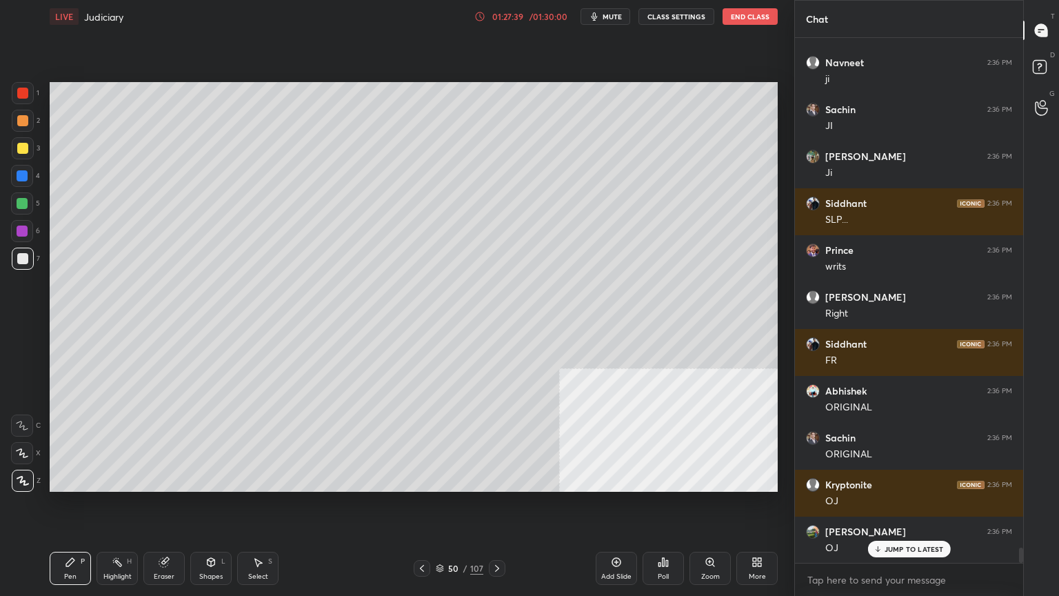
click at [173, 508] on div "Eraser" at bounding box center [163, 568] width 41 height 33
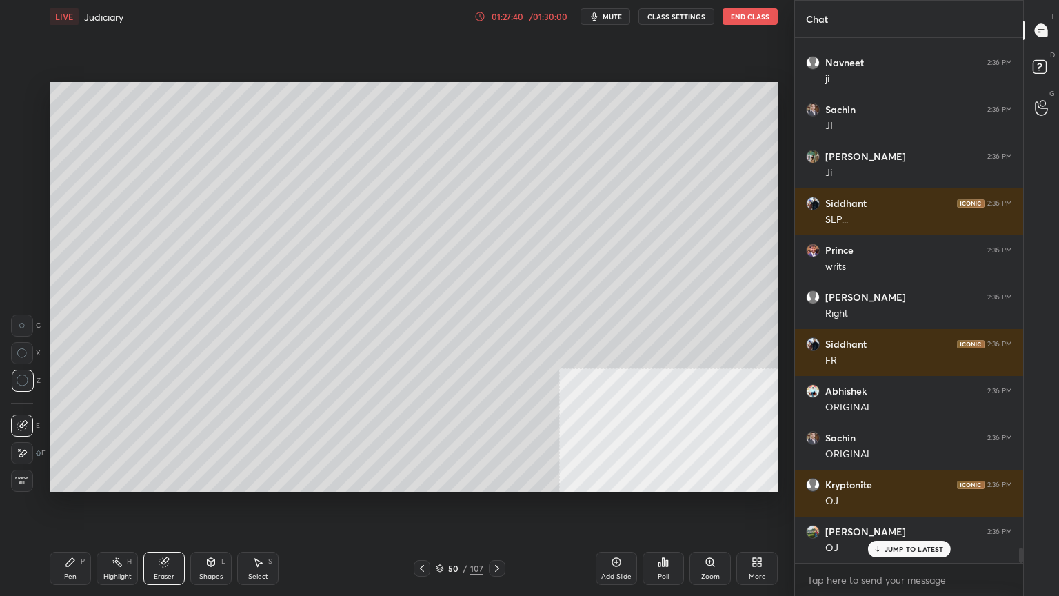
click at [21, 482] on span "Erase all" at bounding box center [22, 481] width 21 height 10
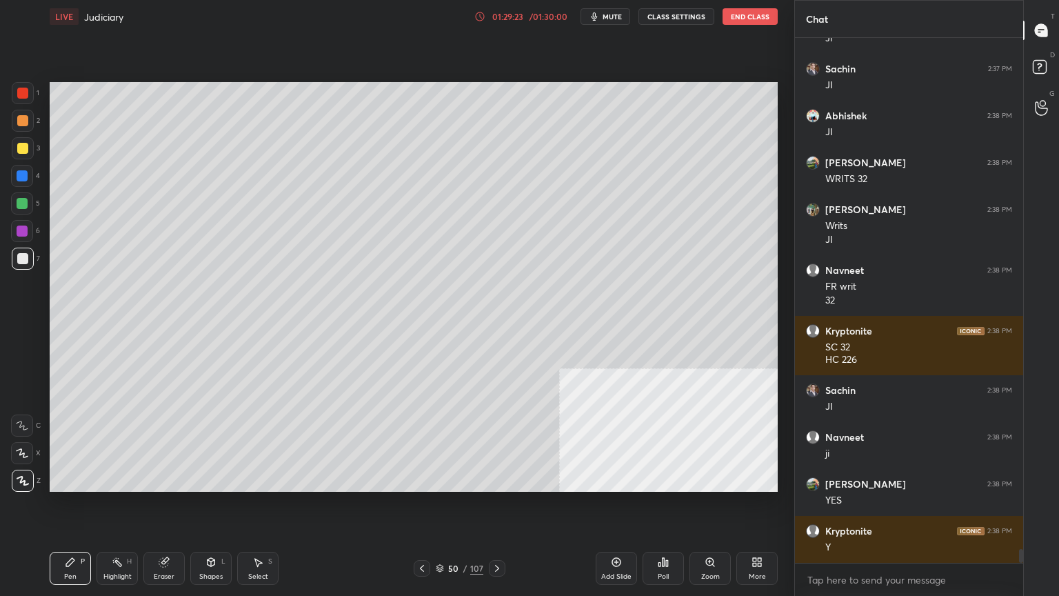
scroll to position [19197, 0]
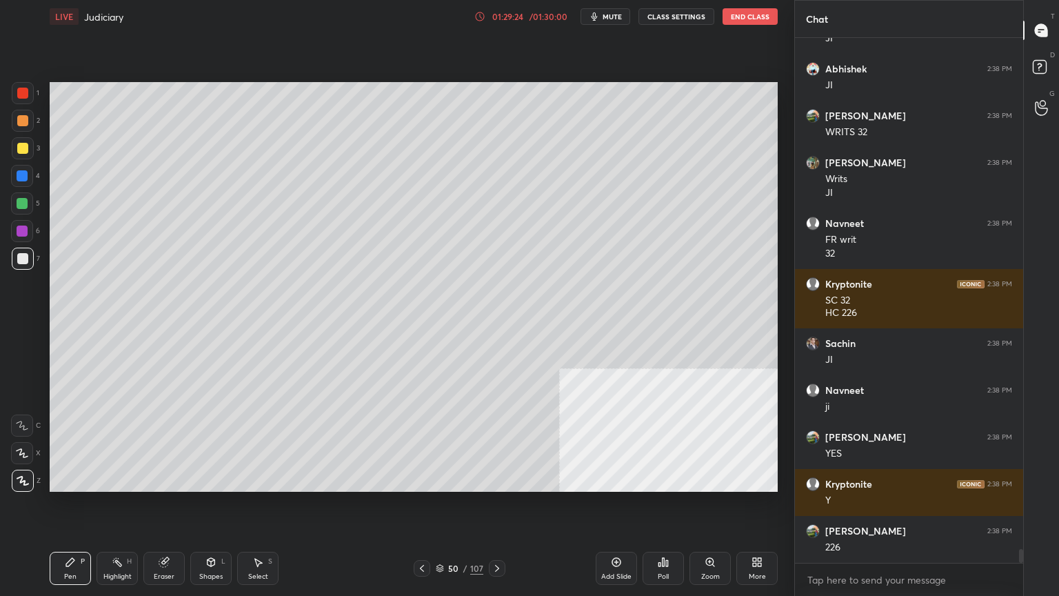
click at [417, 508] on icon at bounding box center [421, 568] width 11 height 11
click at [421, 508] on icon at bounding box center [421, 568] width 11 height 11
click at [422, 508] on icon at bounding box center [421, 568] width 11 height 11
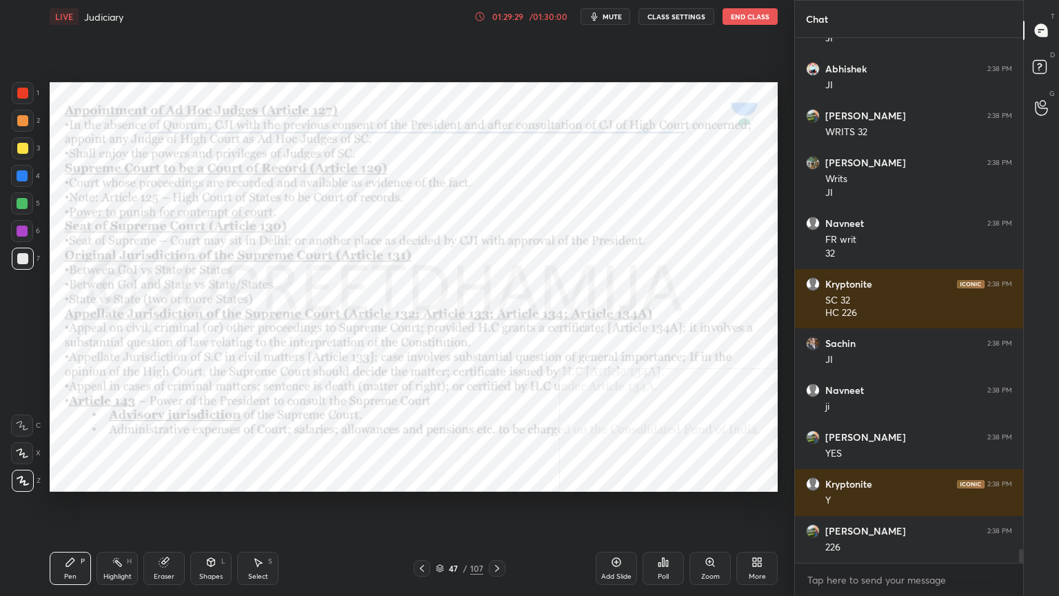
click at [29, 100] on div at bounding box center [23, 93] width 22 height 22
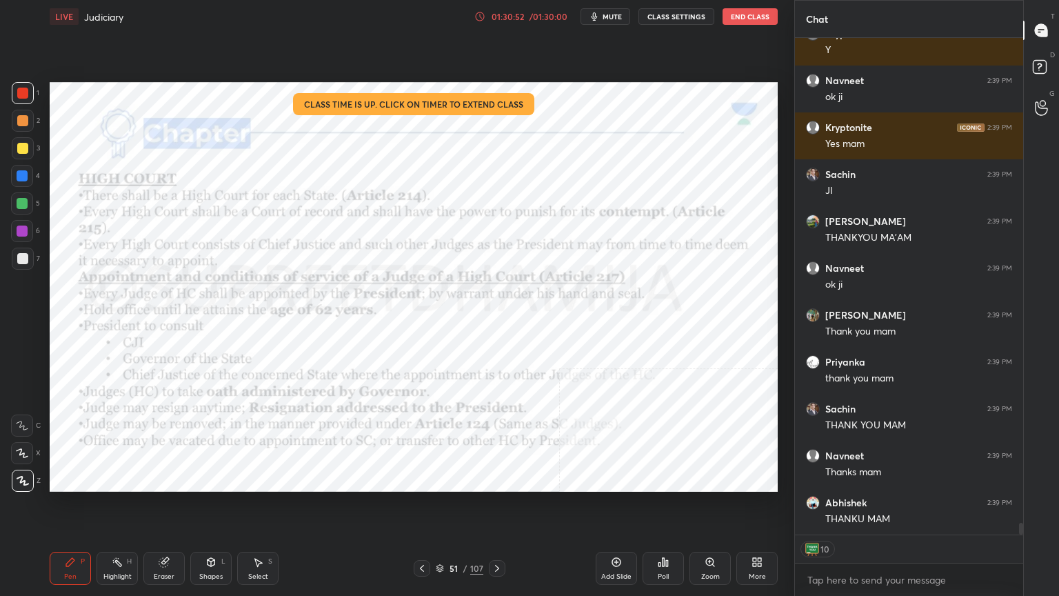
scroll to position [20452, 0]
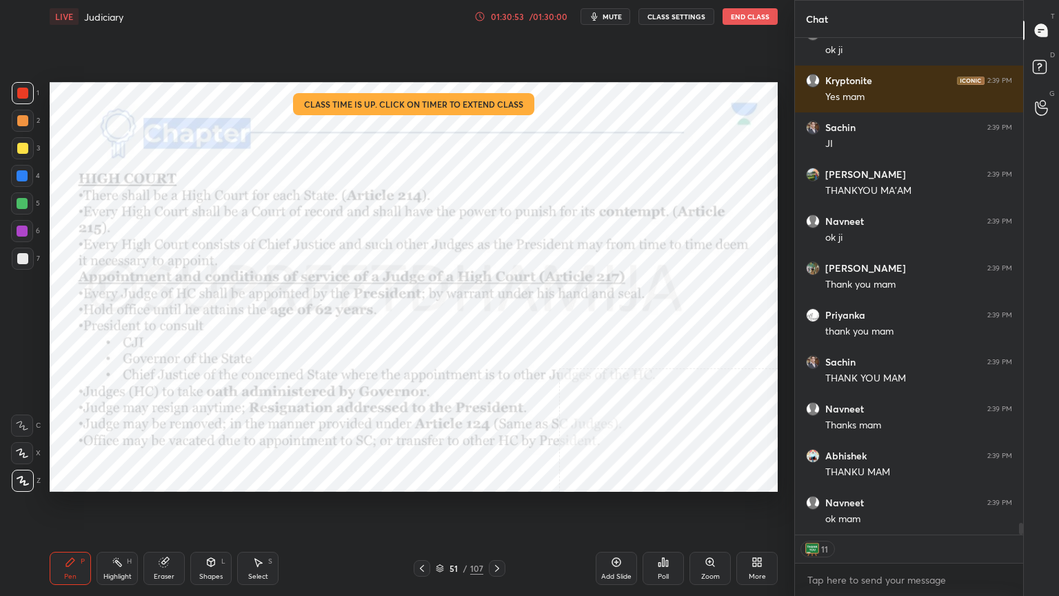
click at [735, 16] on button "End Class" at bounding box center [750, 16] width 55 height 17
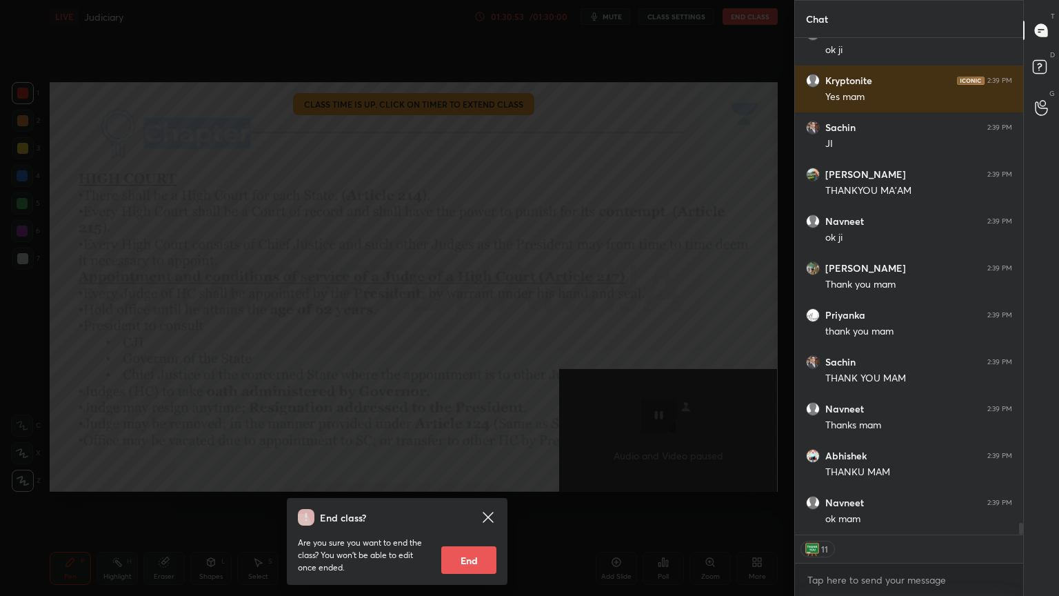
scroll to position [20499, 0]
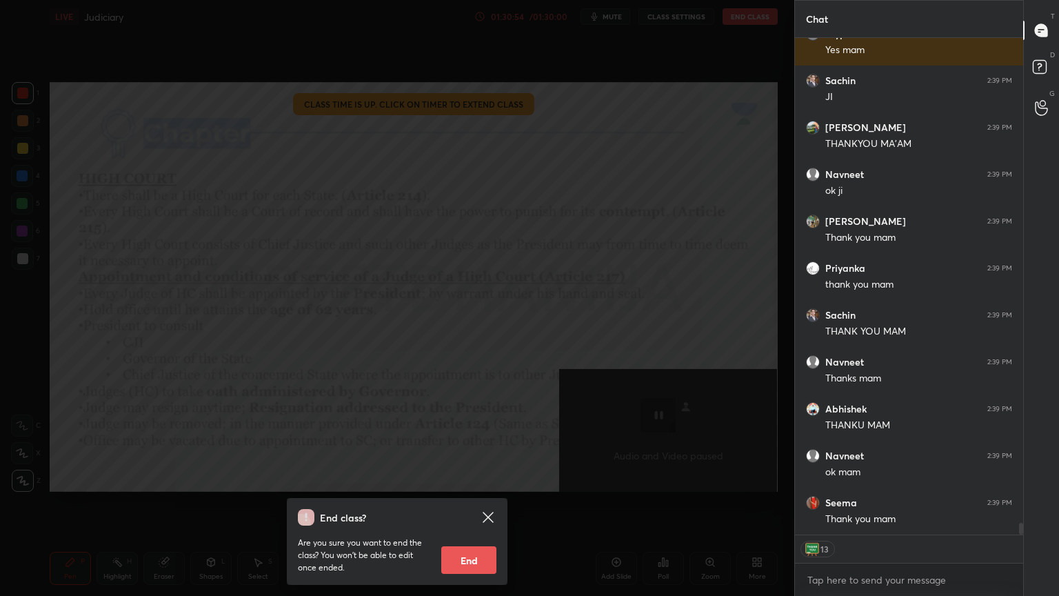
click at [487, 508] on button "End" at bounding box center [468, 560] width 55 height 28
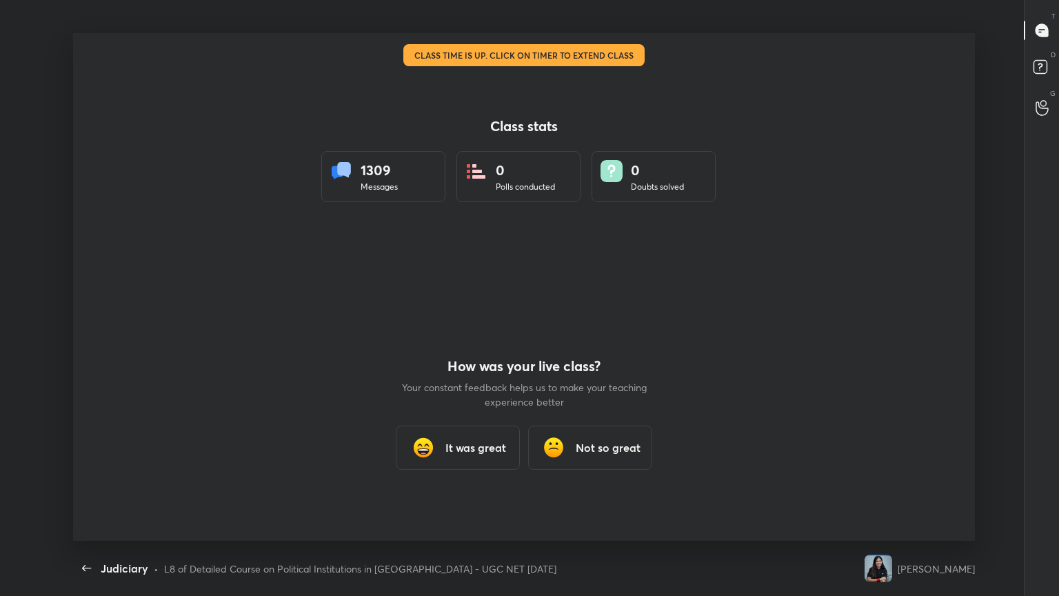
scroll to position [0, 0]
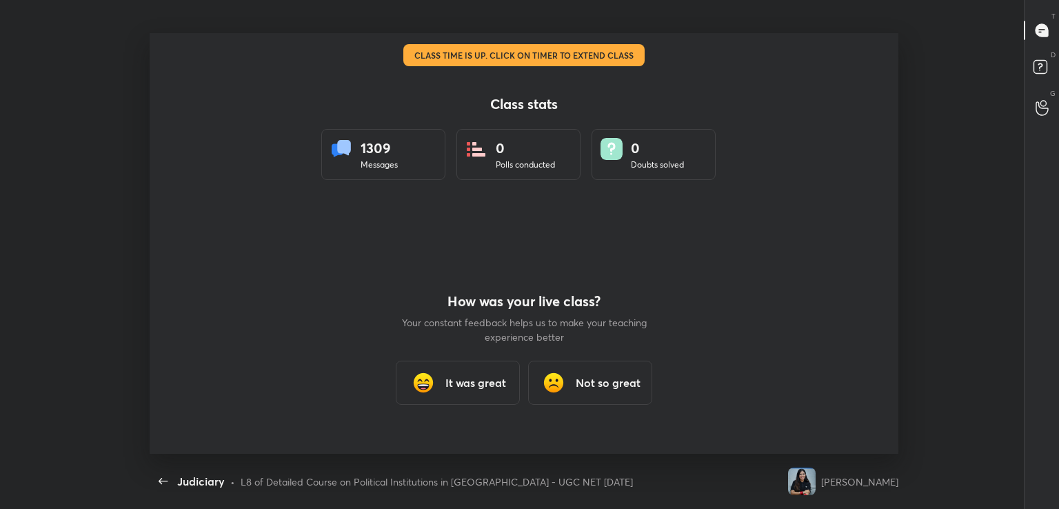
type textarea "x"
